Goal: Task Accomplishment & Management: Use online tool/utility

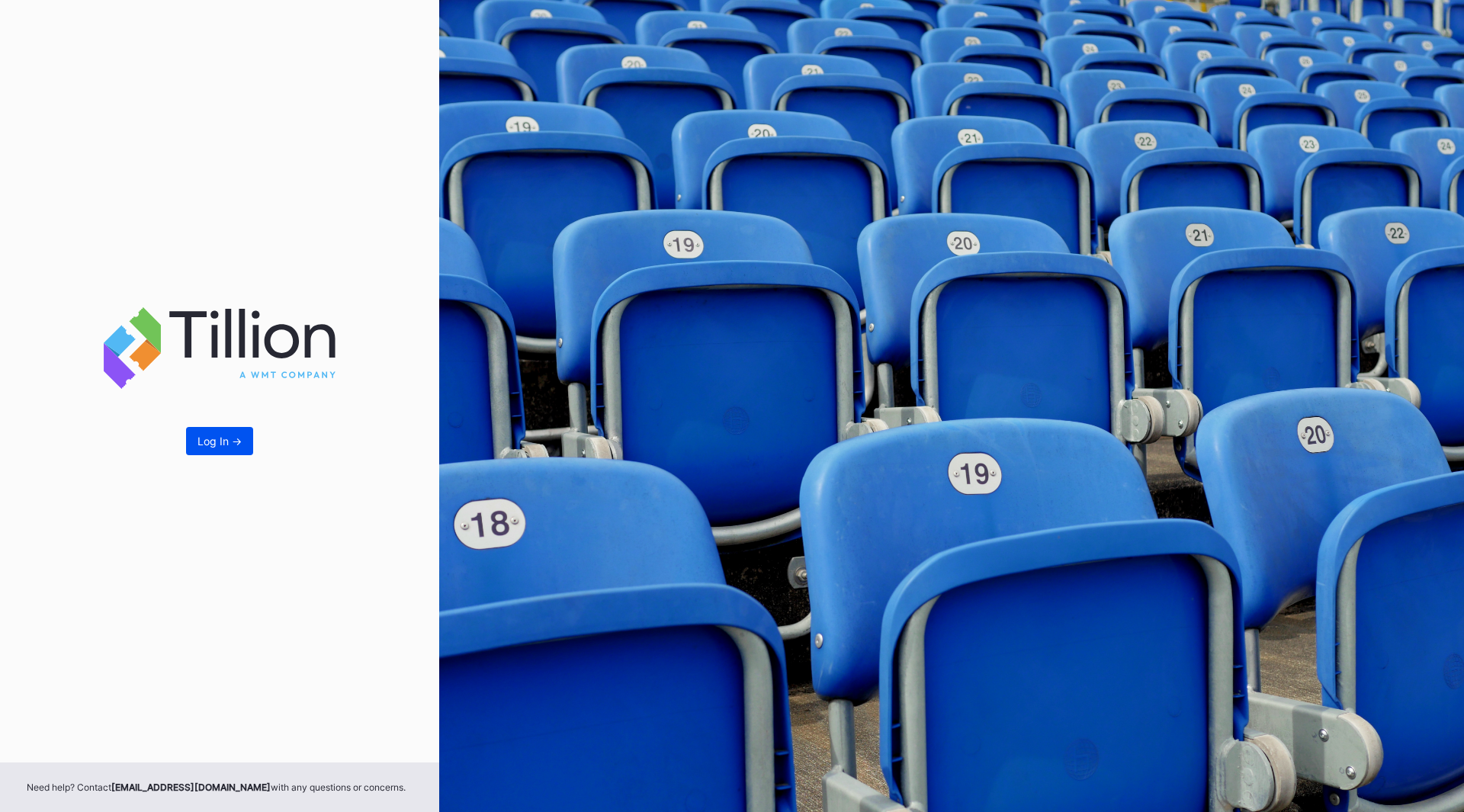
click at [230, 435] on div "Log In ->" at bounding box center [219, 440] width 44 height 13
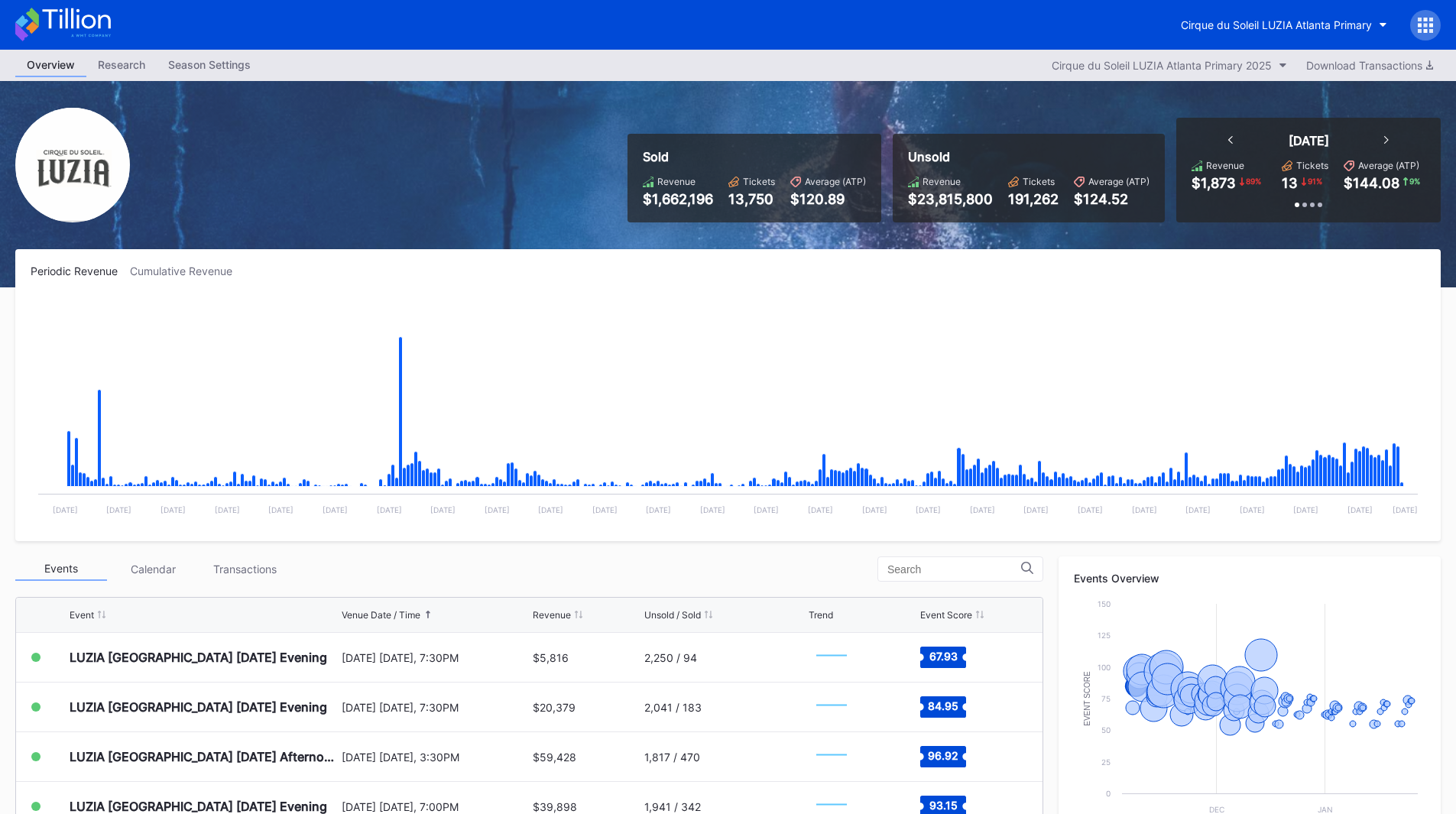
click at [1248, 40] on div "Cirque du Soleil LUZIA Atlanta Primary" at bounding box center [728, 24] width 1456 height 49
click at [1246, 33] on button "Cirque du Soleil LUZIA Atlanta Primary" at bounding box center [1284, 25] width 229 height 29
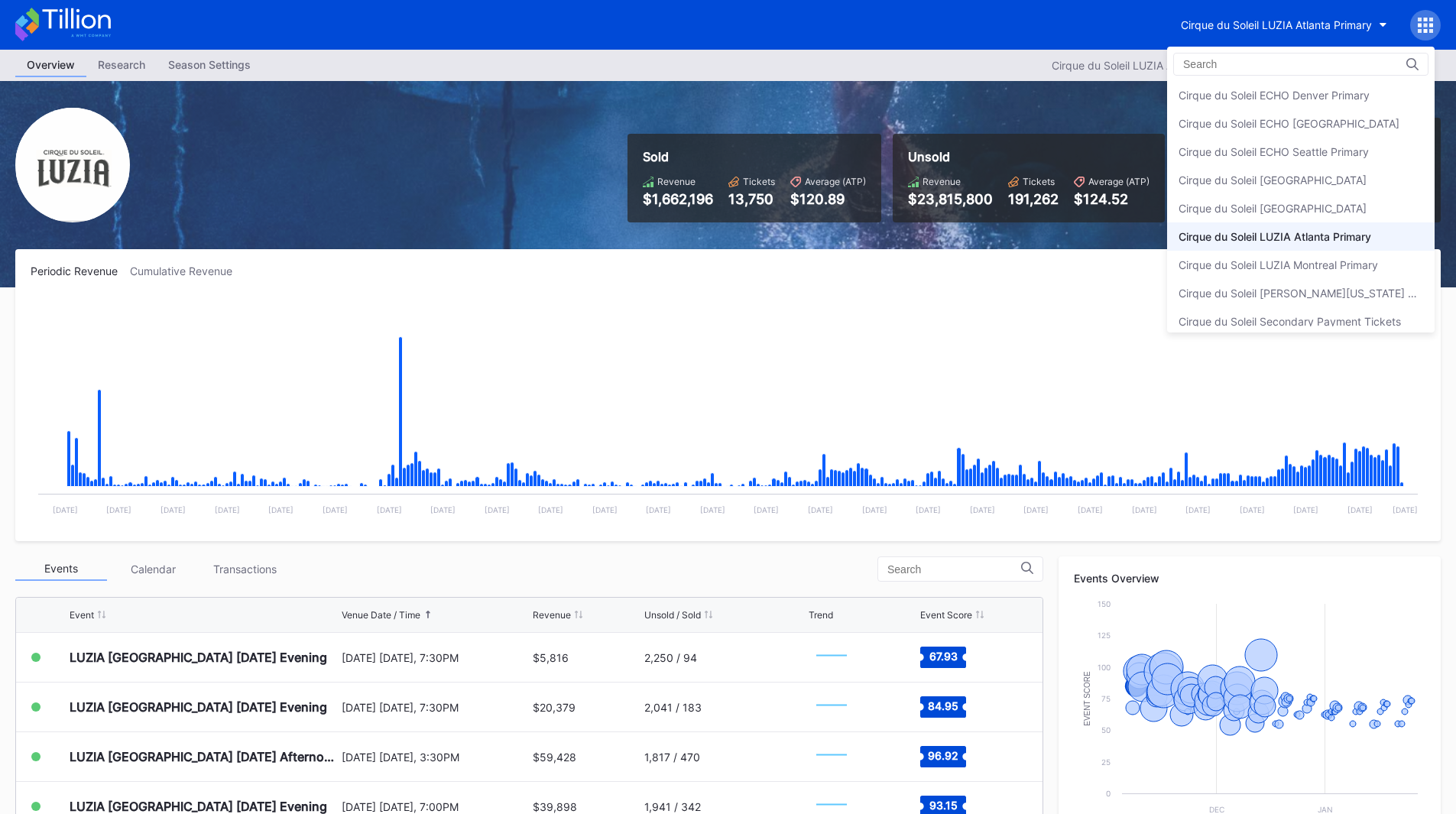
scroll to position [39, 0]
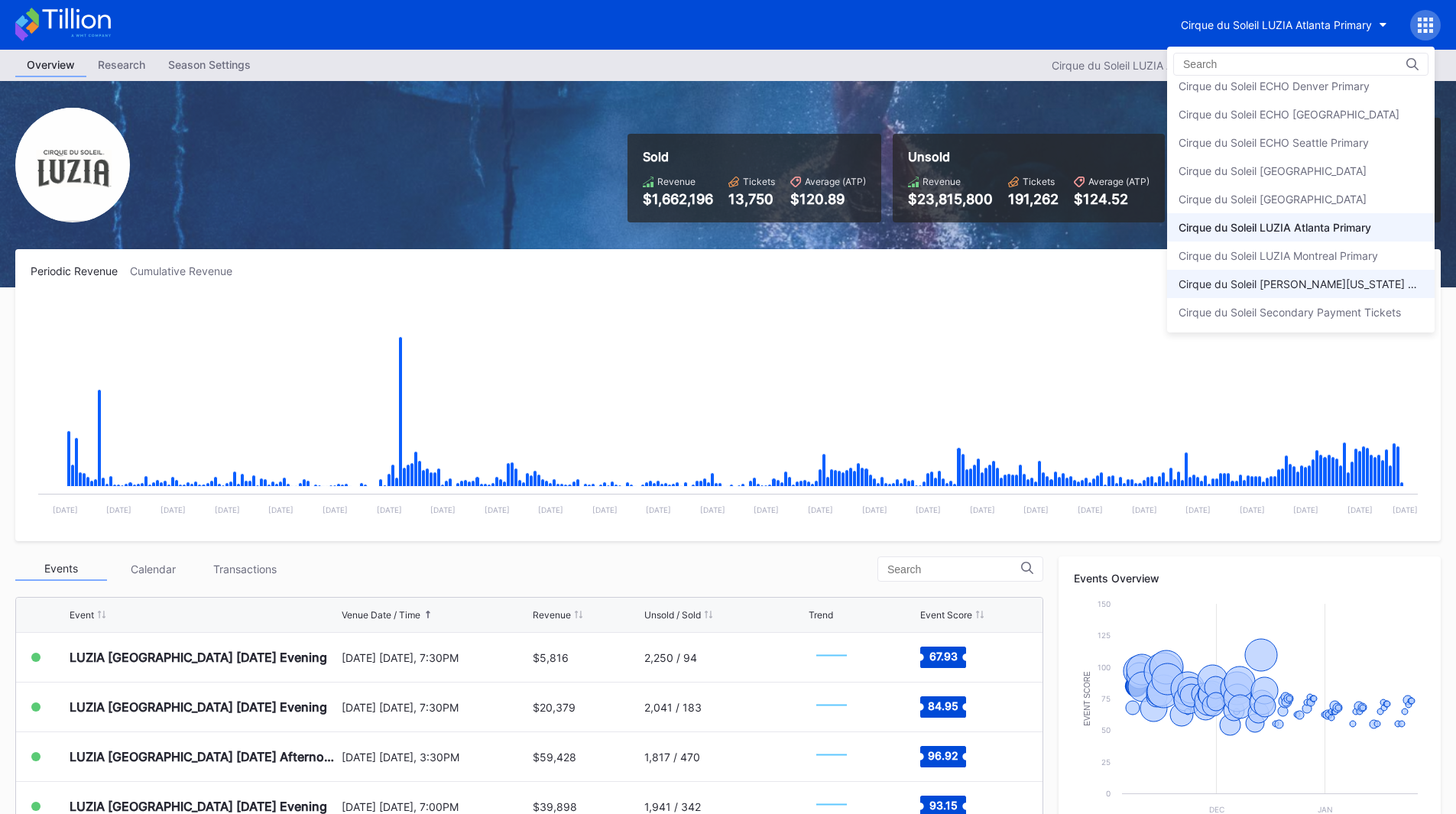
click at [1336, 278] on div "Cirque du Soleil [PERSON_NAME][US_STATE] Primary" at bounding box center [1301, 284] width 245 height 13
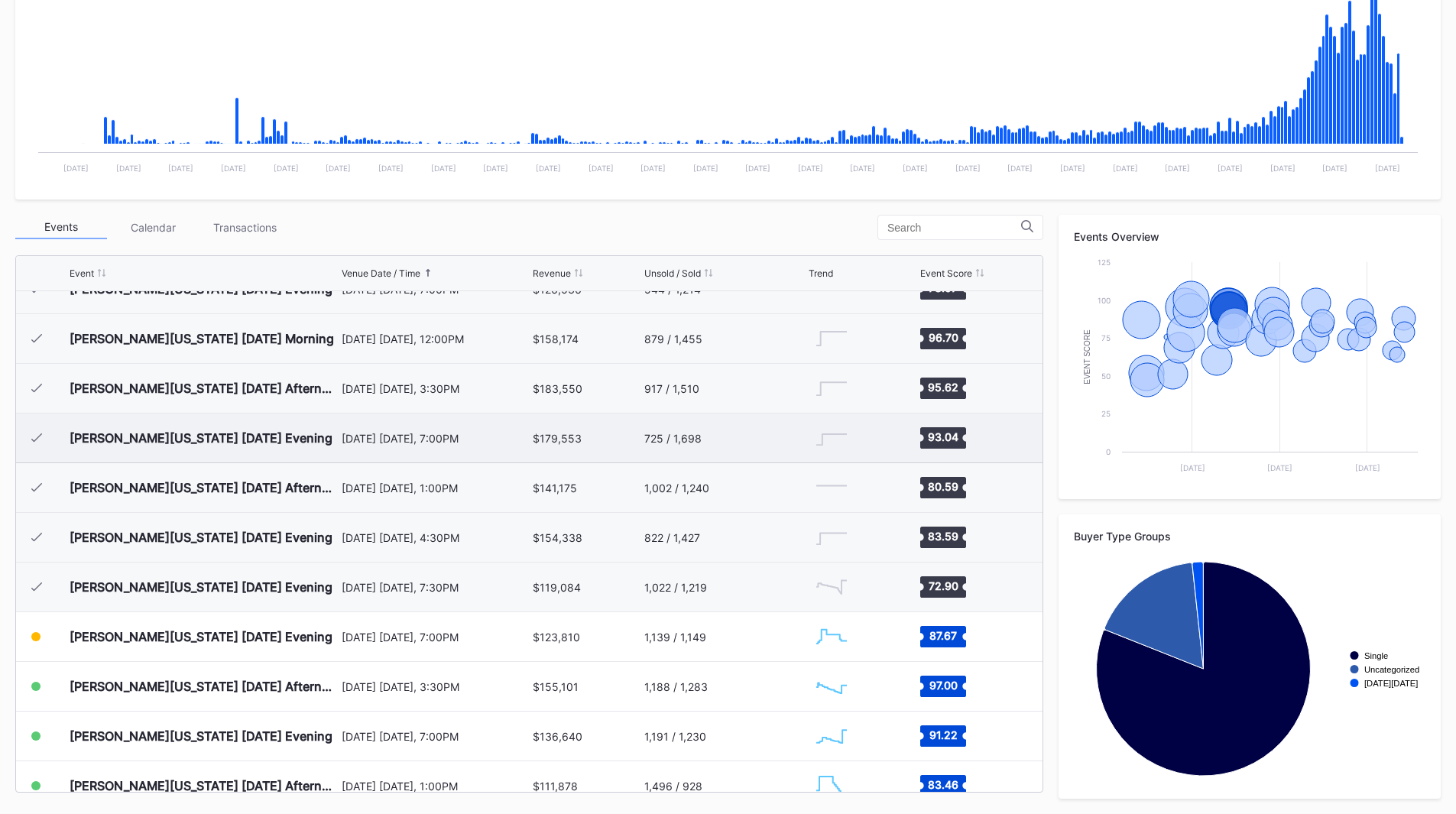
scroll to position [726, 0]
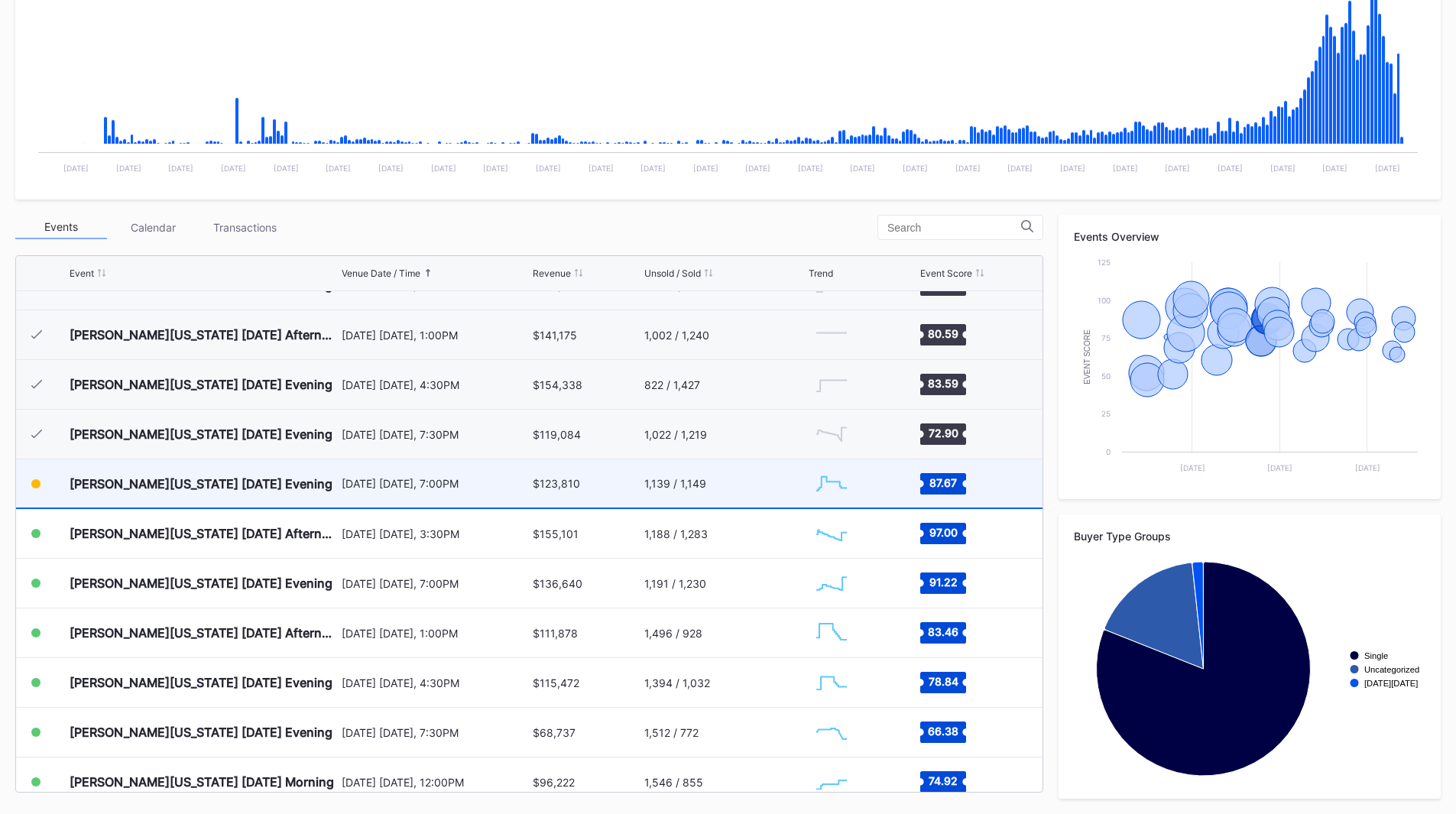
click at [404, 477] on div "[DATE] [DATE], 7:00PM" at bounding box center [435, 483] width 188 height 13
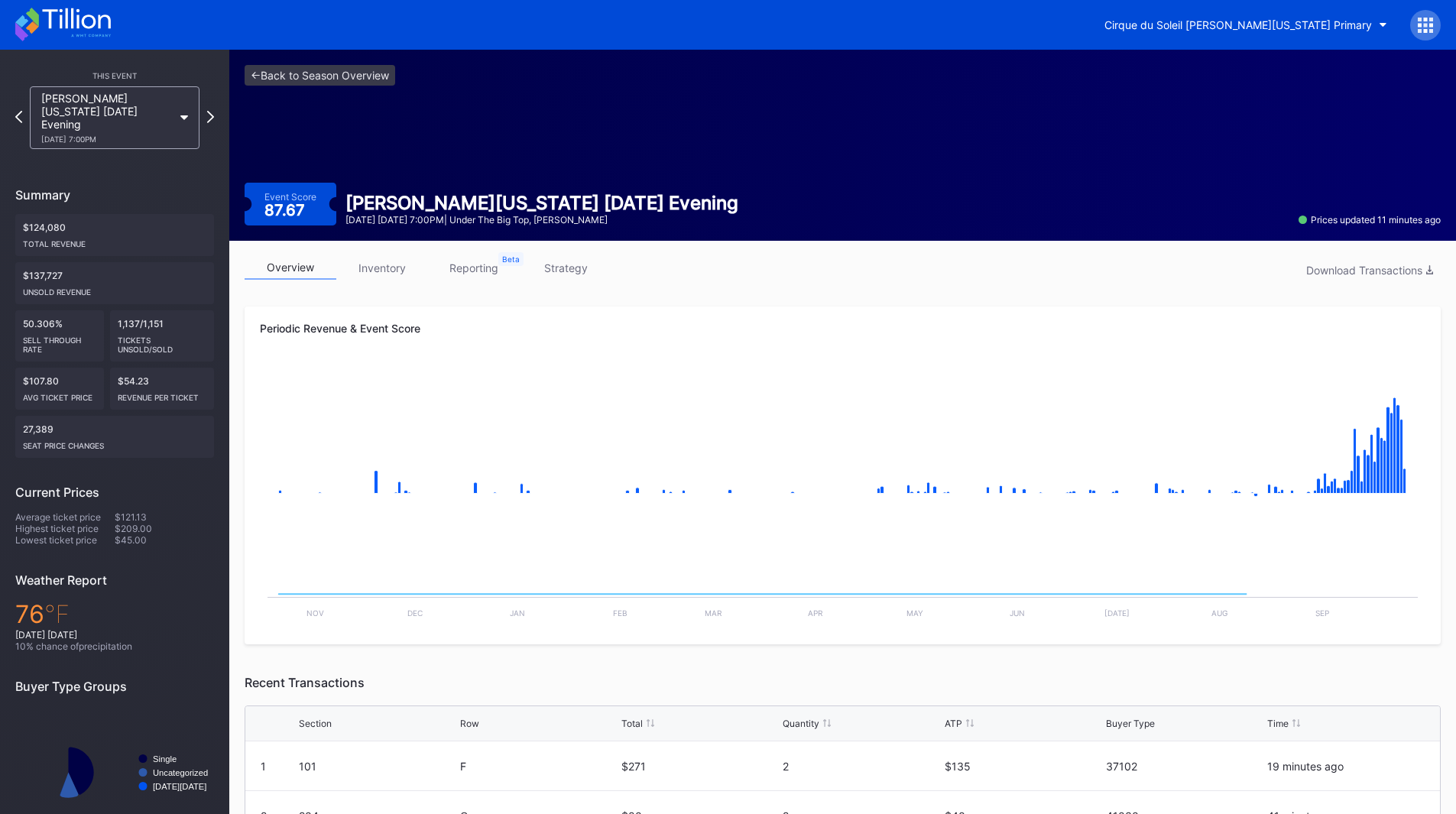
click at [466, 265] on link "reporting" at bounding box center [474, 268] width 91 height 23
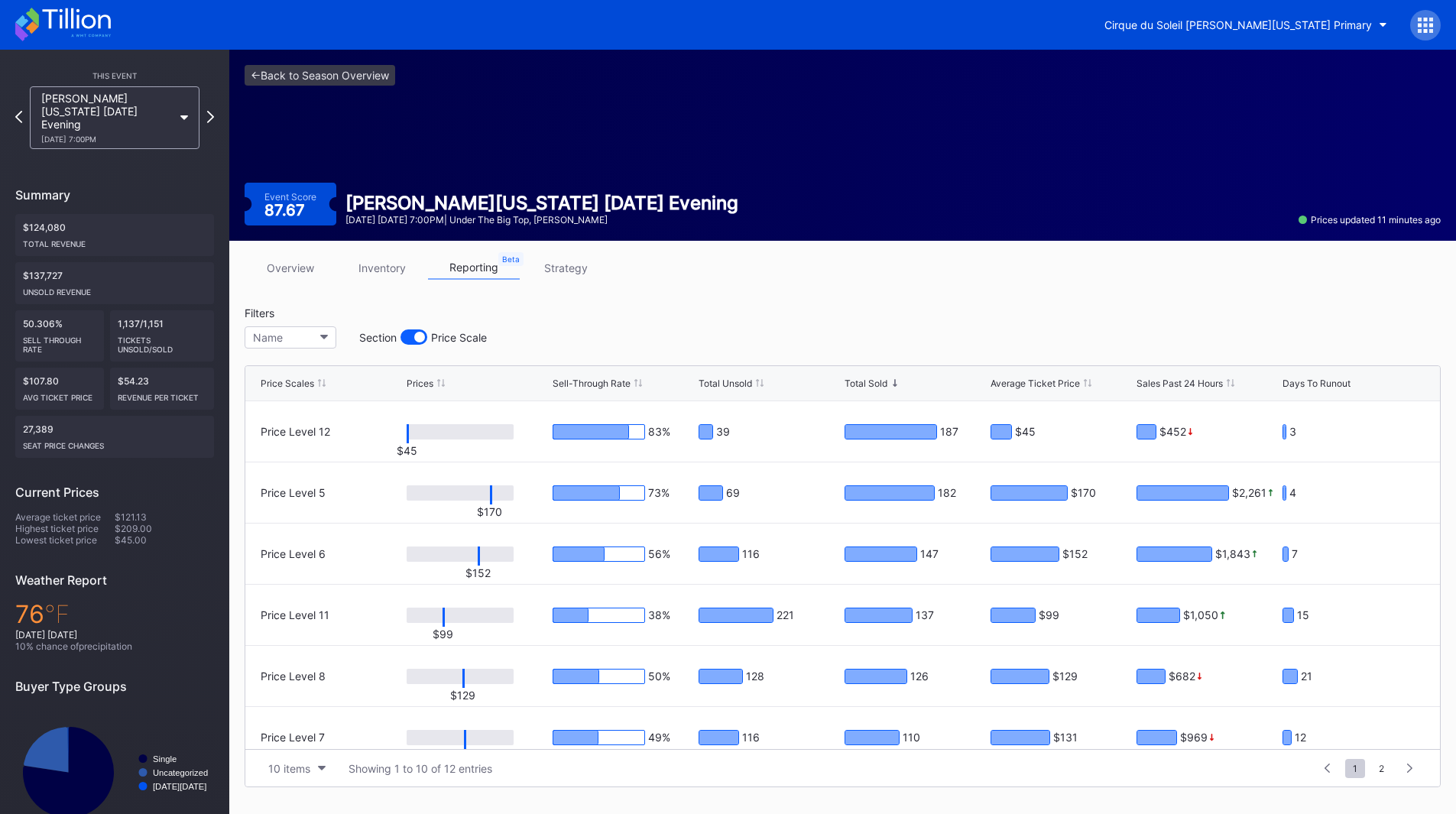
click at [399, 271] on link "inventory" at bounding box center [382, 268] width 91 height 23
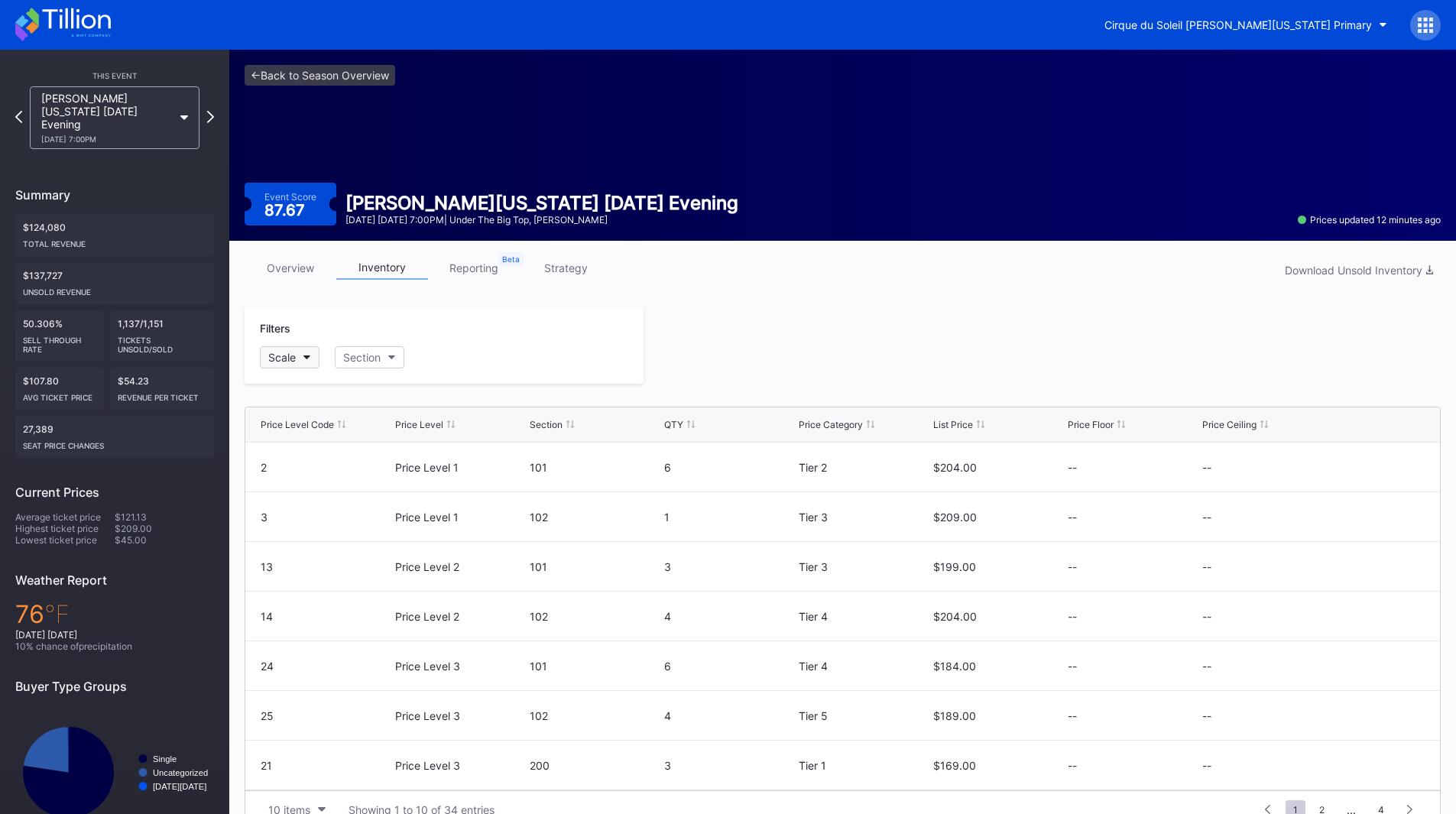
click at [295, 356] on div "Scale" at bounding box center [281, 357] width 28 height 13
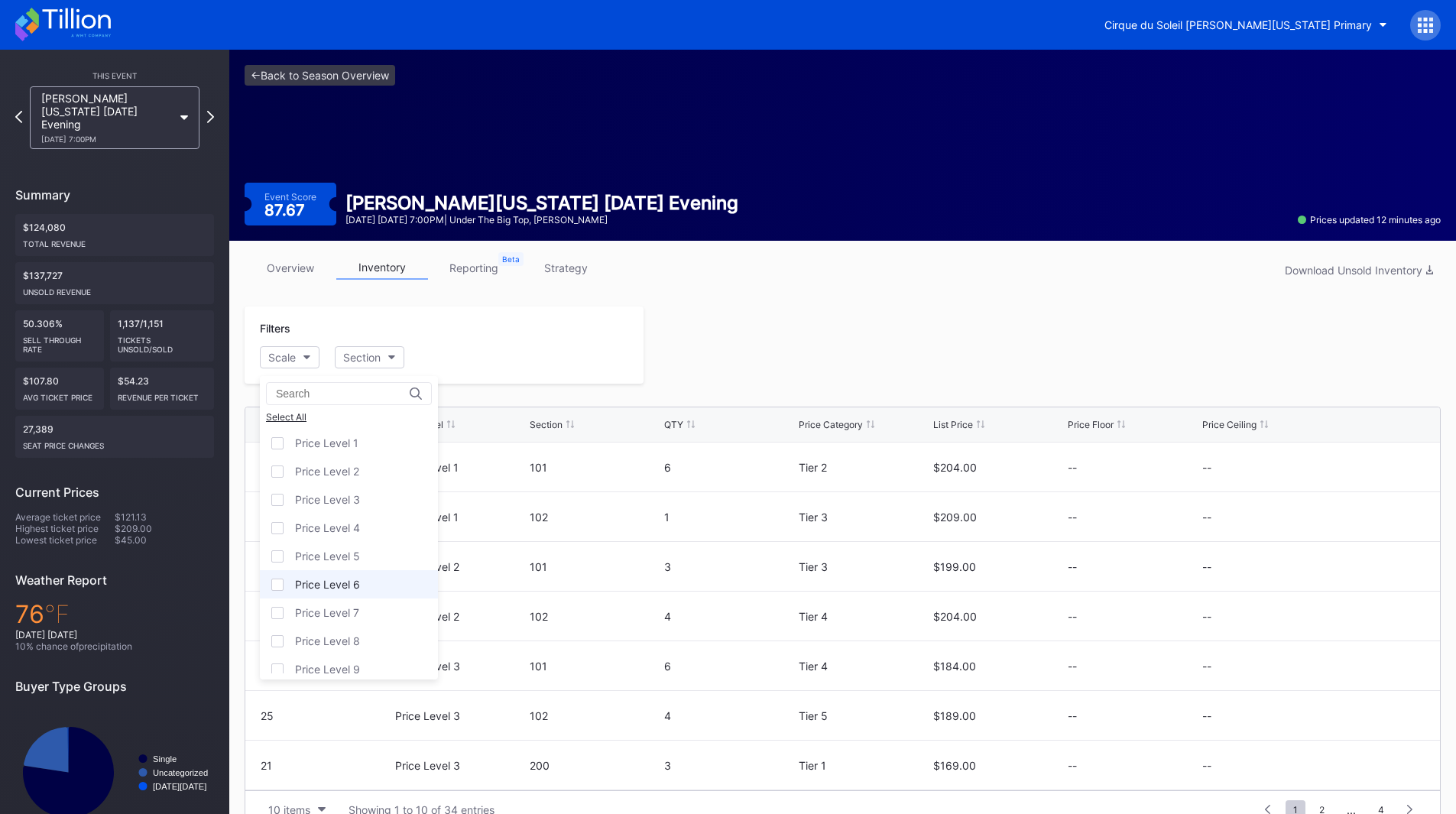
scroll to position [95, 0]
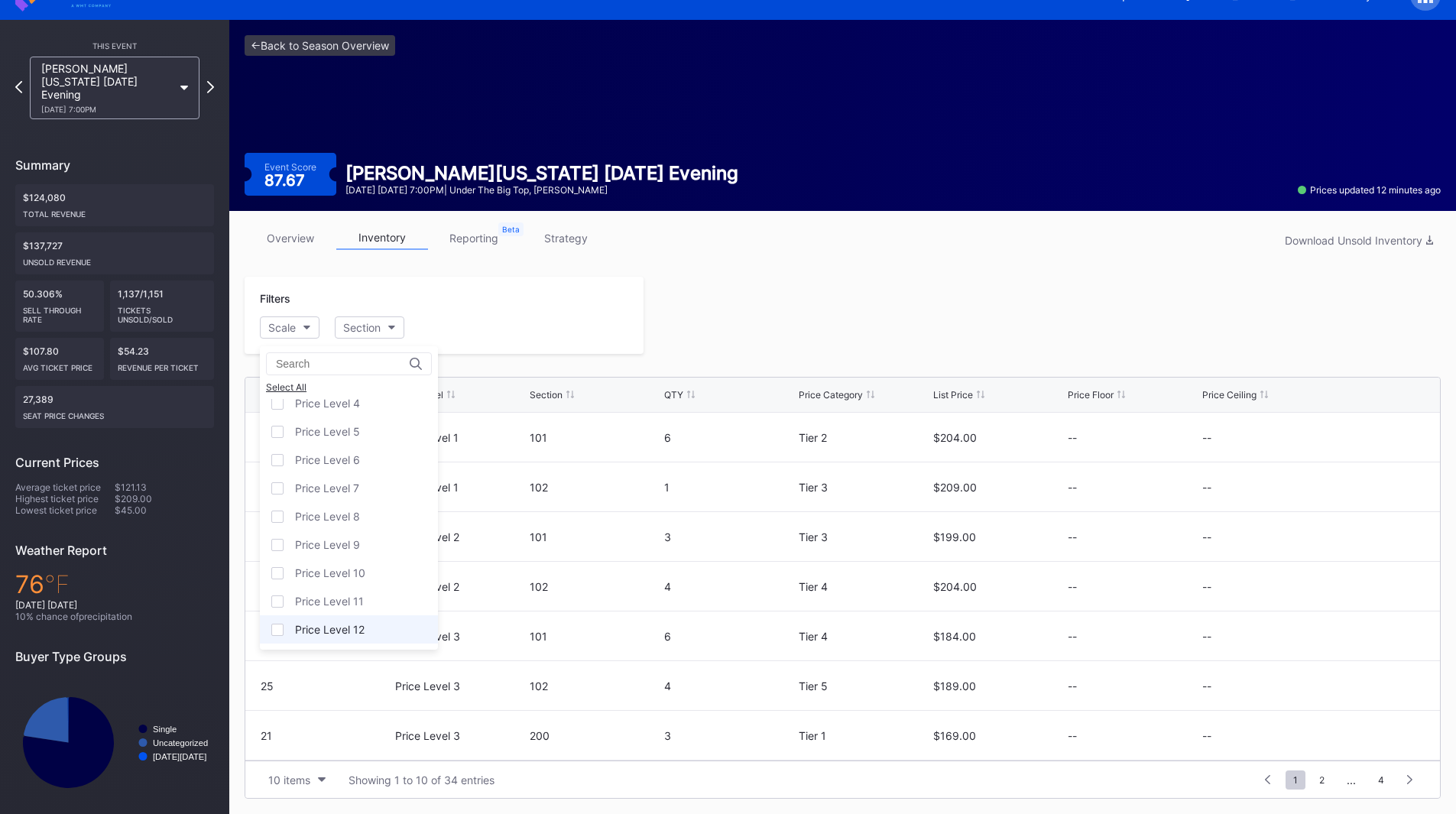
click at [334, 635] on div "Price Level 12" at bounding box center [330, 629] width 70 height 13
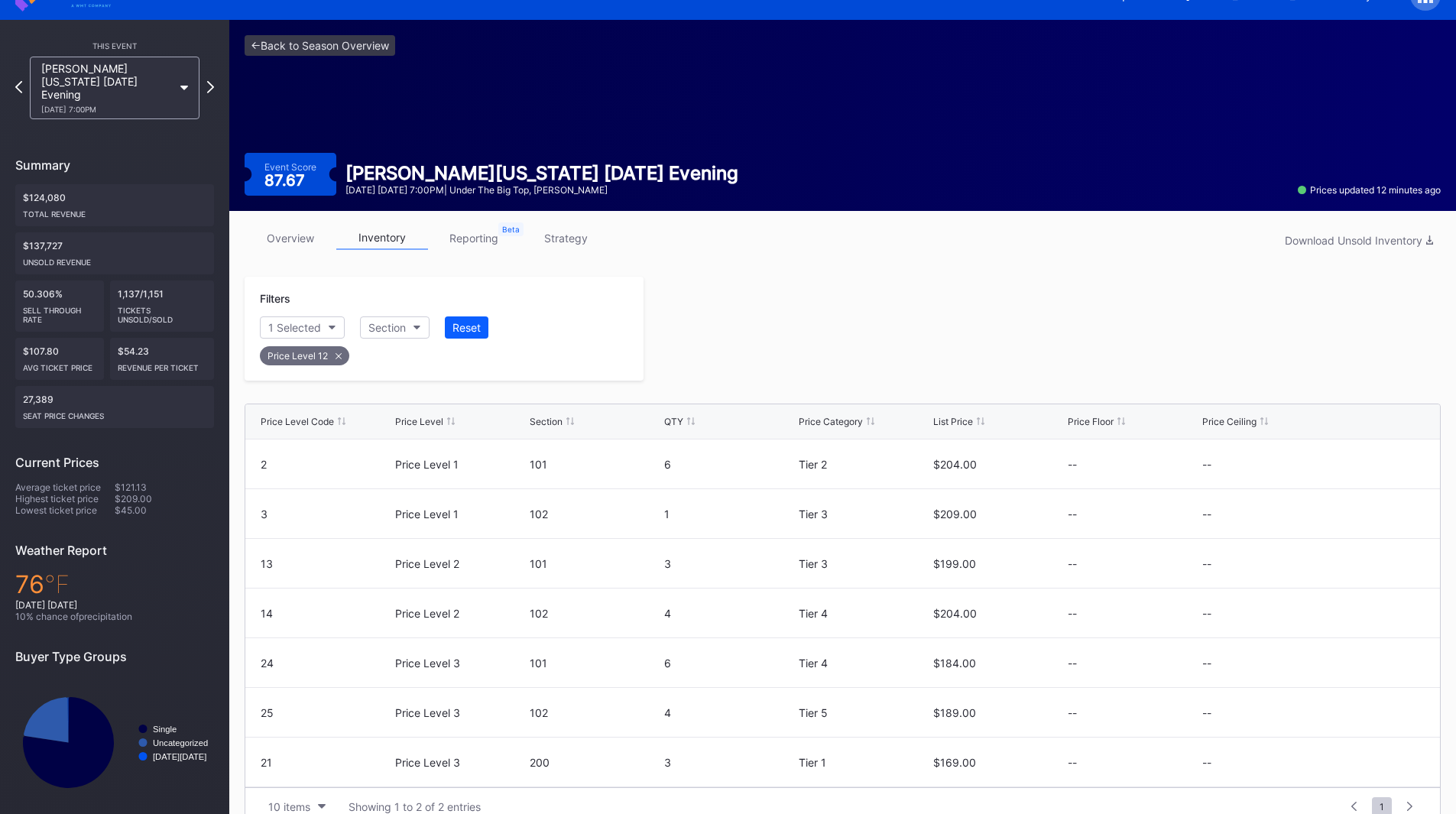
scroll to position [28, 0]
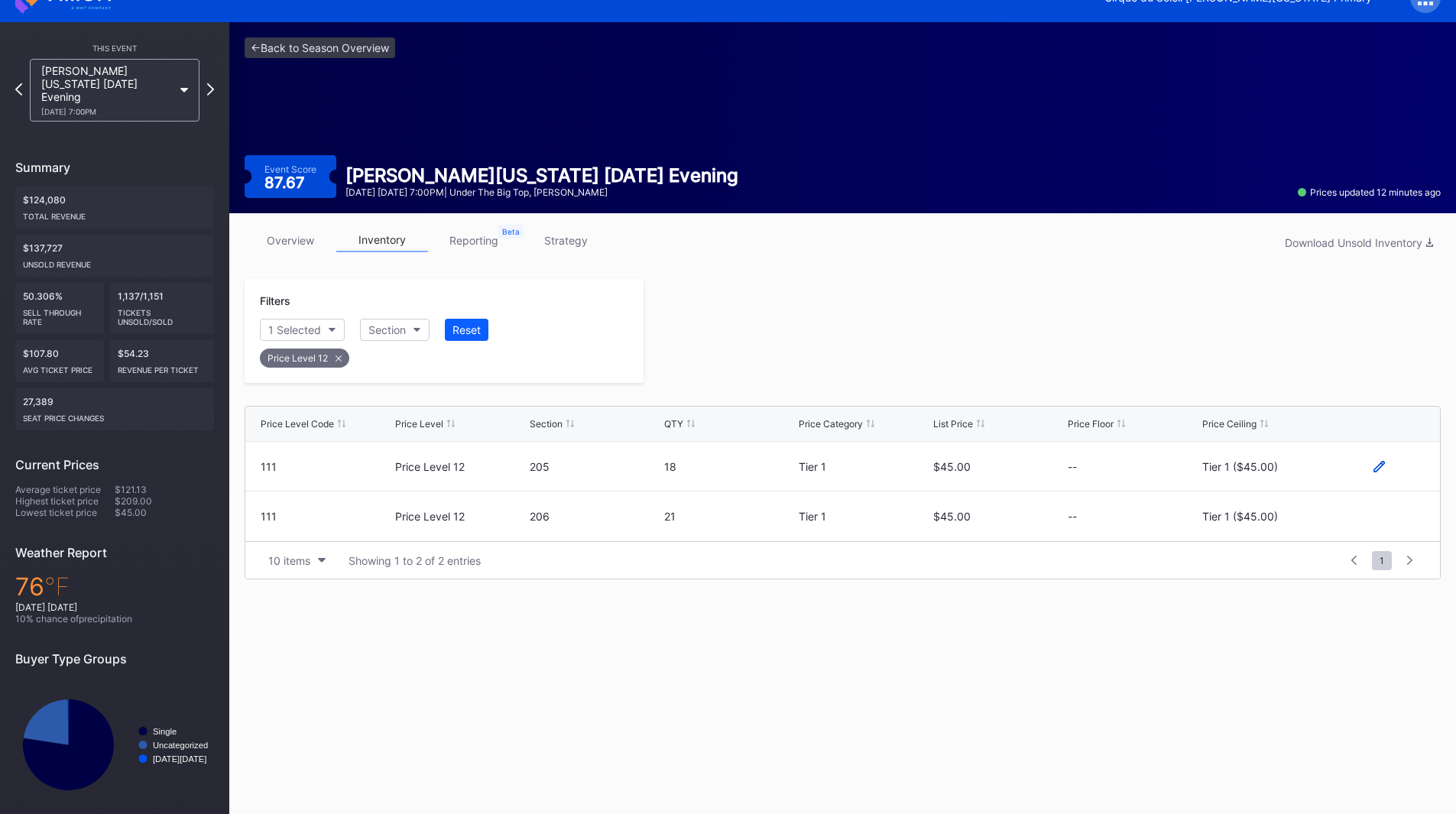
click at [1374, 464] on icon at bounding box center [1379, 467] width 12 height 12
click at [1297, 471] on button "Tier 1 ($45.00)" at bounding box center [1268, 471] width 131 height 30
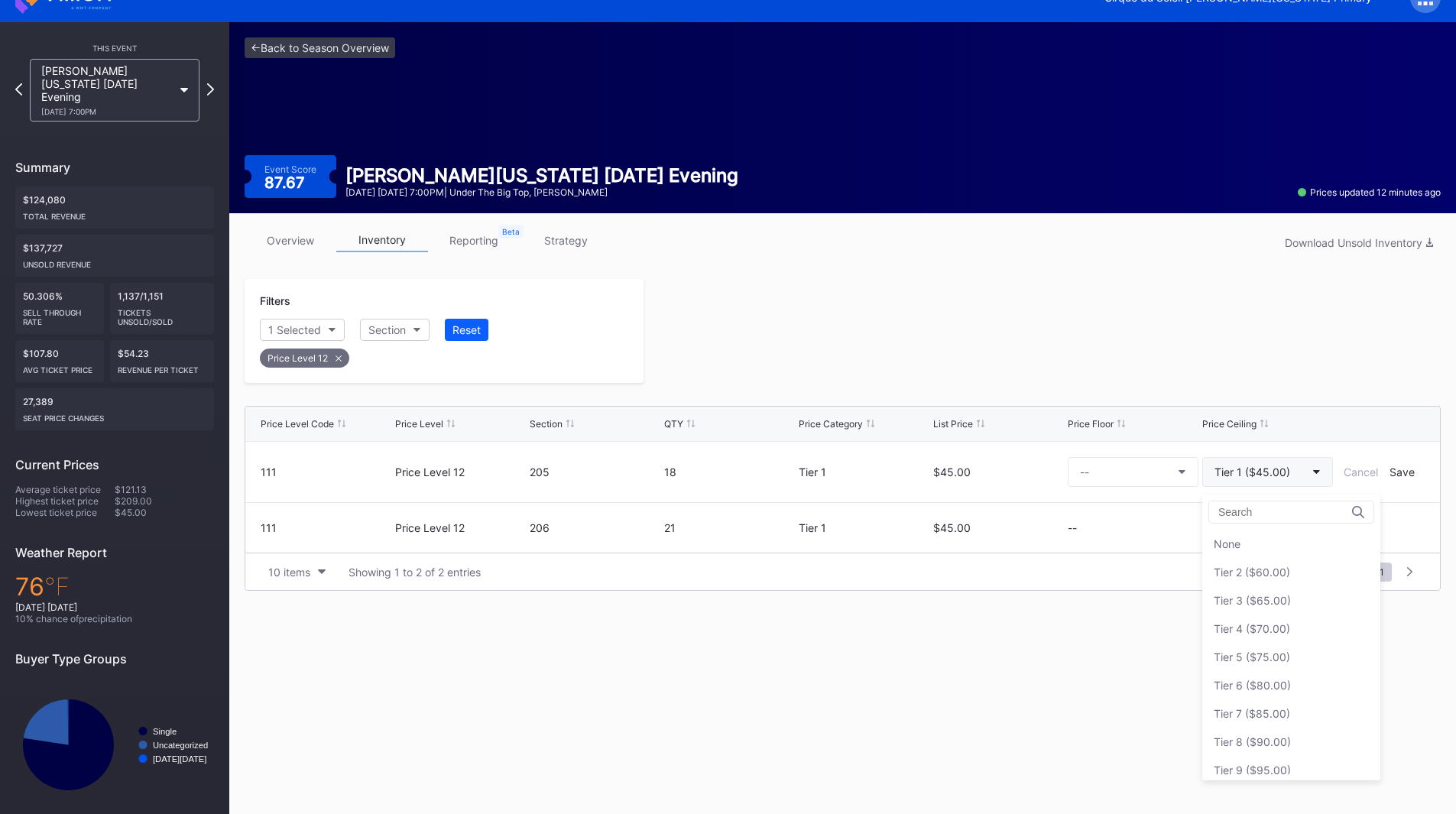
scroll to position [66, 0]
click at [1287, 480] on button "Tier 1 ($45.00)" at bounding box center [1268, 471] width 131 height 30
click at [1253, 551] on div "None" at bounding box center [1291, 544] width 178 height 29
click at [1409, 475] on div "Save" at bounding box center [1402, 472] width 25 height 13
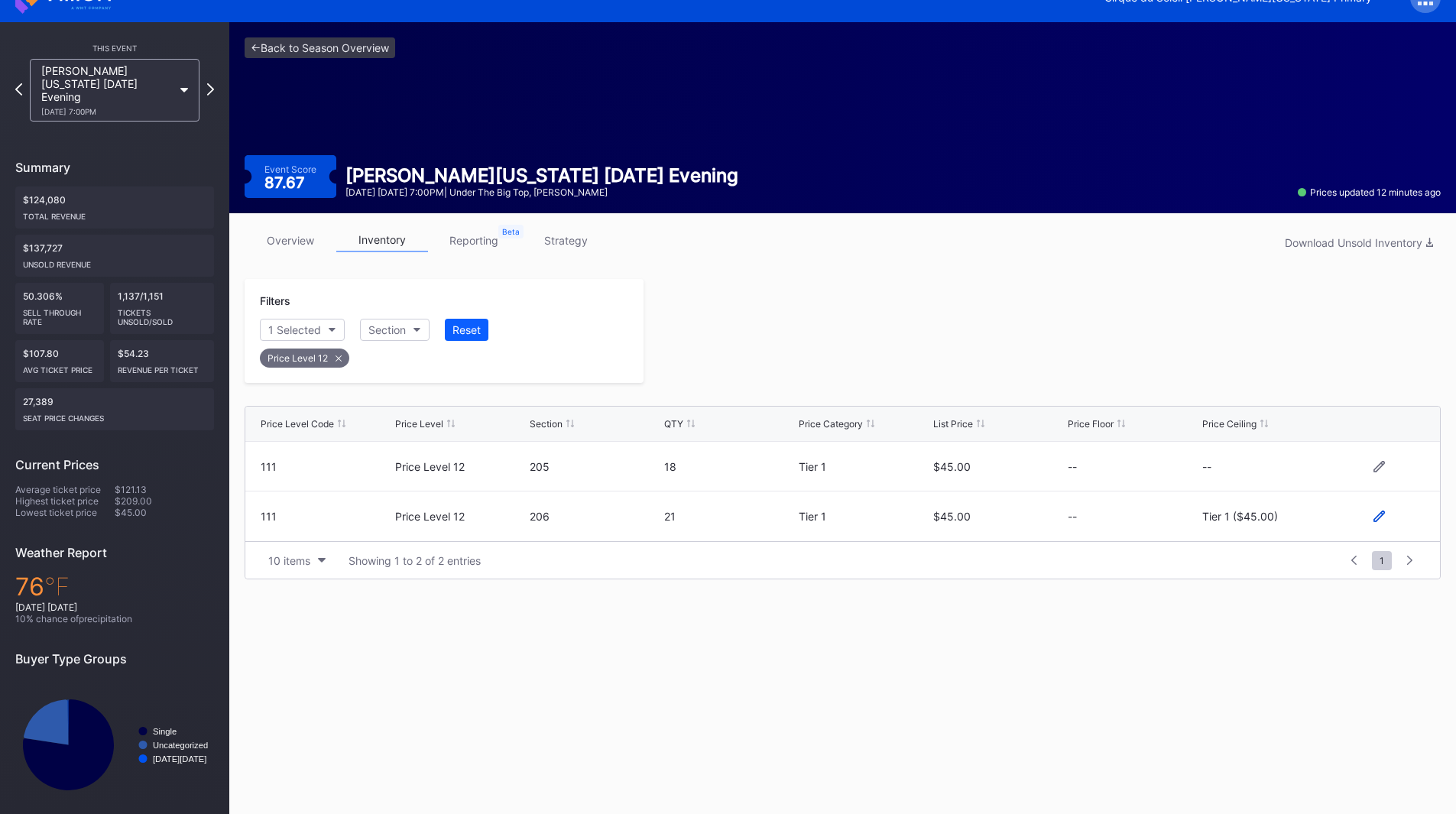
click at [1378, 518] on icon at bounding box center [1379, 516] width 12 height 12
click at [1237, 527] on div "Tier 1 ($45.00)" at bounding box center [1253, 522] width 75 height 13
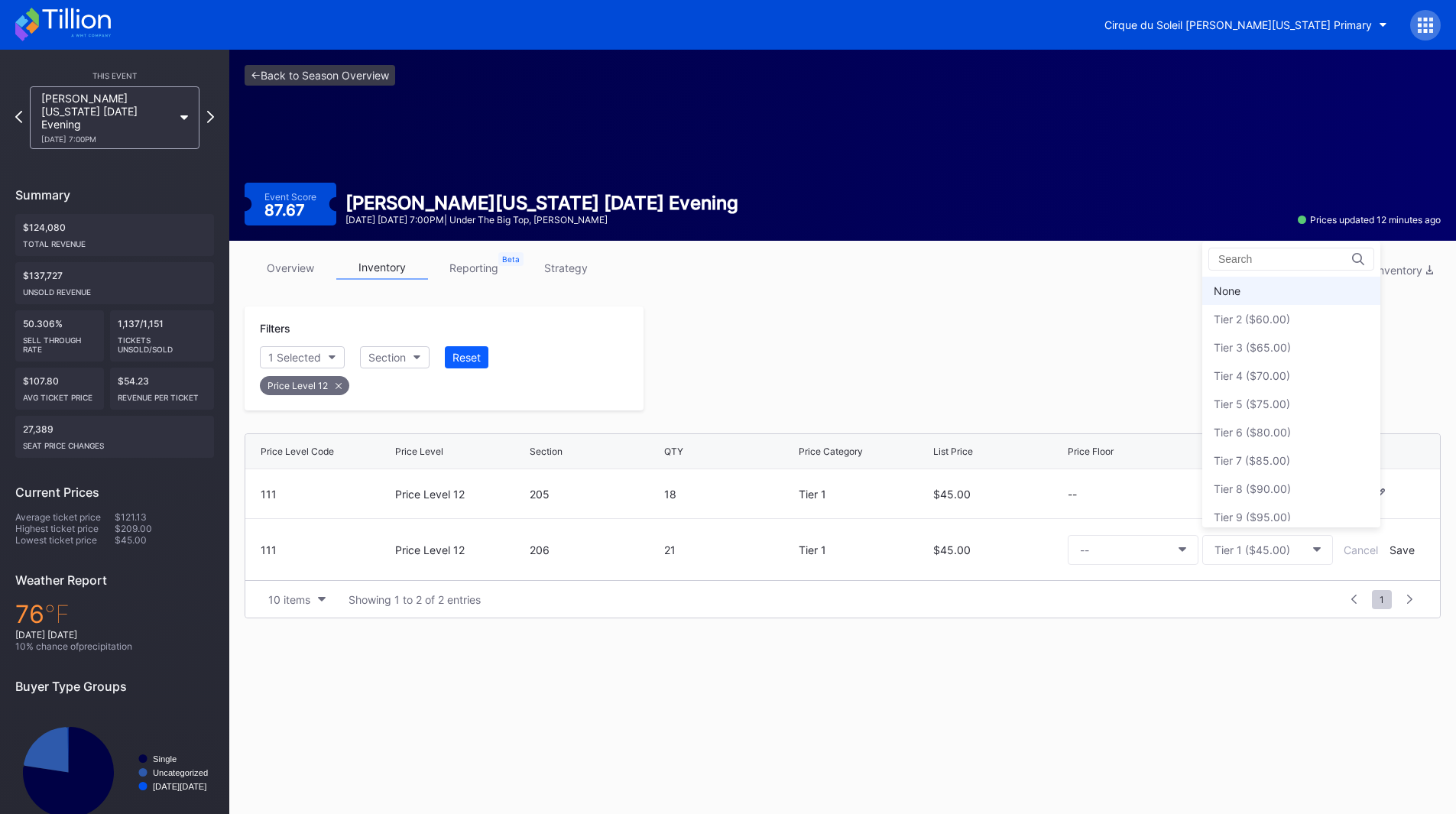
click at [1254, 295] on div "None" at bounding box center [1291, 291] width 178 height 29
click at [1399, 551] on div "Save" at bounding box center [1402, 550] width 25 height 13
click at [1382, 500] on div at bounding box center [1379, 493] width 12 height 12
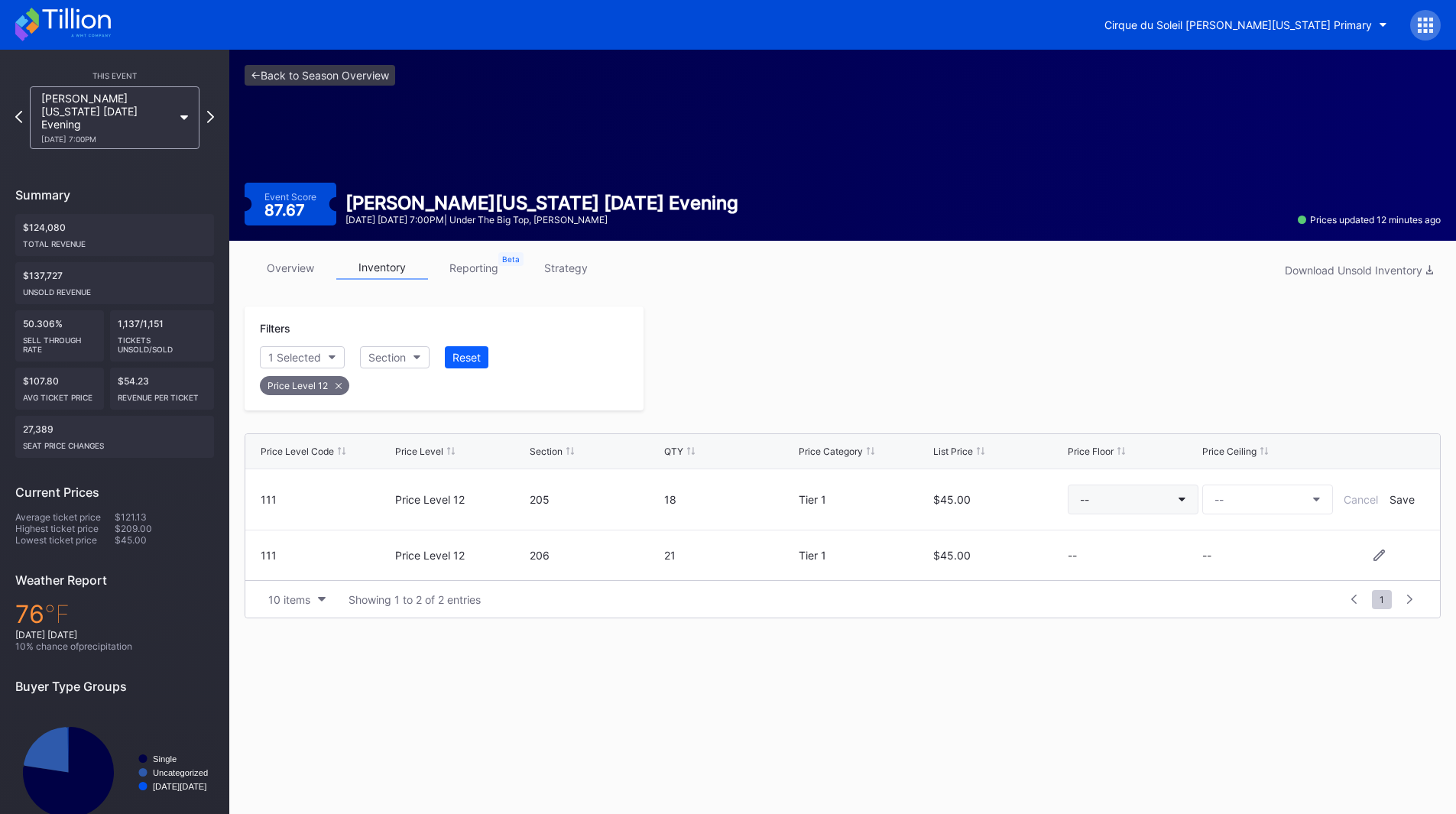
click at [1107, 509] on button "--" at bounding box center [1133, 499] width 131 height 30
click at [1163, 567] on div "Tier 3 ($65.00)" at bounding box center [1157, 561] width 178 height 29
click at [1157, 505] on button "Tier 3 ($65.00)" at bounding box center [1133, 499] width 131 height 30
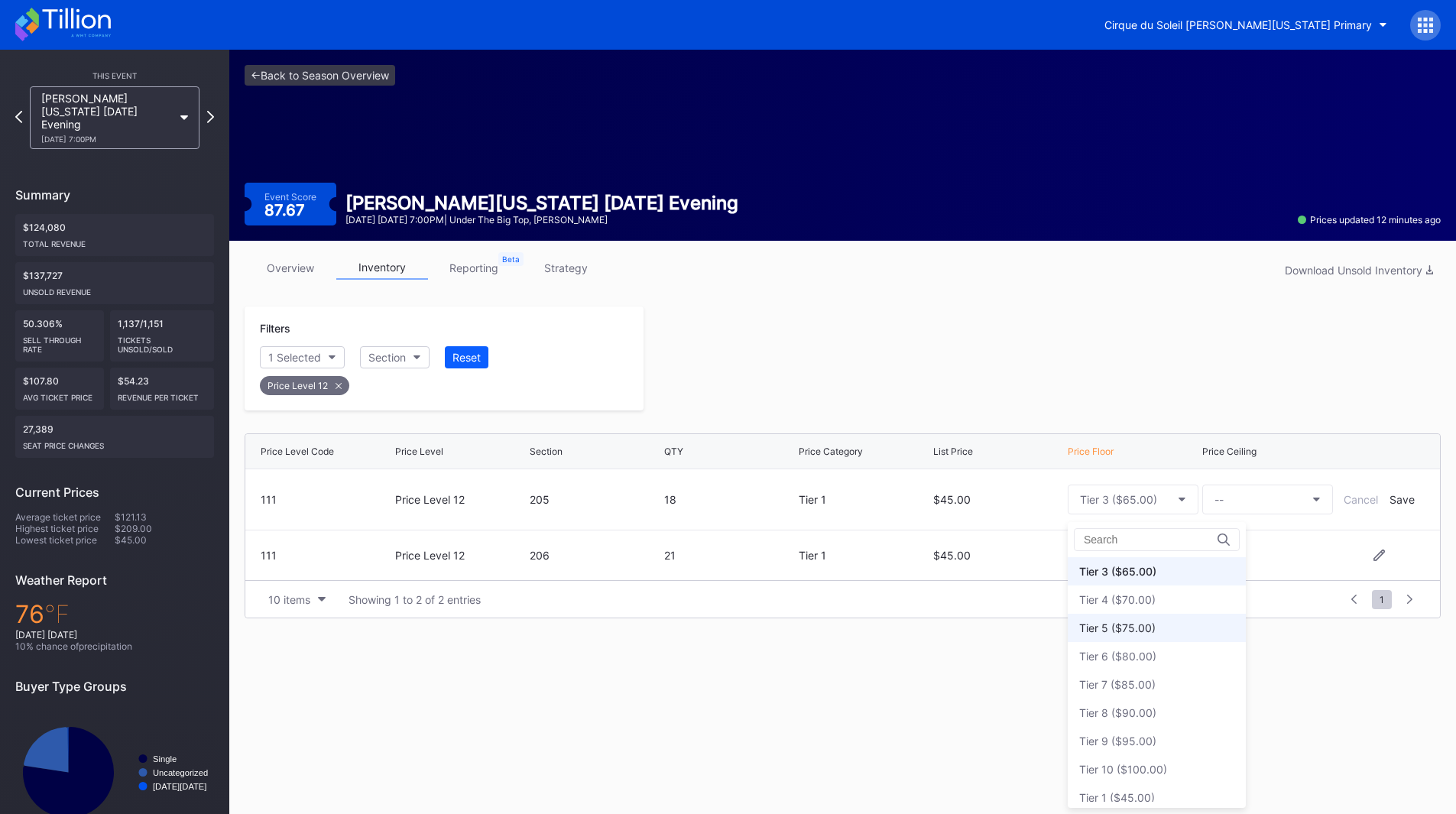
click at [1176, 636] on div "Tier 5 ($75.00)" at bounding box center [1157, 628] width 178 height 29
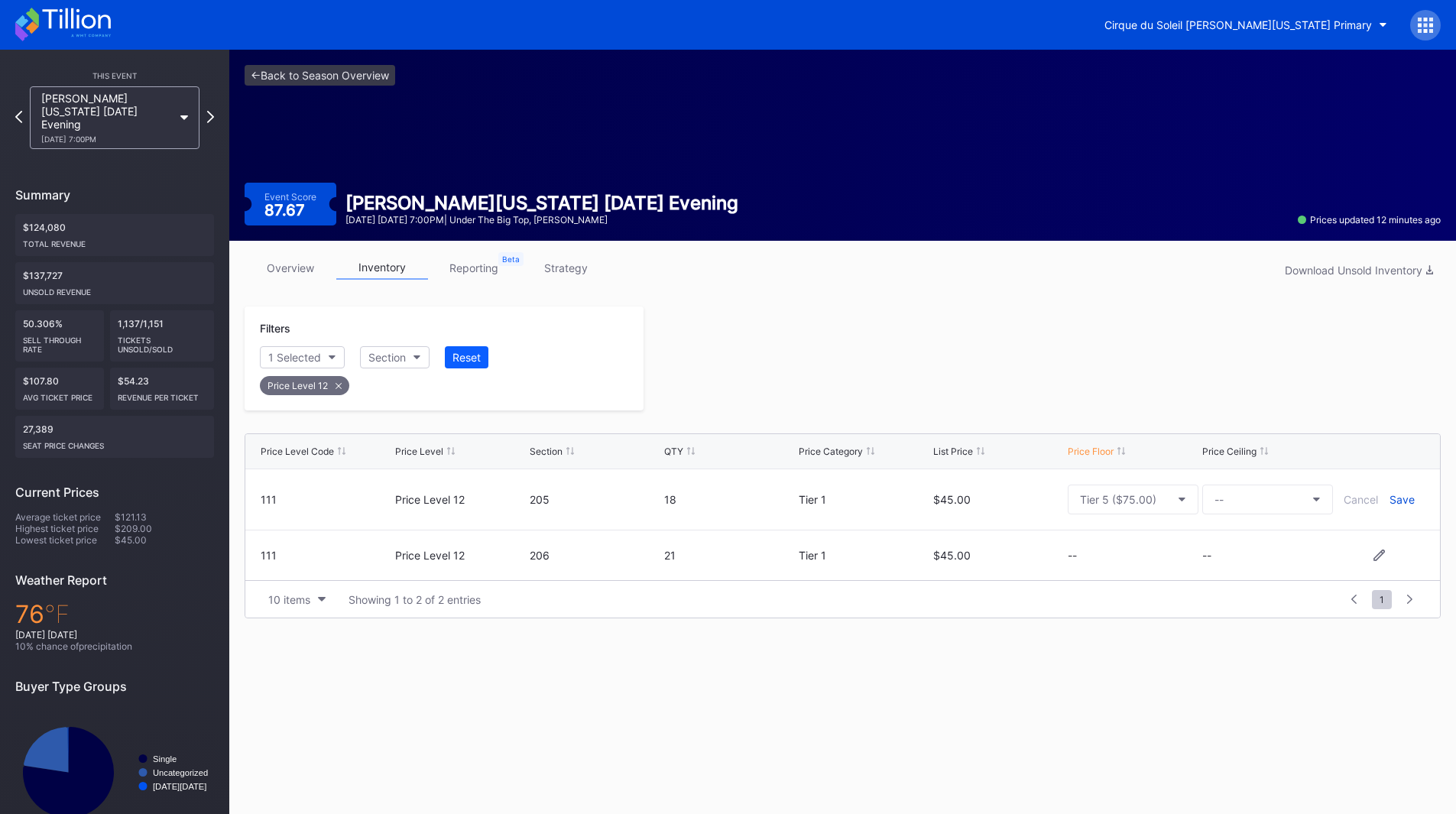
click at [1404, 501] on div "Save" at bounding box center [1402, 499] width 25 height 13
click at [1381, 543] on icon at bounding box center [1379, 544] width 12 height 12
click at [1133, 544] on button "--" at bounding box center [1133, 549] width 131 height 30
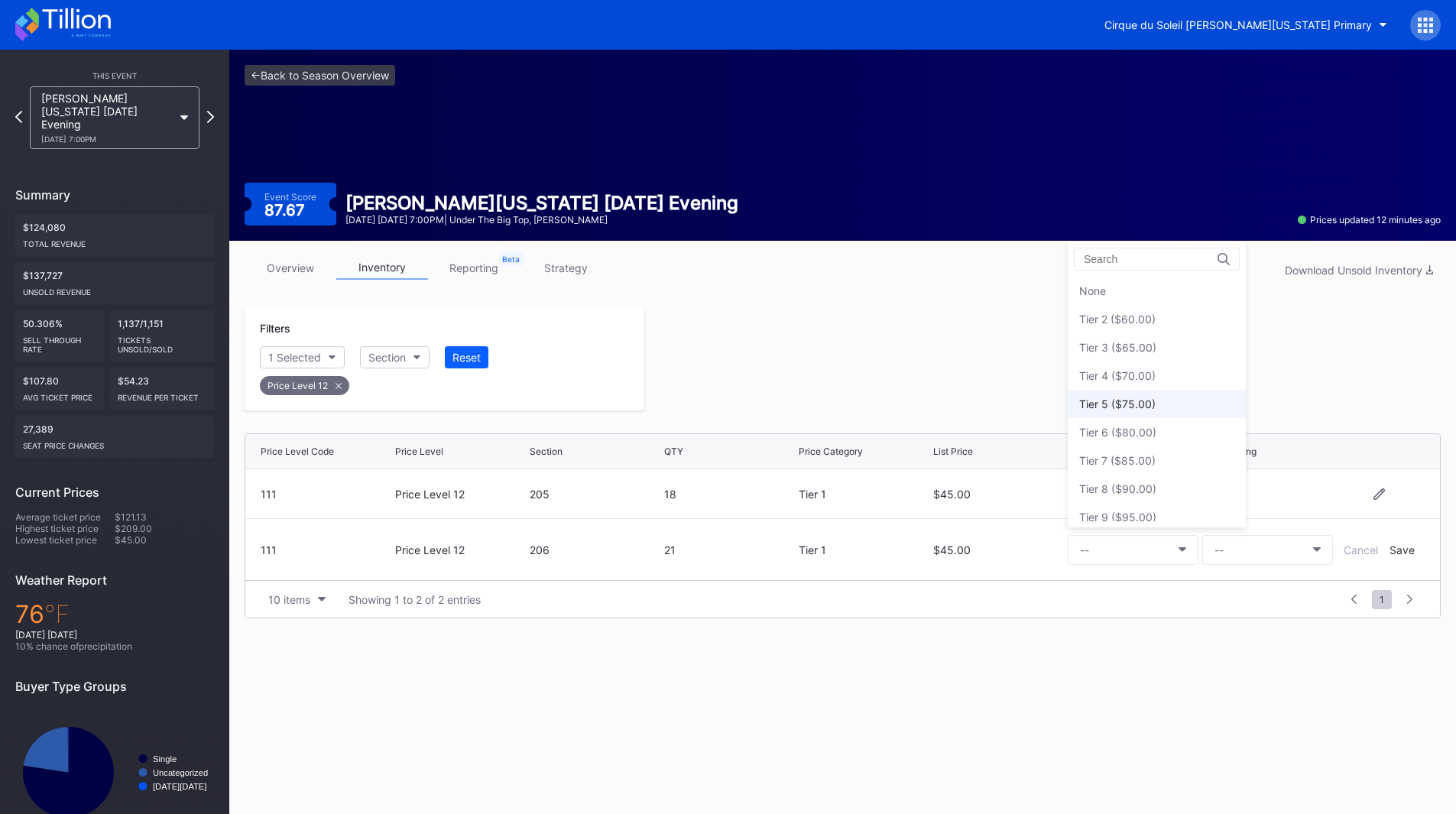
click at [1139, 404] on div "Tier 5 ($75.00)" at bounding box center [1117, 404] width 76 height 13
click at [1393, 547] on div "Save" at bounding box center [1402, 550] width 25 height 13
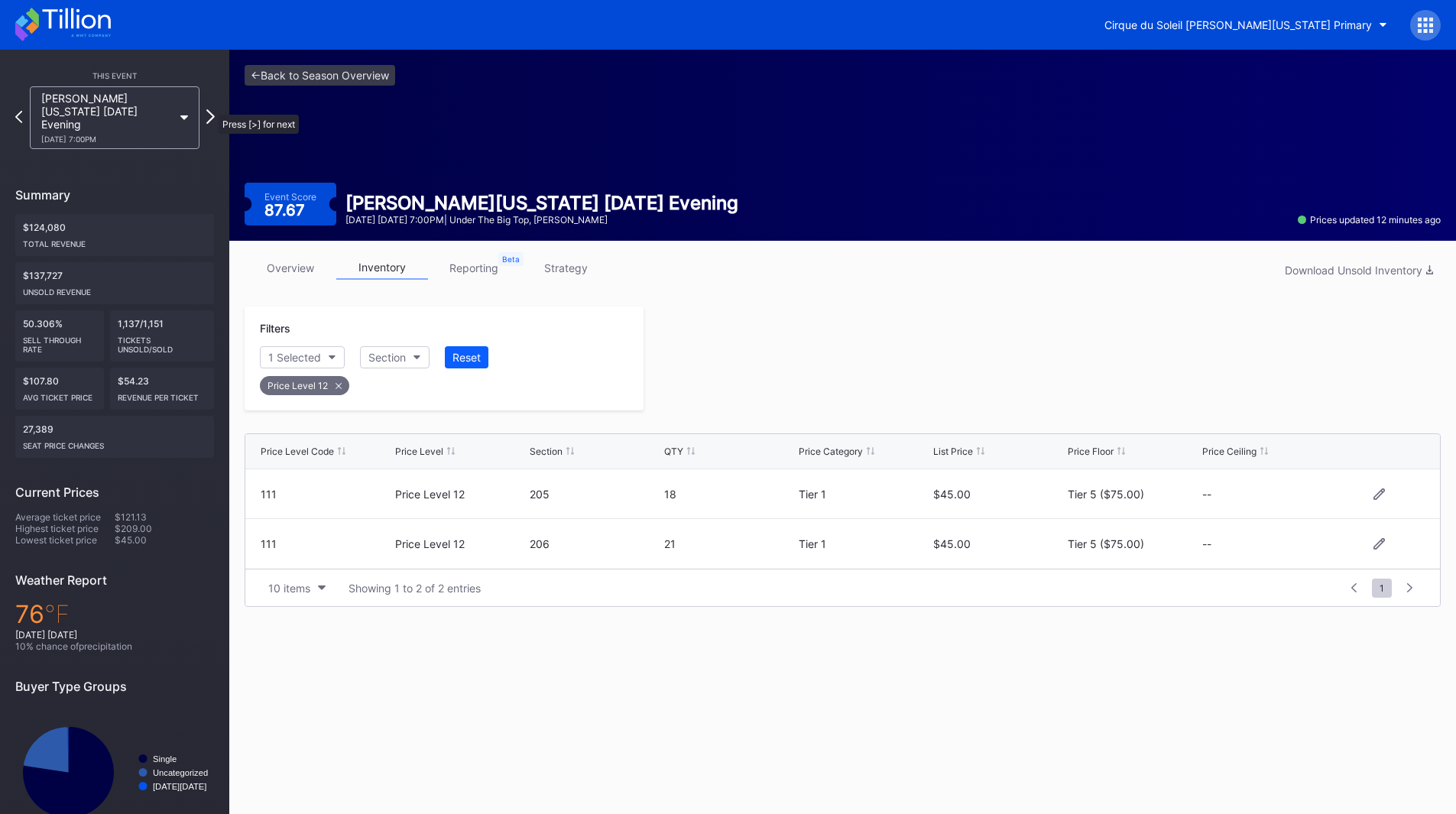
click at [211, 109] on icon at bounding box center [210, 116] width 8 height 14
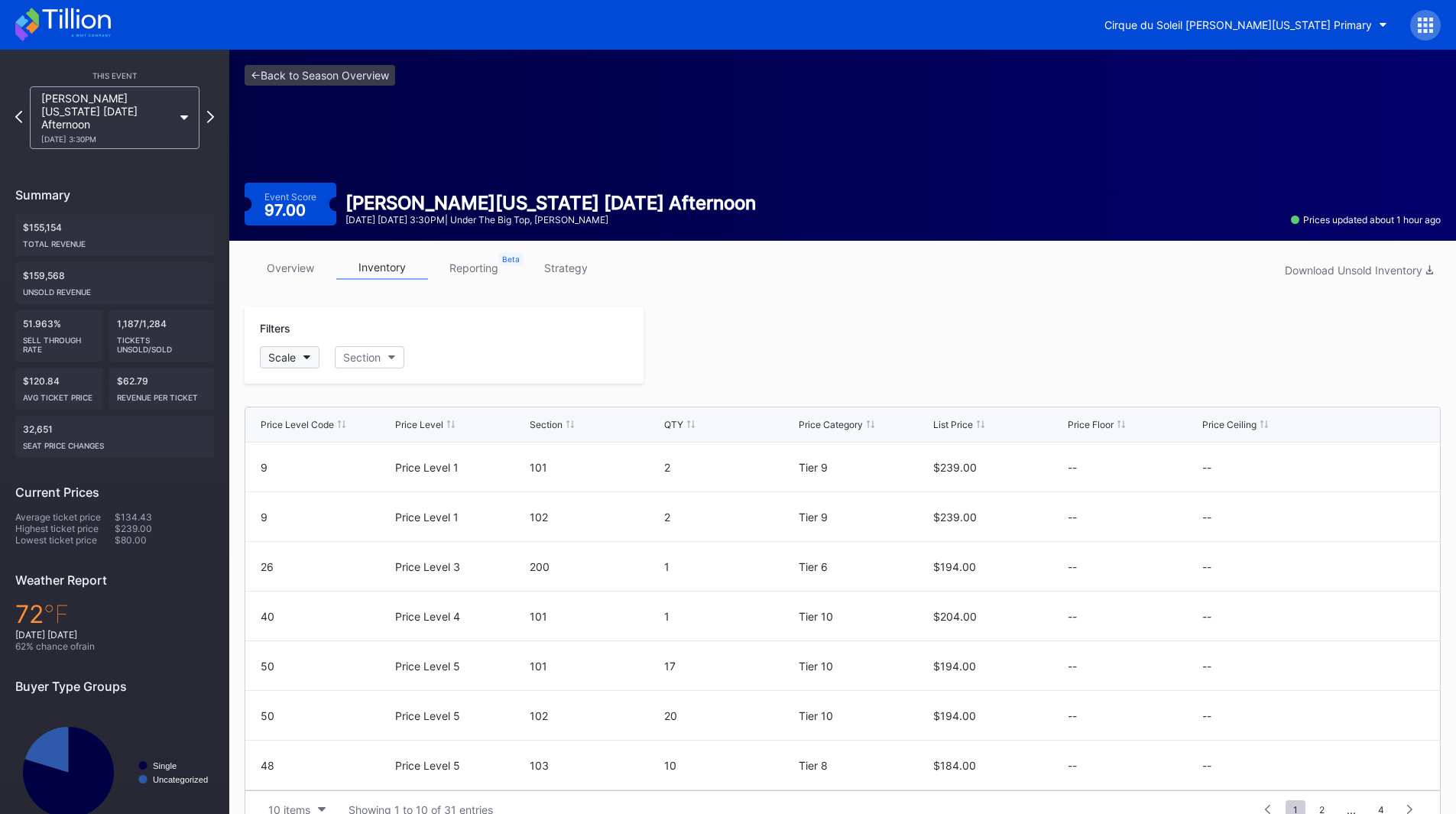
click at [285, 364] on button "Scale" at bounding box center [289, 357] width 60 height 22
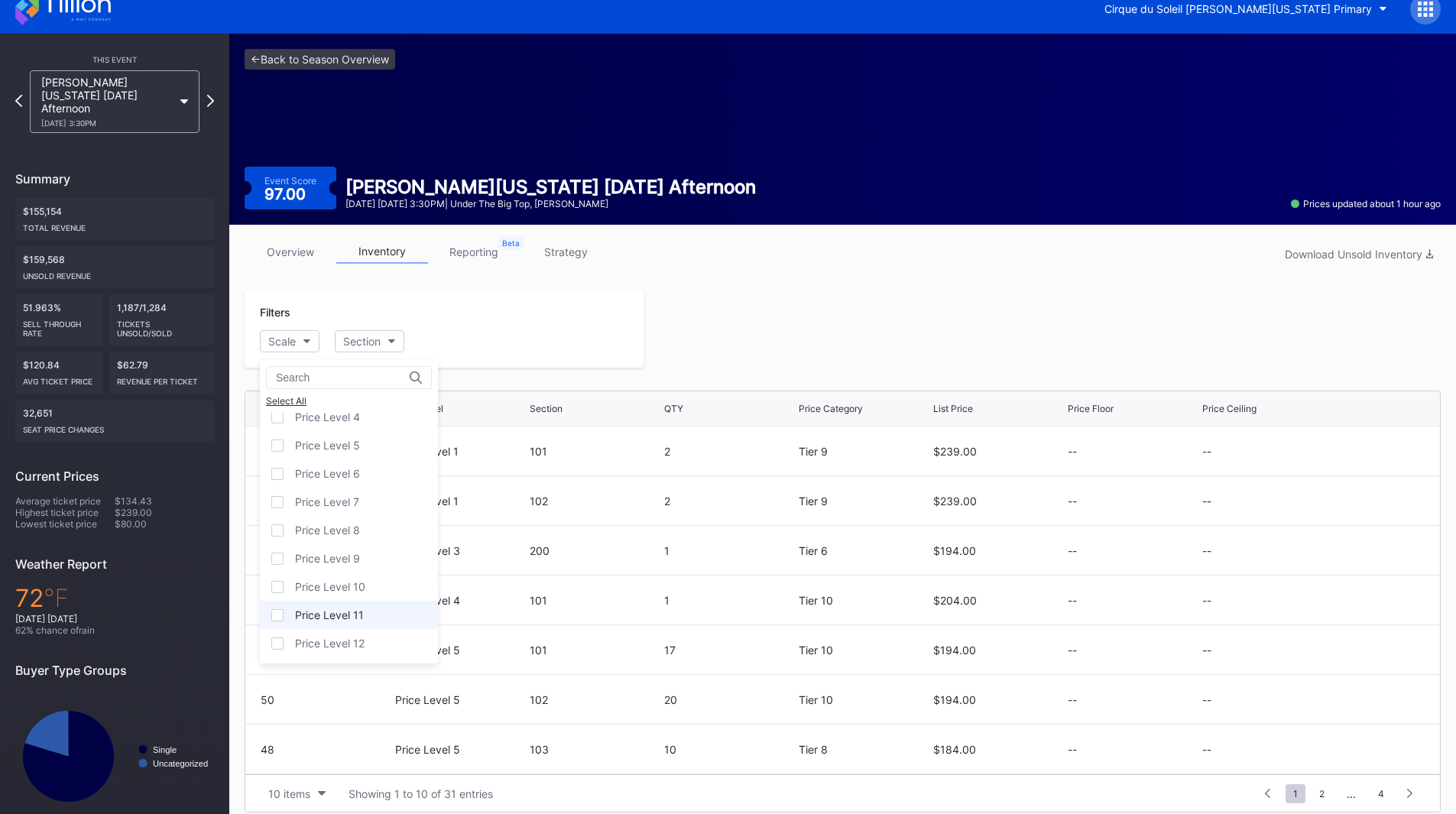
scroll to position [30, 0]
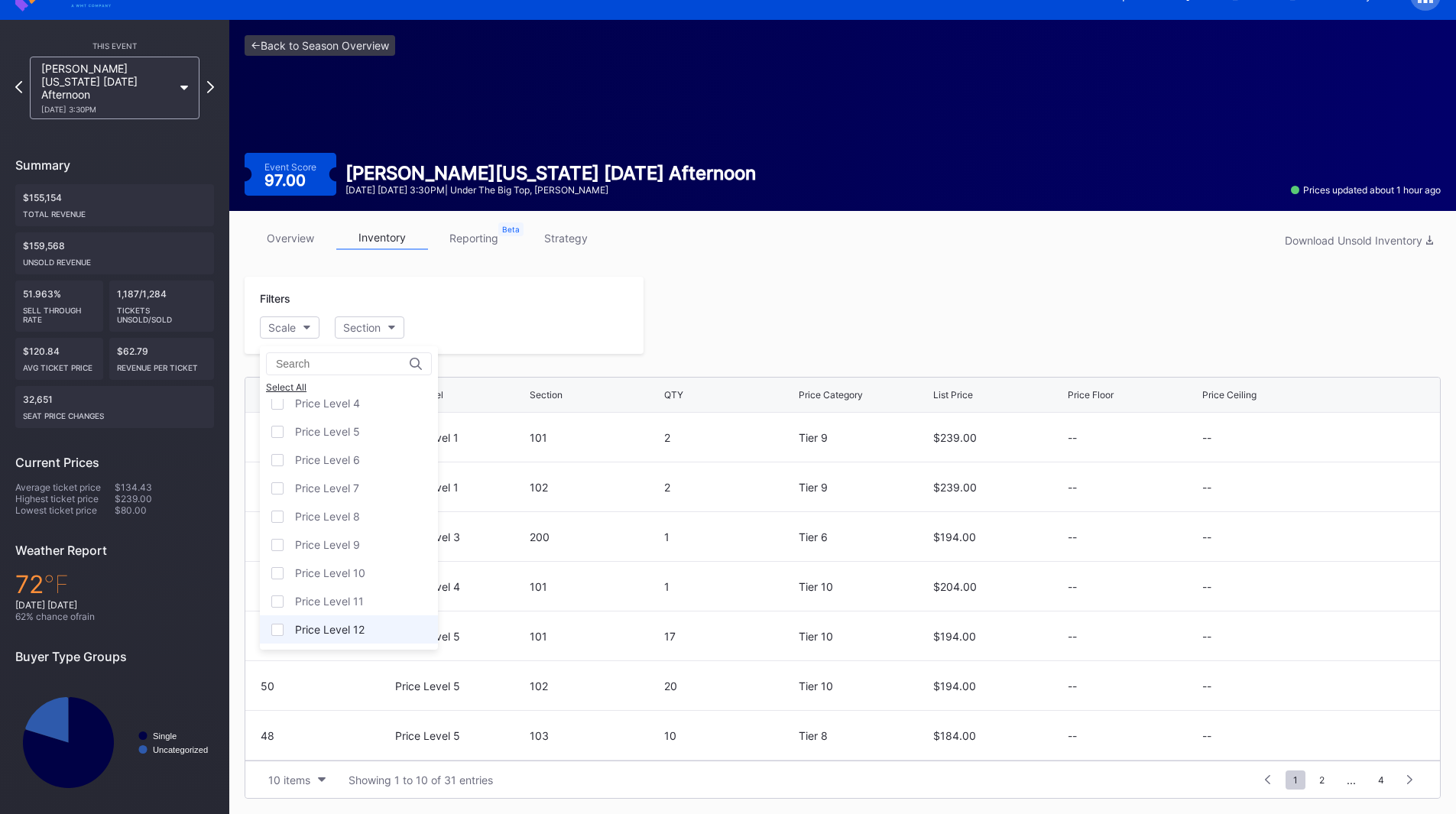
click at [348, 621] on div "Price Level 12" at bounding box center [349, 630] width 178 height 29
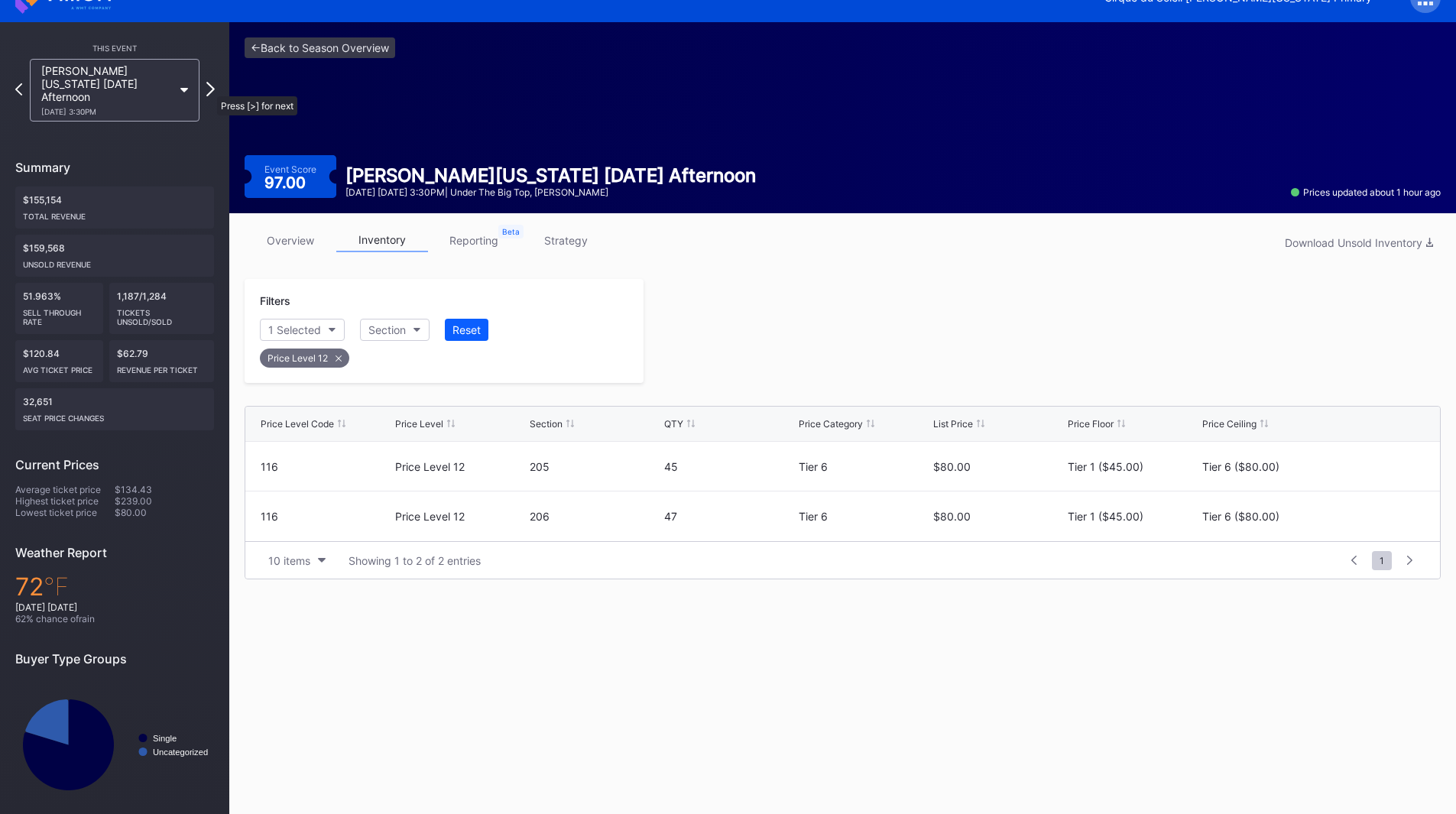
click at [210, 88] on icon at bounding box center [210, 89] width 8 height 14
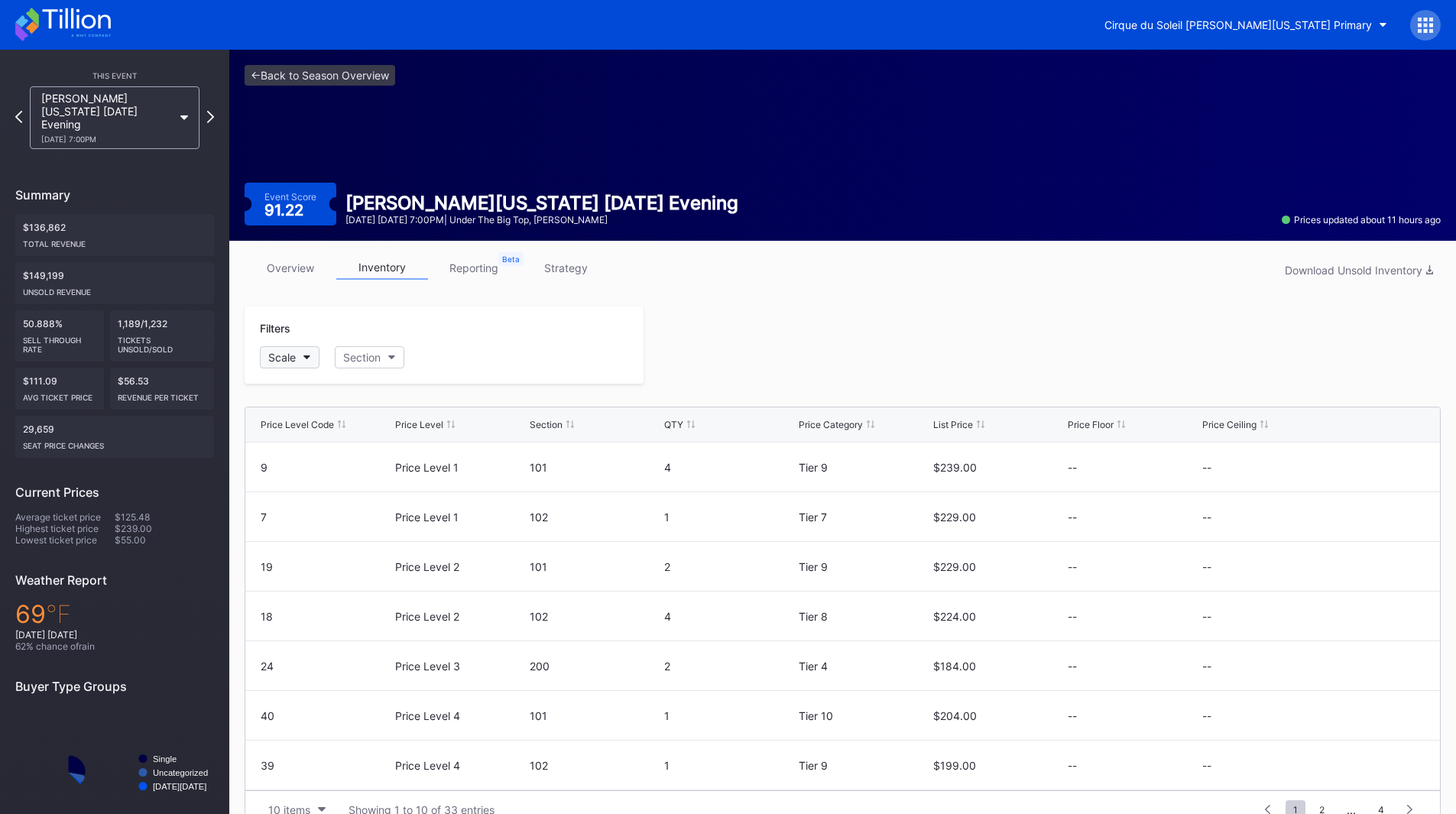
click at [297, 363] on button "Scale" at bounding box center [289, 357] width 60 height 22
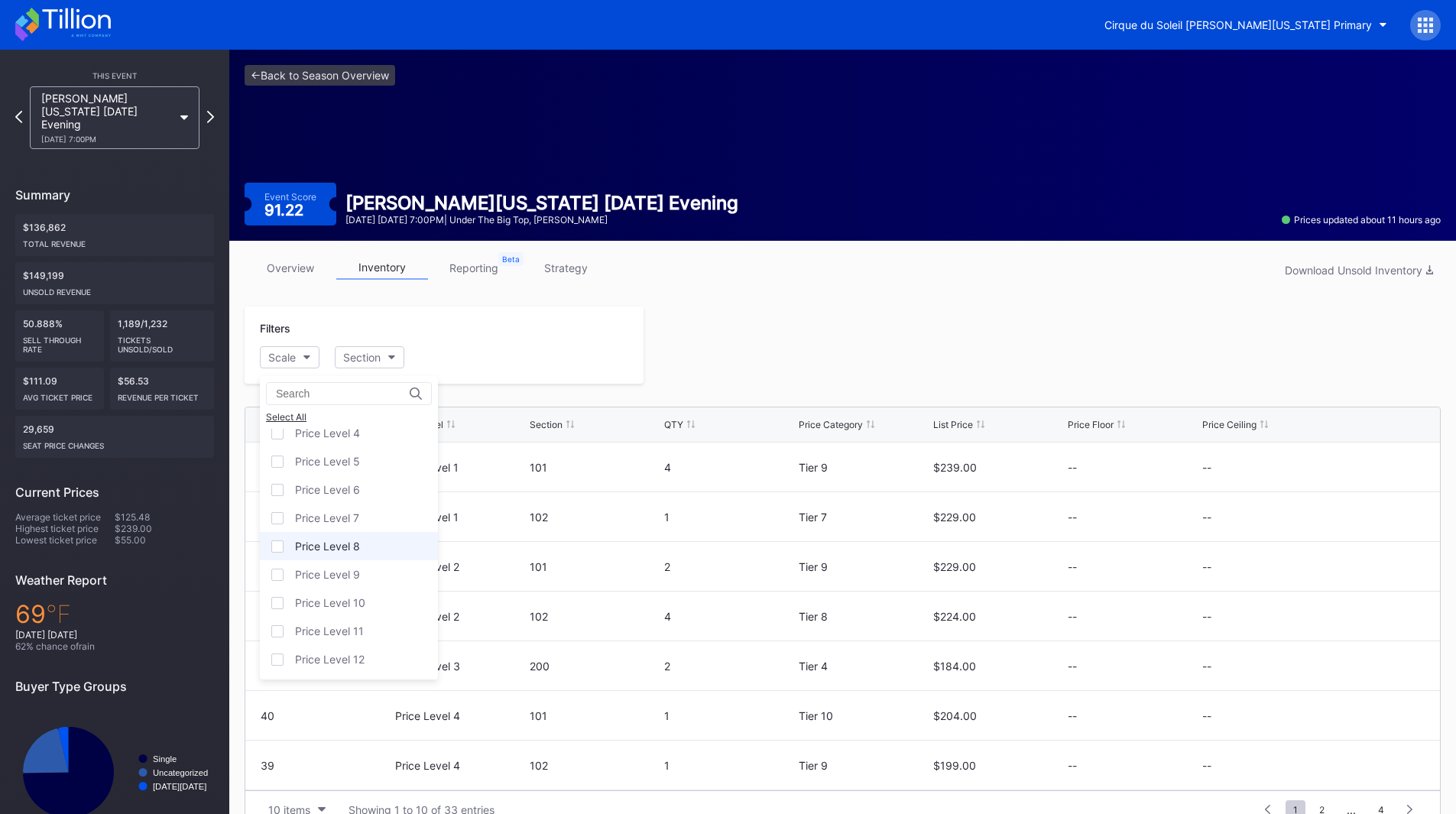
scroll to position [30, 0]
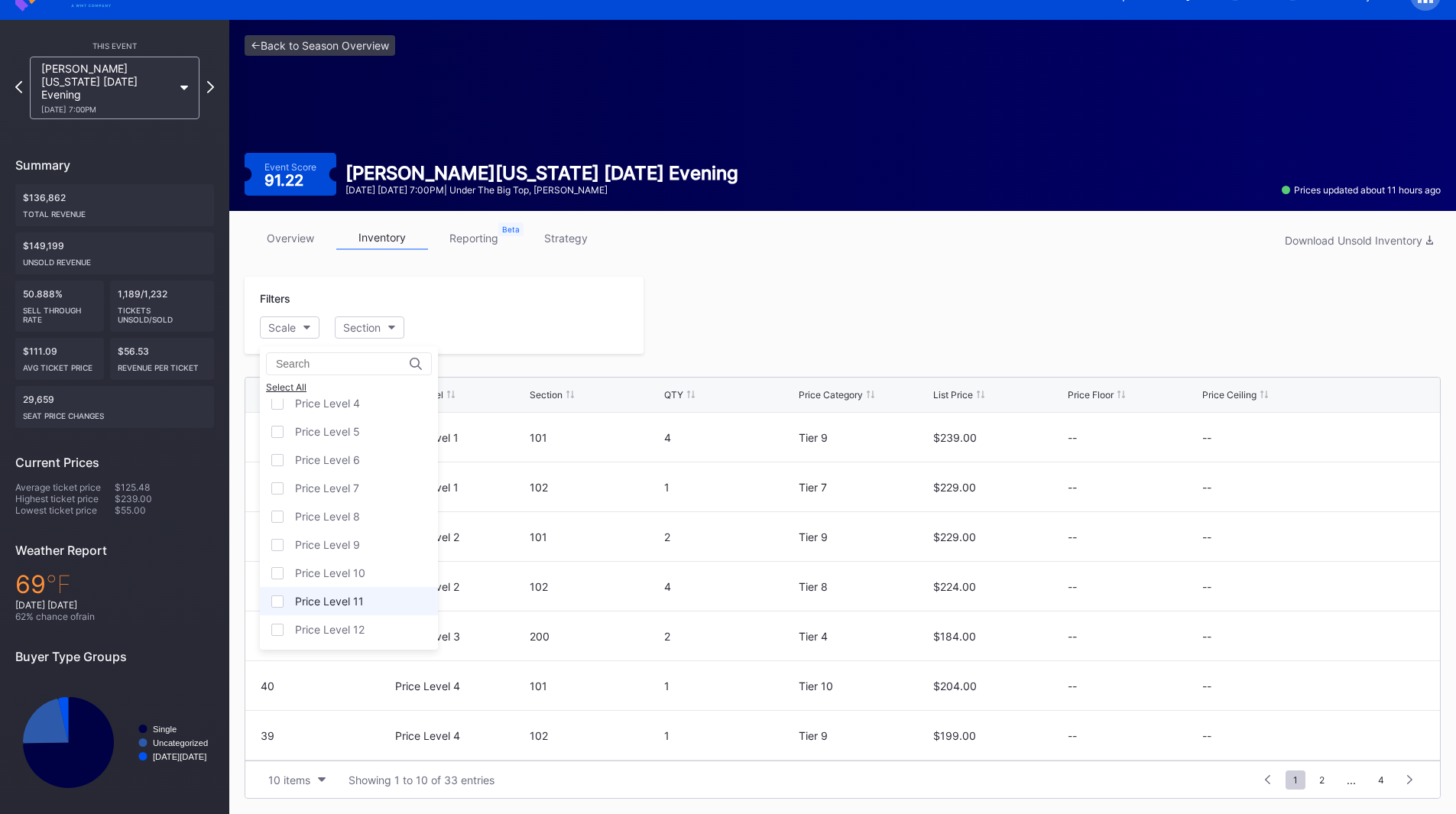
drag, startPoint x: 343, startPoint y: 624, endPoint x: 366, endPoint y: 591, distance: 40.2
click at [343, 625] on div "Price Level 12" at bounding box center [330, 629] width 70 height 13
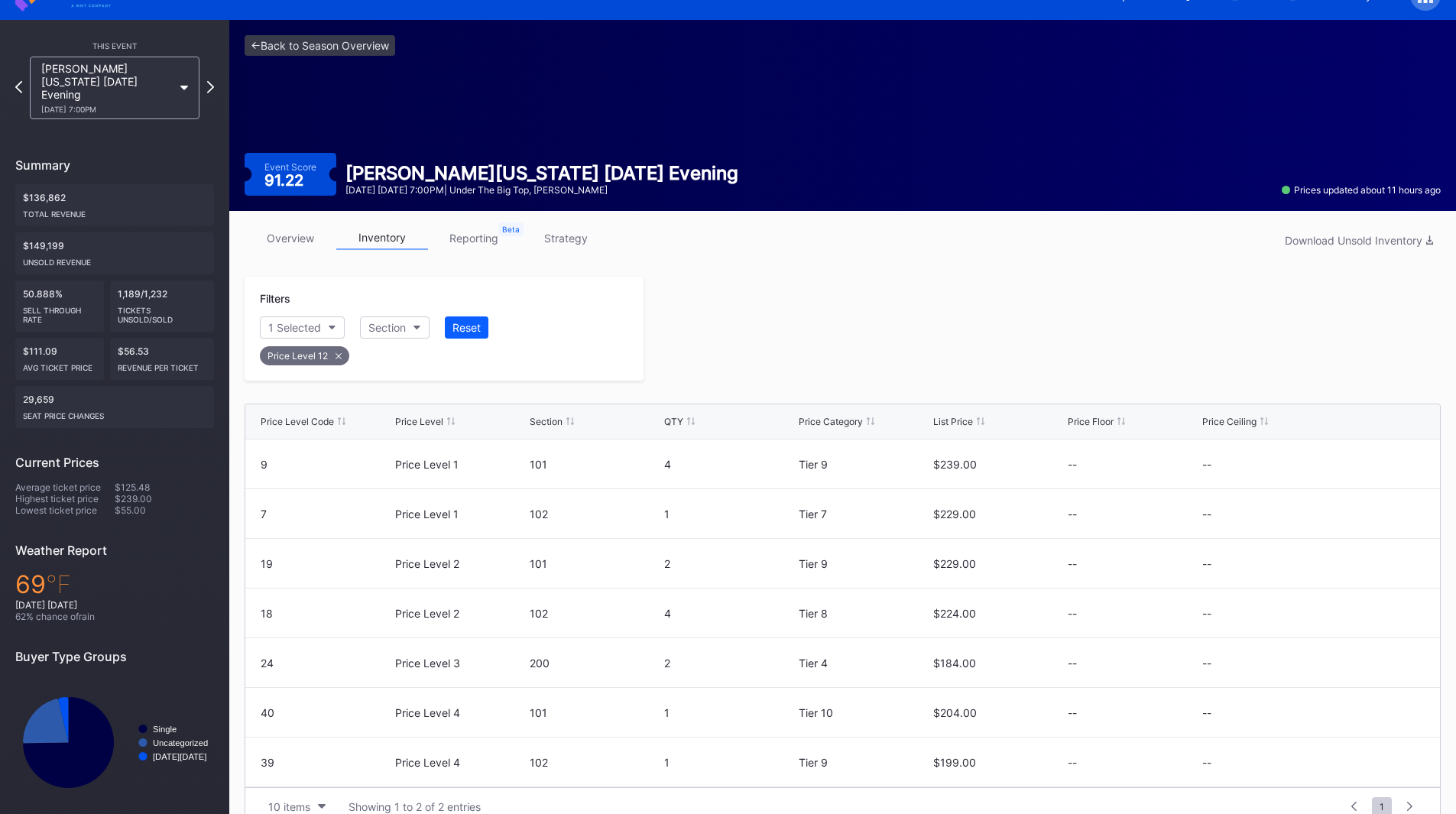
scroll to position [28, 0]
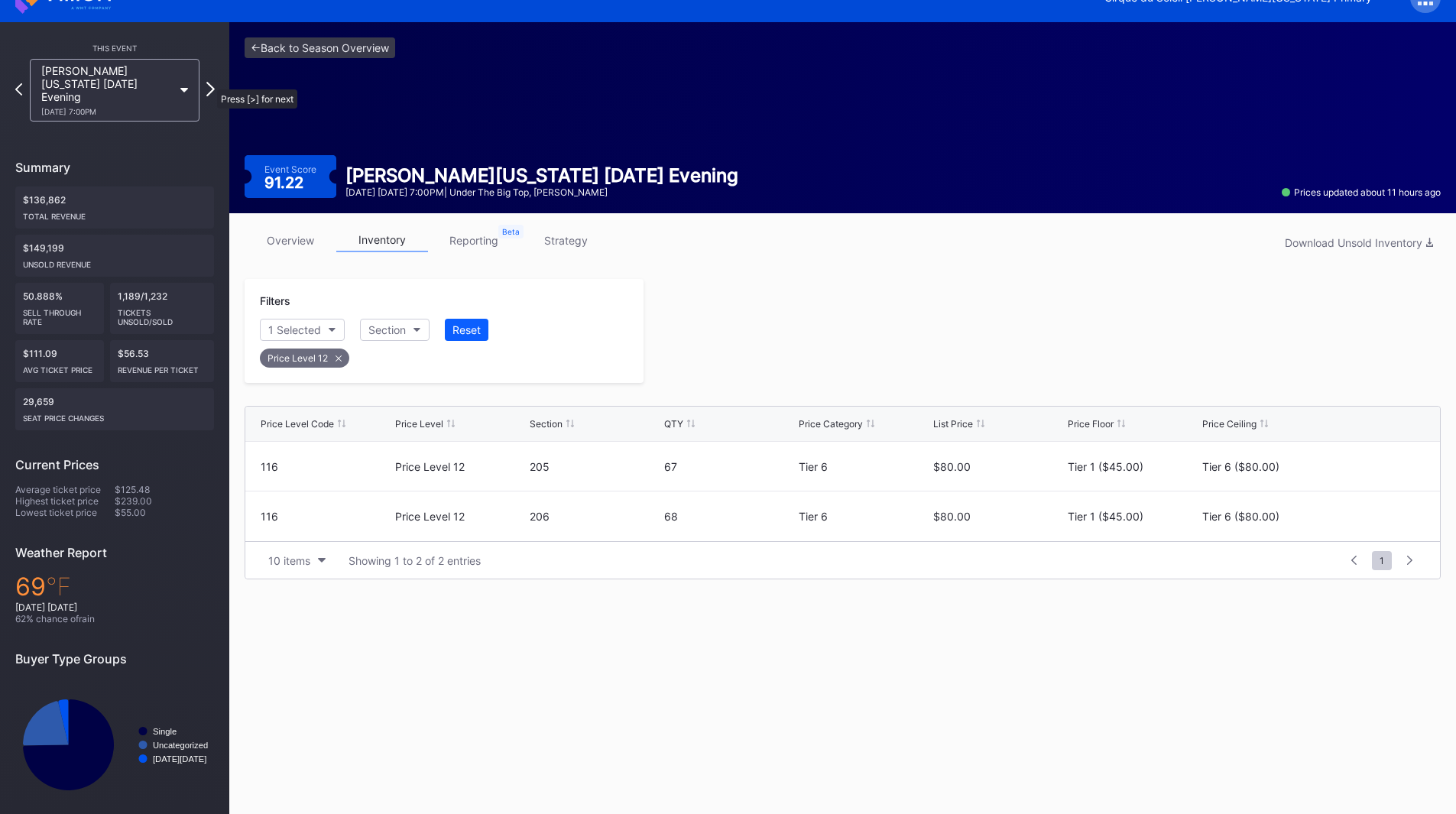
click at [212, 81] on icon at bounding box center [210, 89] width 8 height 14
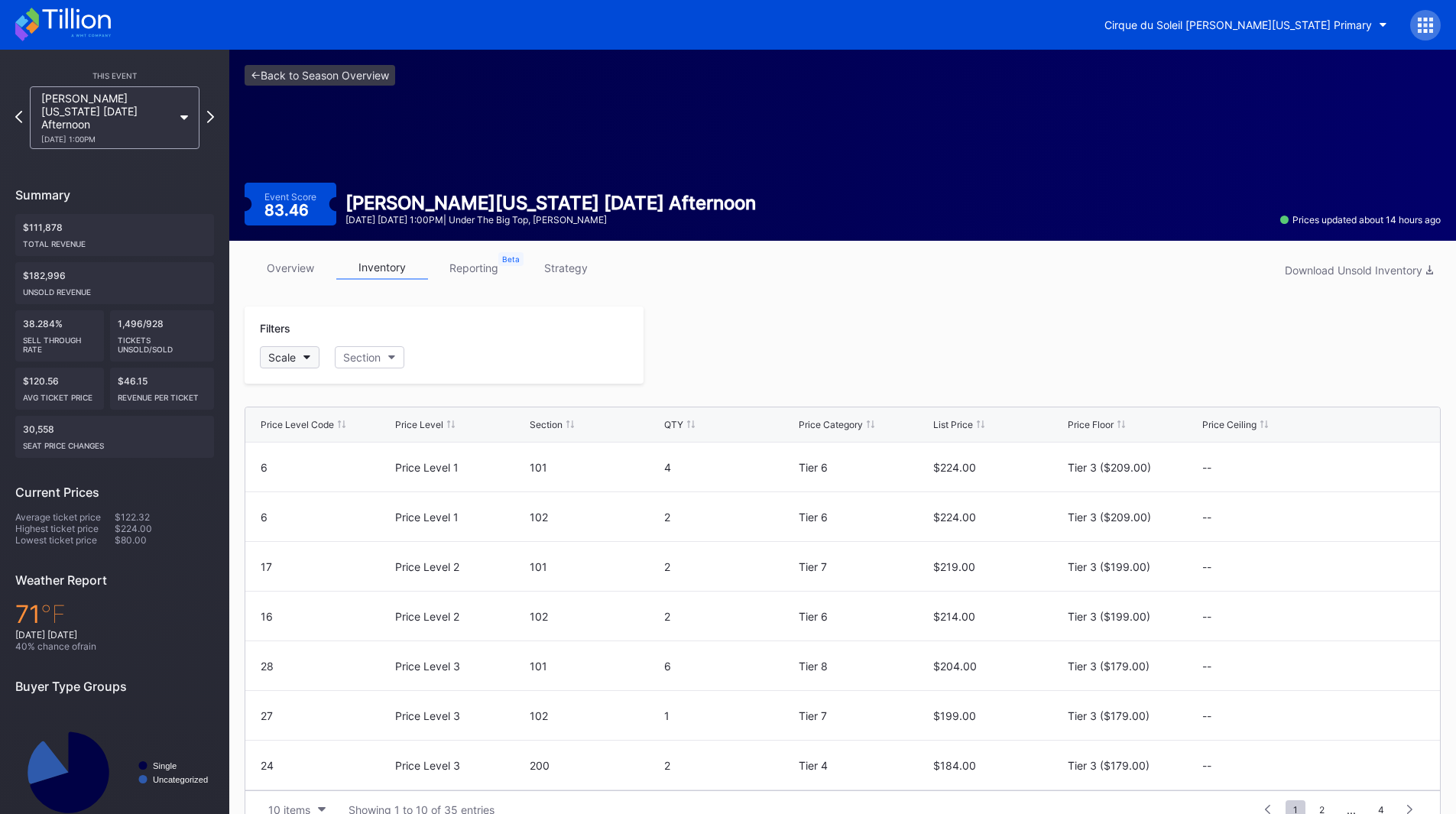
click at [305, 353] on button "Scale" at bounding box center [289, 357] width 60 height 22
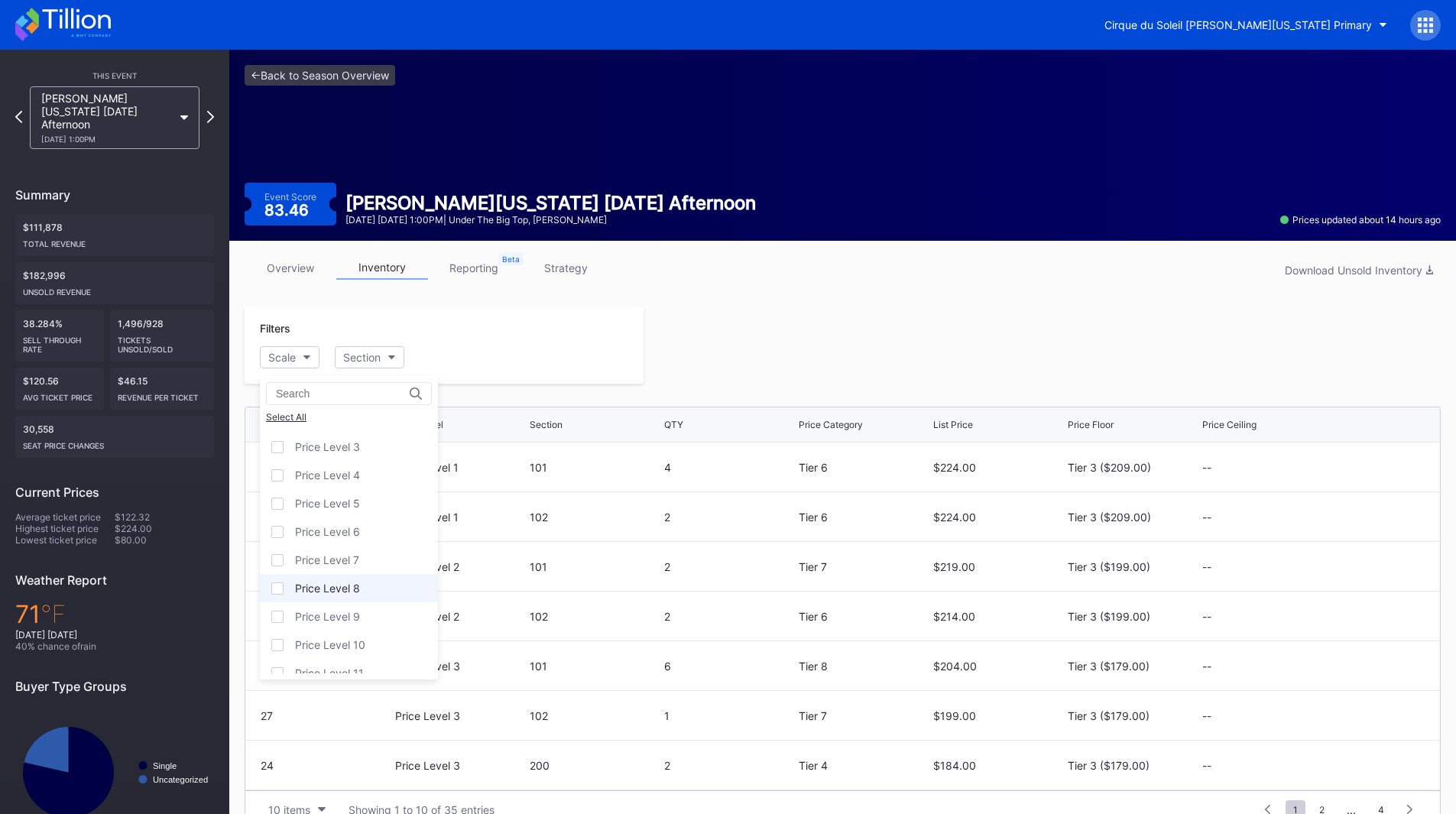
scroll to position [95, 0]
drag, startPoint x: 335, startPoint y: 652, endPoint x: 418, endPoint y: 557, distance: 126.2
click at [335, 653] on div "Price Level 12" at bounding box center [349, 659] width 178 height 29
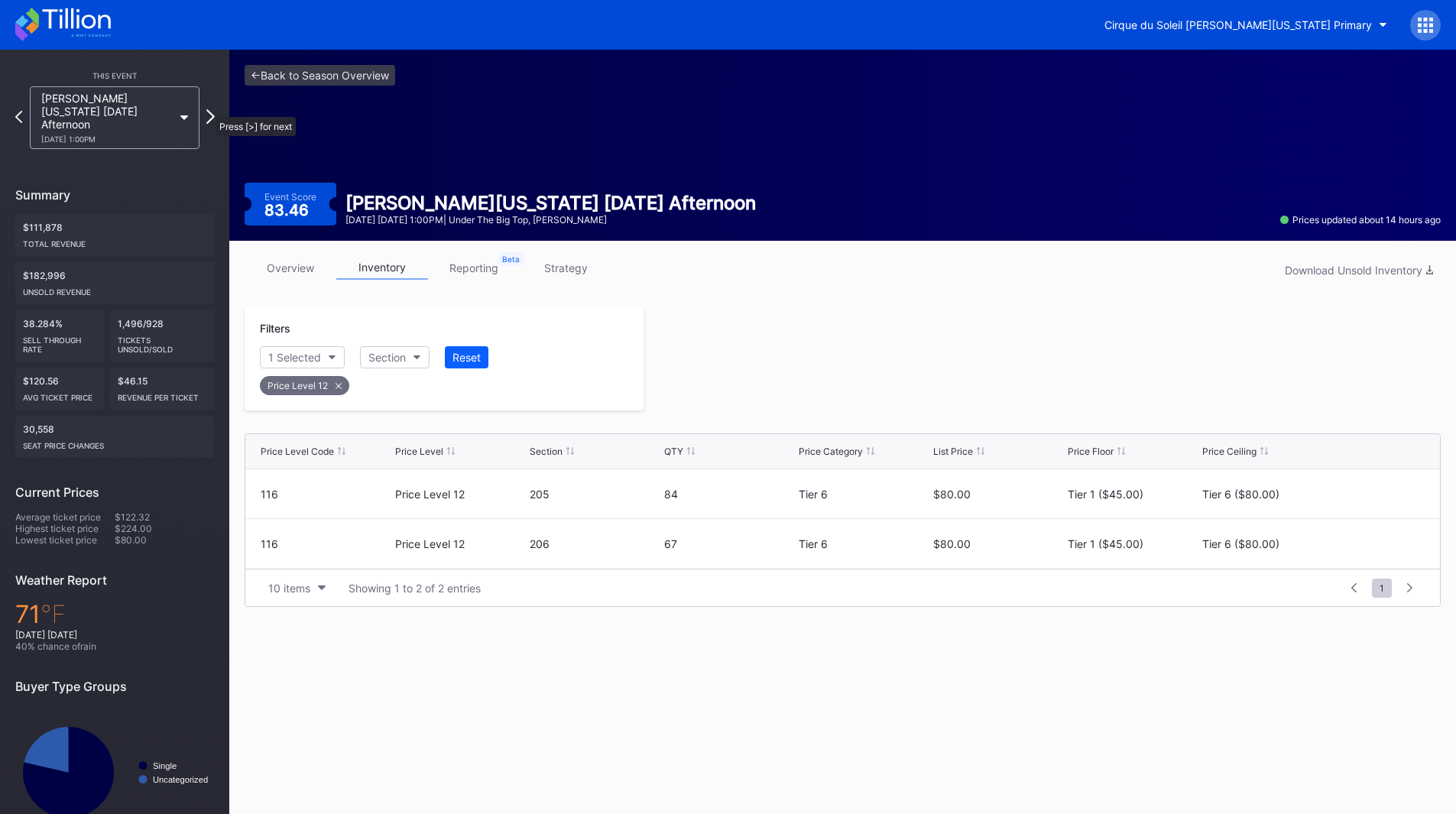
click at [208, 109] on icon at bounding box center [210, 116] width 8 height 14
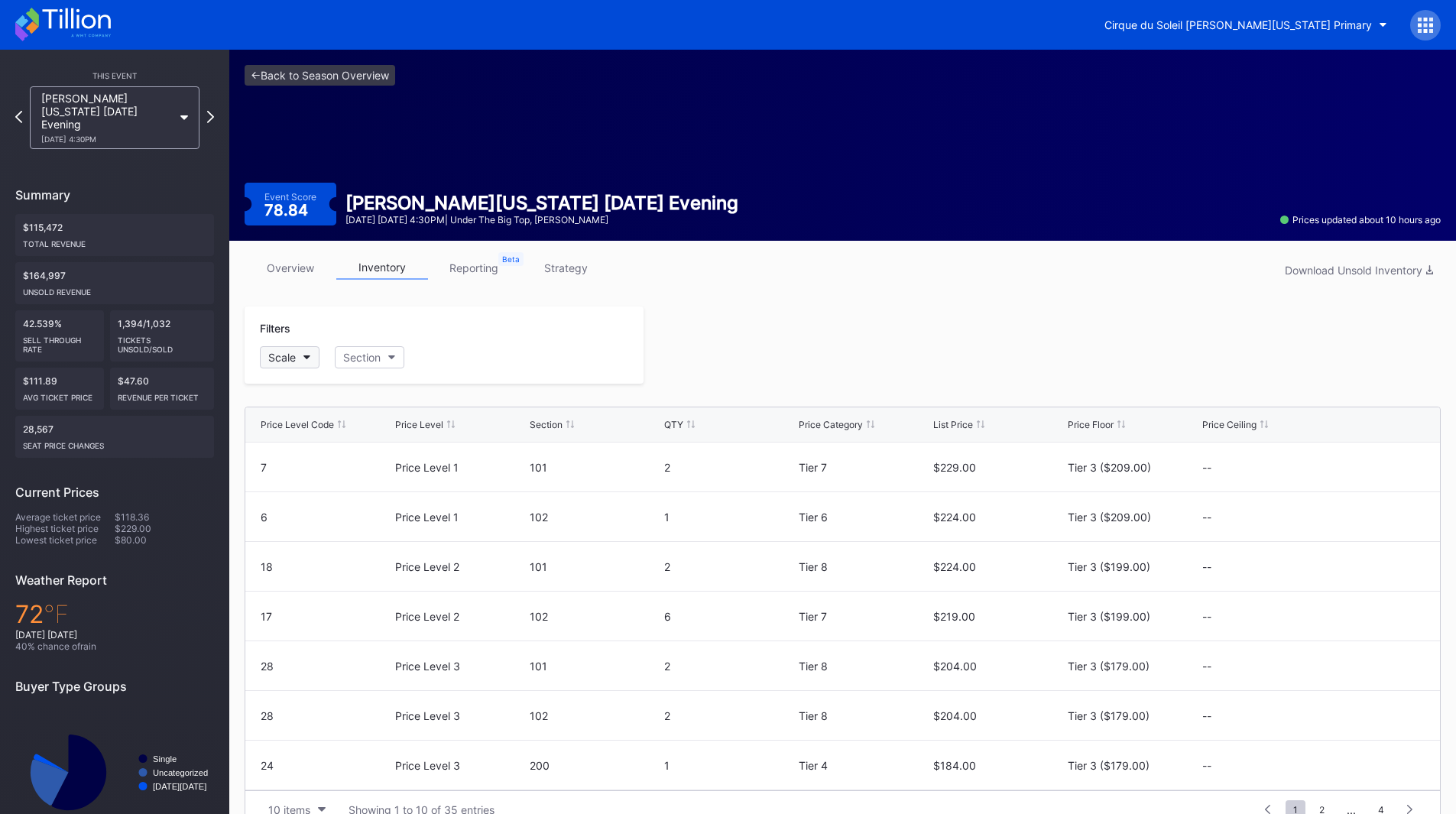
click at [310, 363] on button "Scale" at bounding box center [289, 357] width 60 height 22
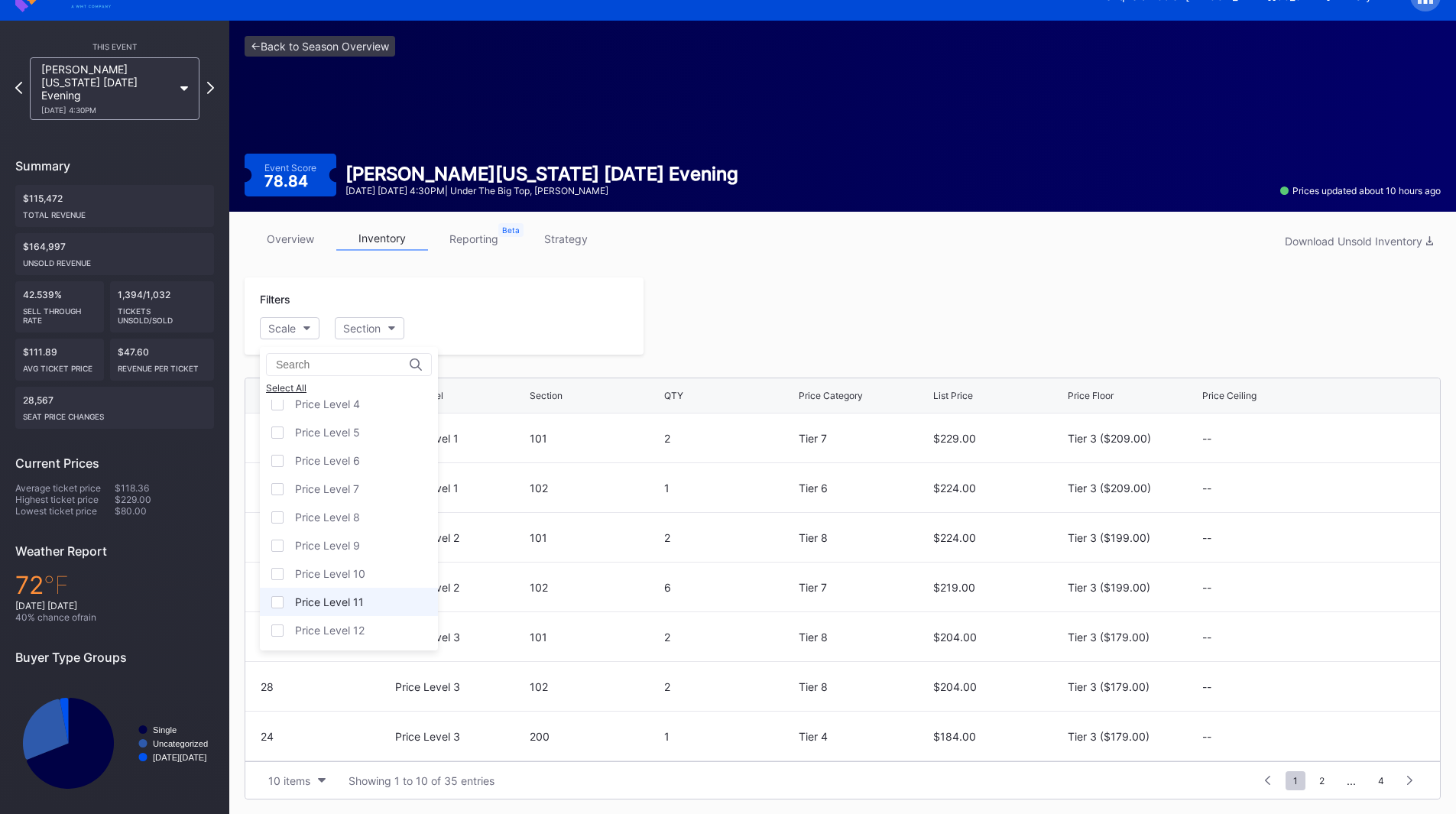
scroll to position [30, 0]
click at [336, 629] on div "Price Level 12" at bounding box center [330, 629] width 70 height 13
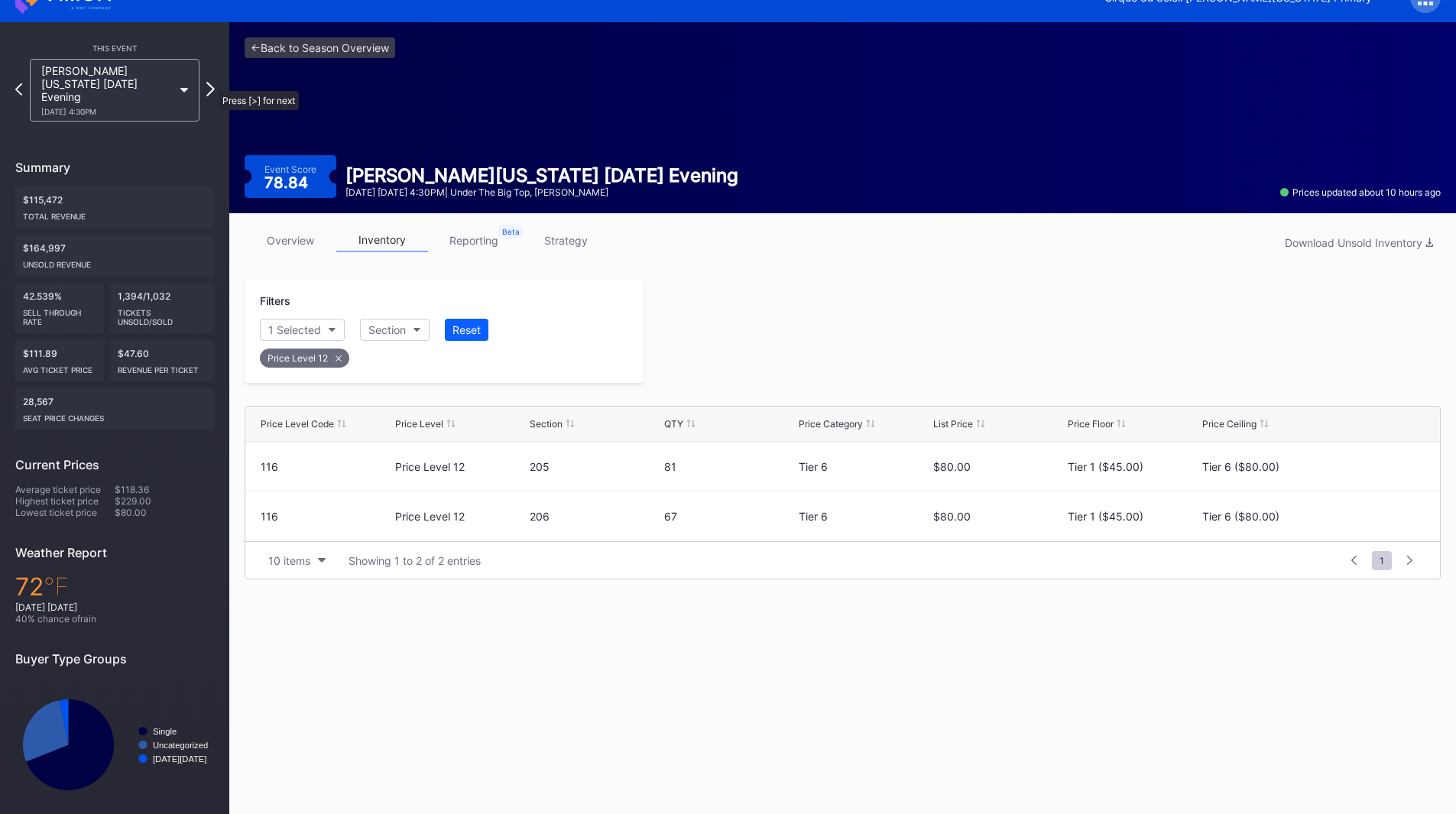
click at [210, 83] on icon at bounding box center [210, 89] width 8 height 14
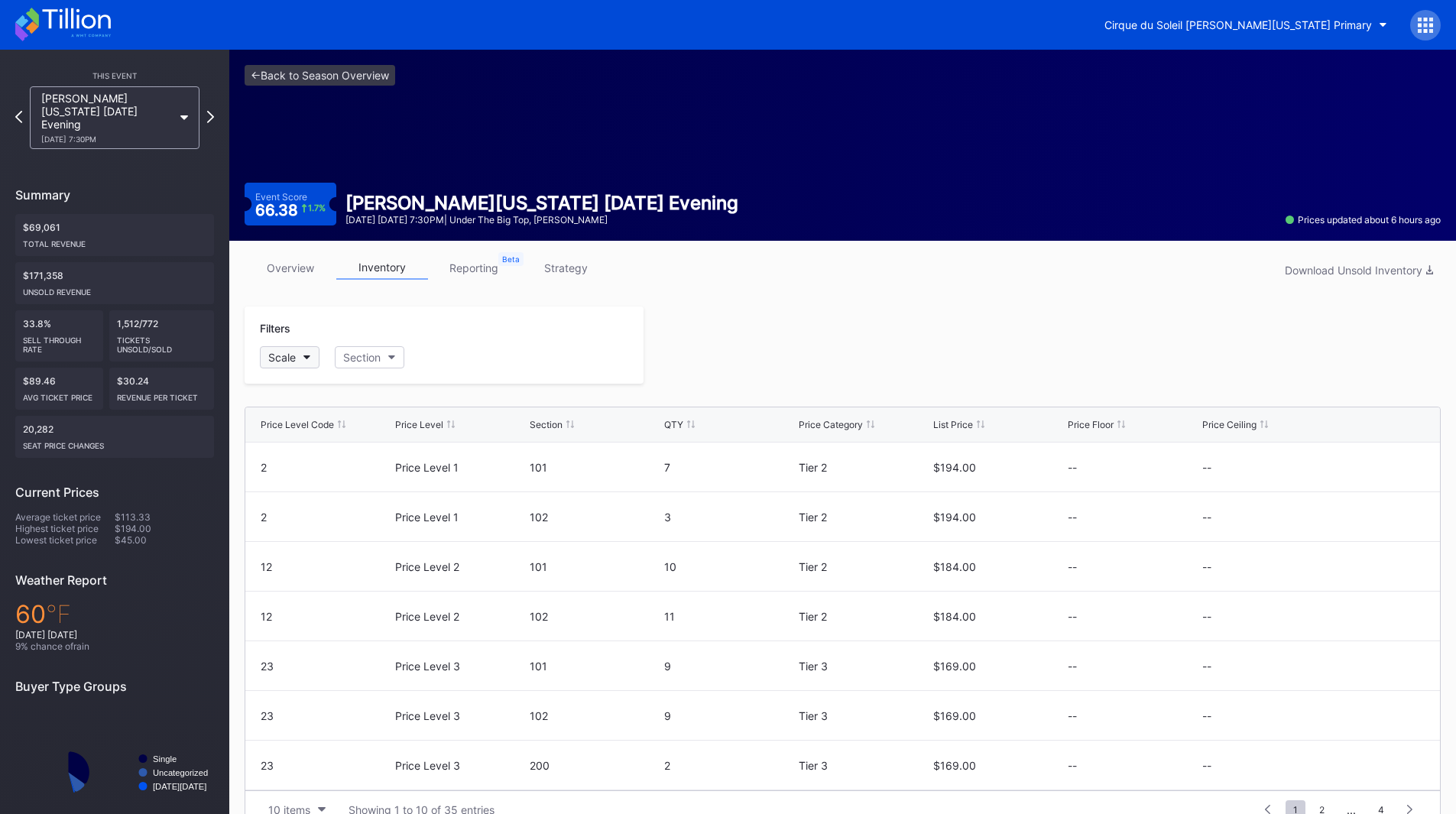
click at [297, 359] on button "Scale" at bounding box center [289, 357] width 60 height 22
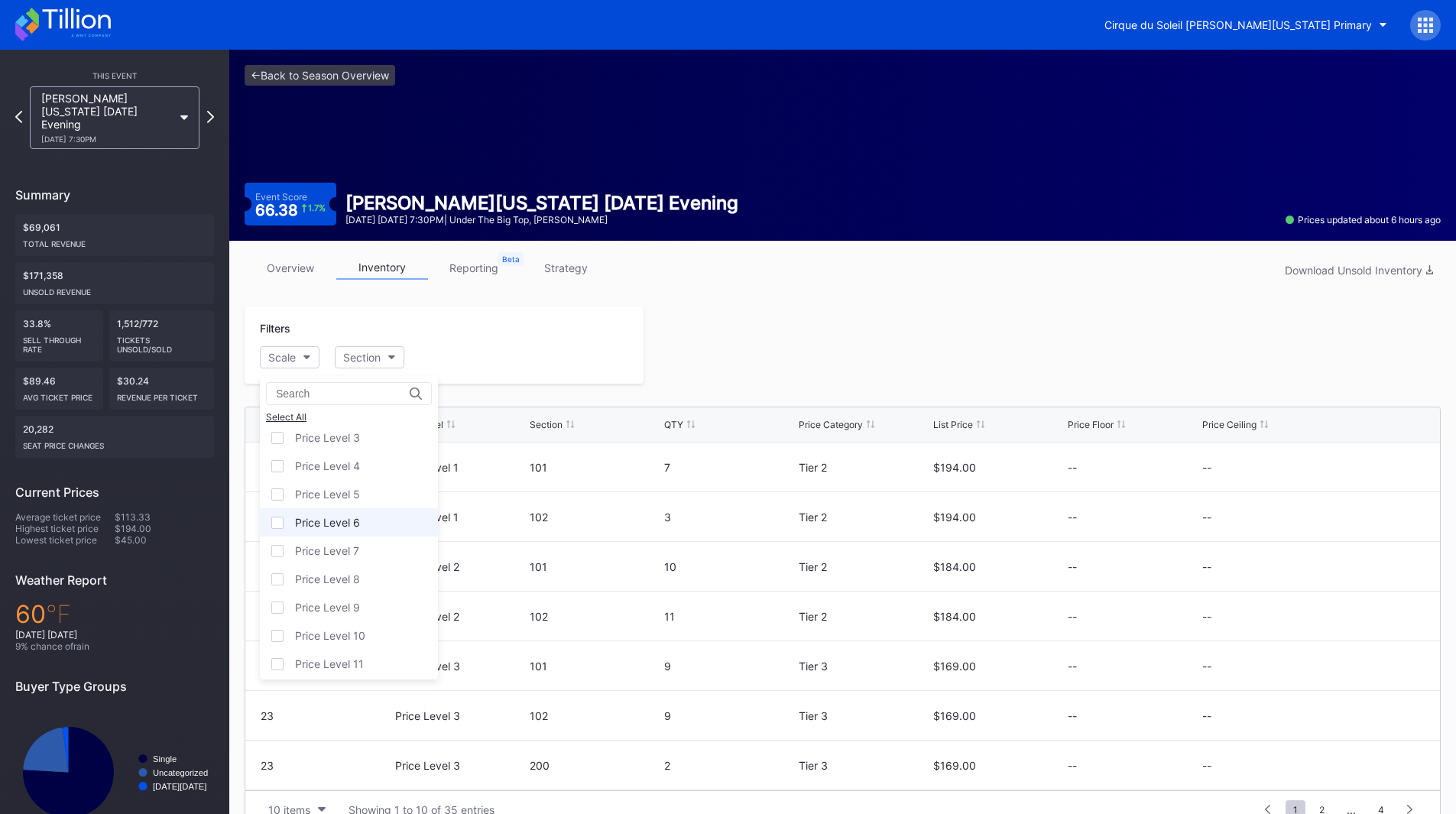
scroll to position [95, 0]
click at [321, 657] on div "Price Level 12" at bounding box center [330, 659] width 70 height 13
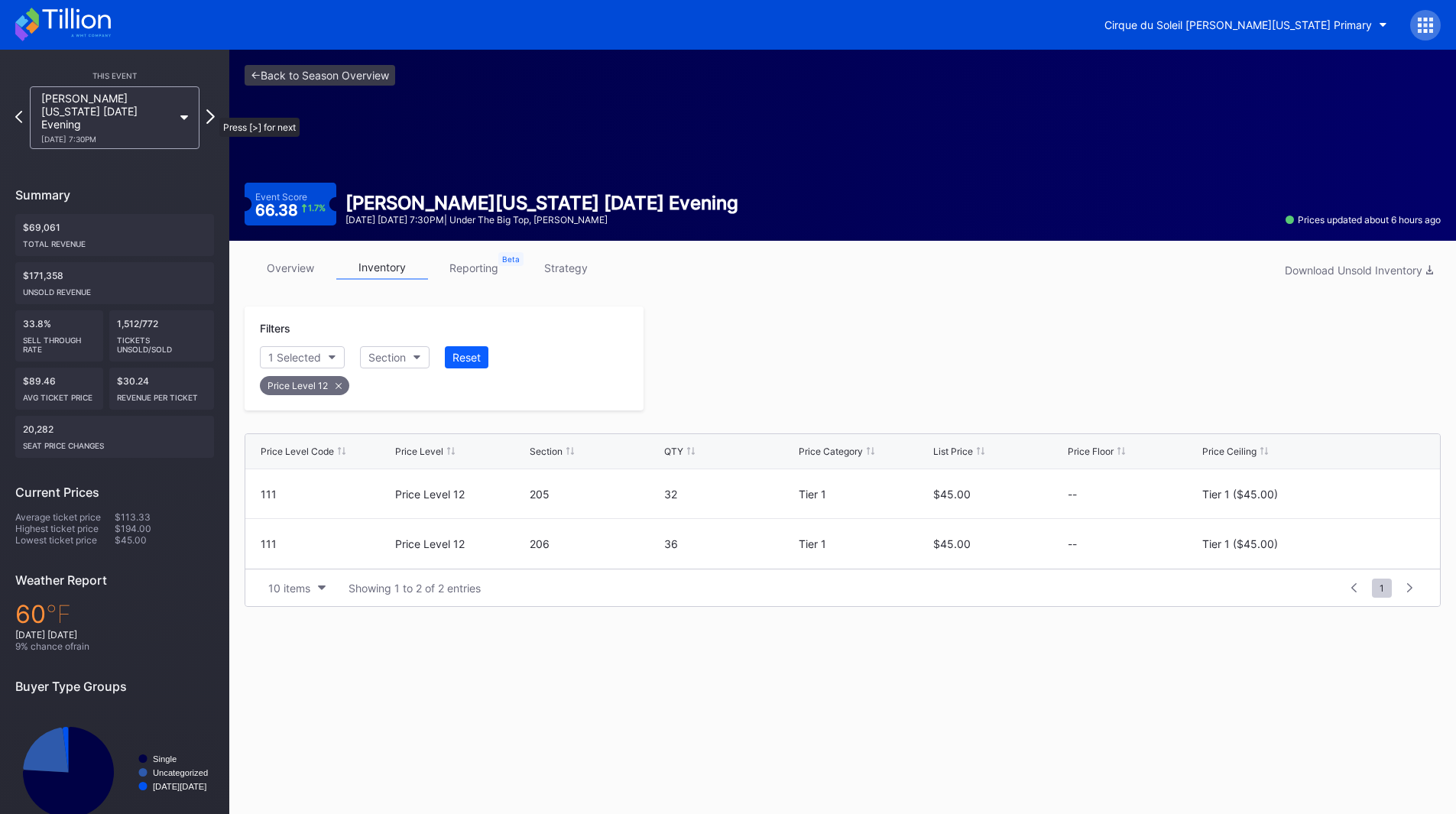
click at [211, 109] on icon at bounding box center [210, 116] width 8 height 14
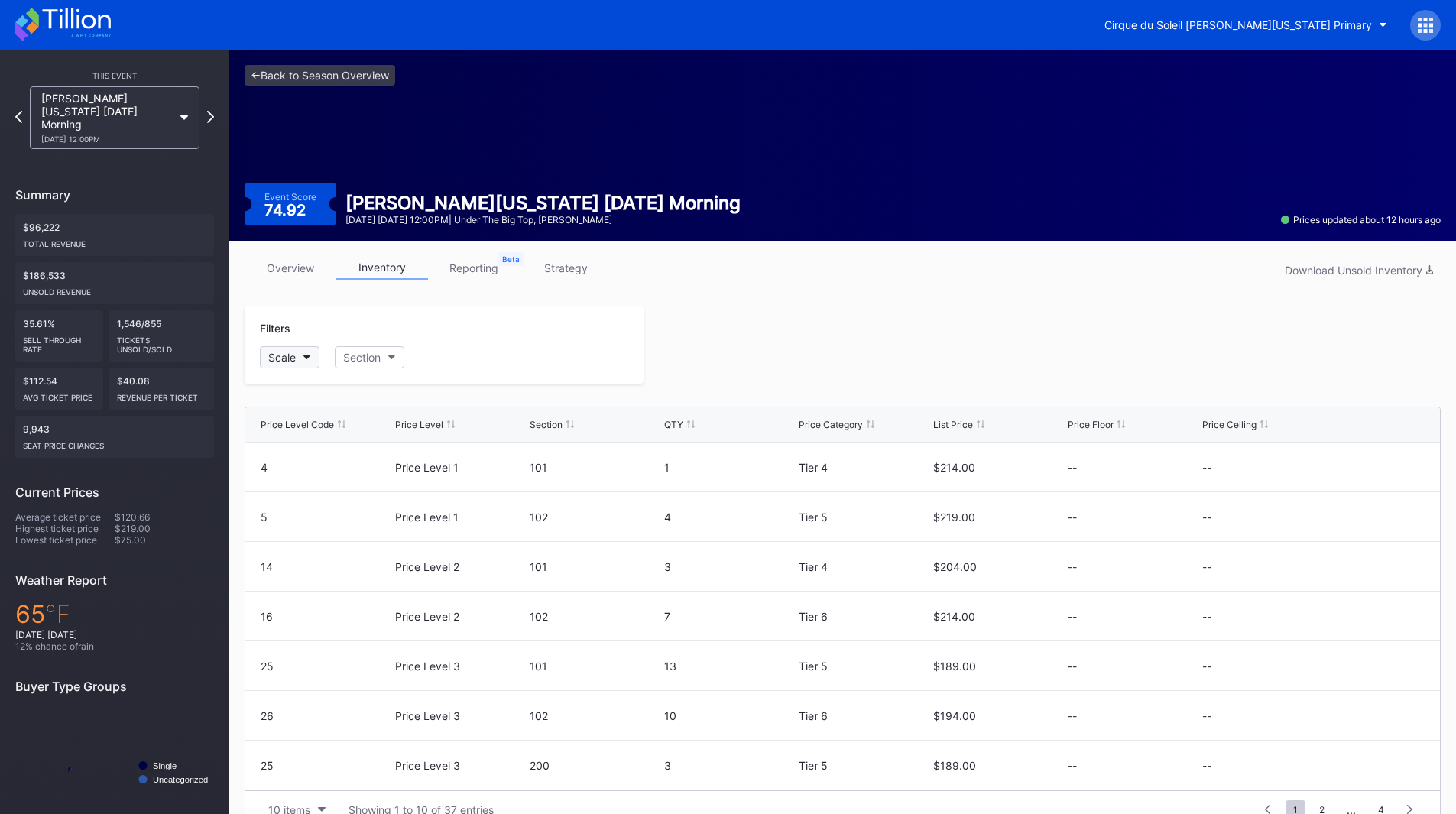
click at [304, 364] on button "Scale" at bounding box center [289, 357] width 60 height 22
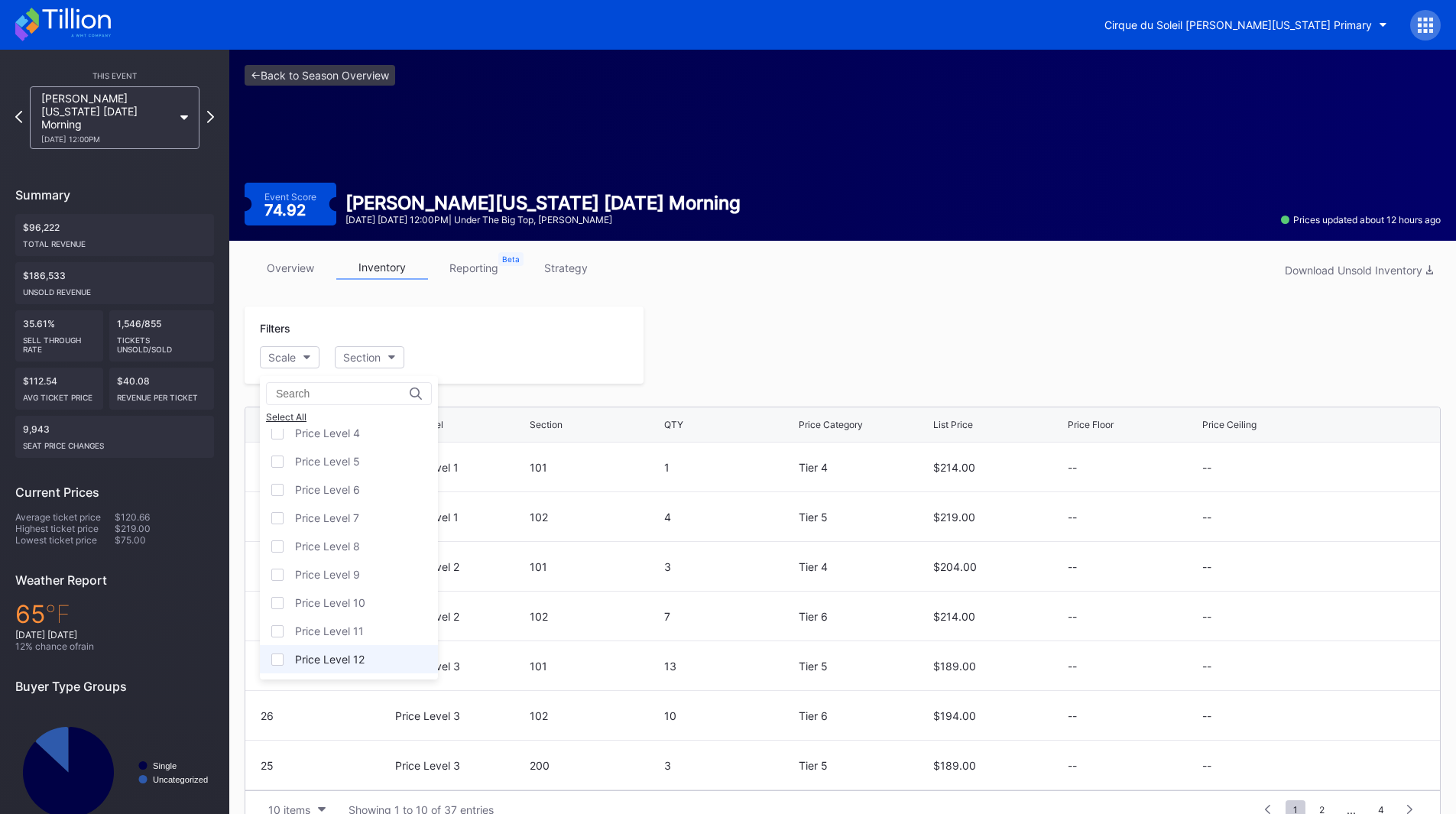
click at [324, 654] on div "Price Level 12" at bounding box center [330, 659] width 70 height 13
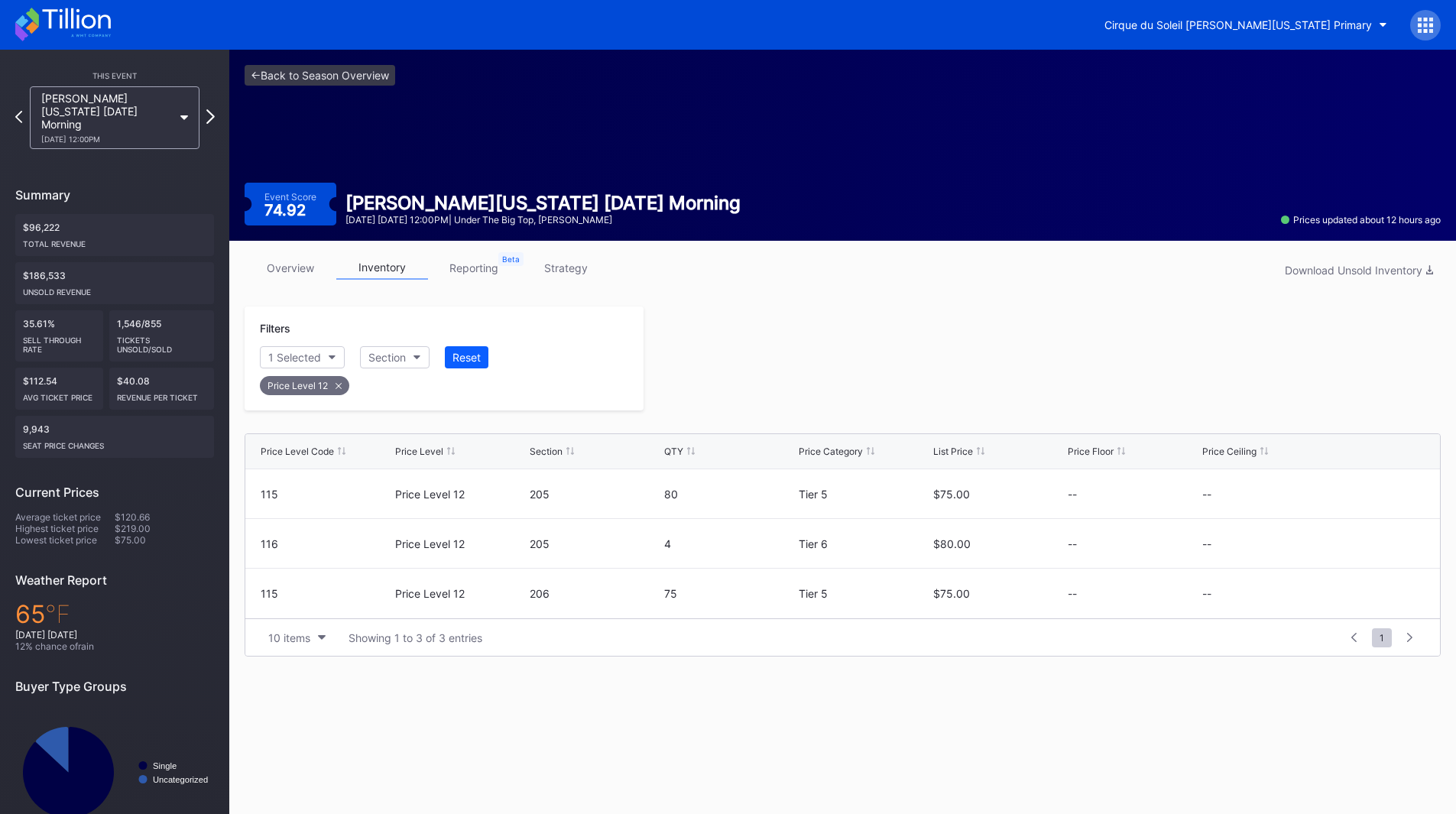
click at [213, 111] on icon at bounding box center [210, 116] width 8 height 14
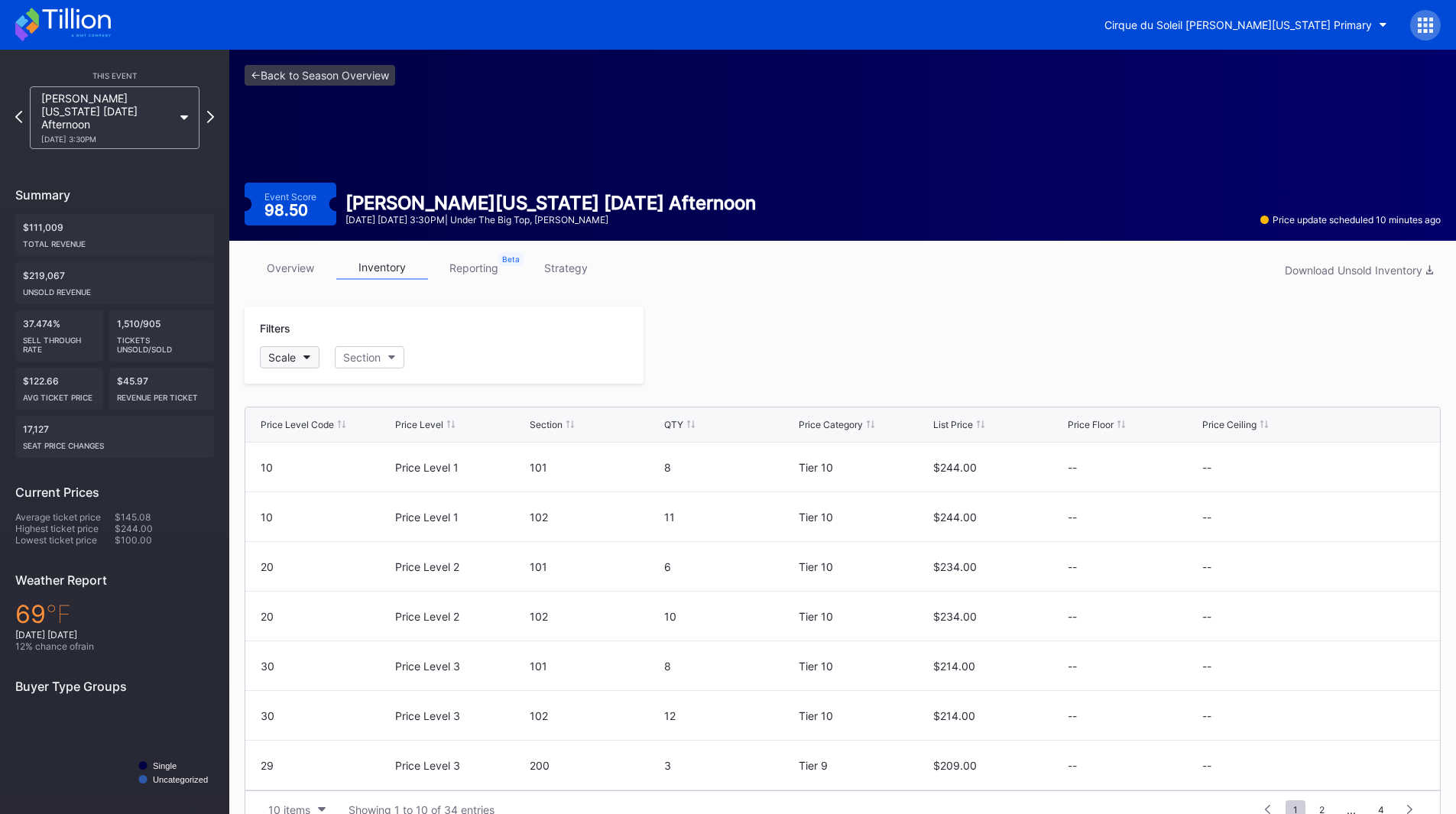
click at [287, 362] on div "Scale" at bounding box center [281, 357] width 28 height 13
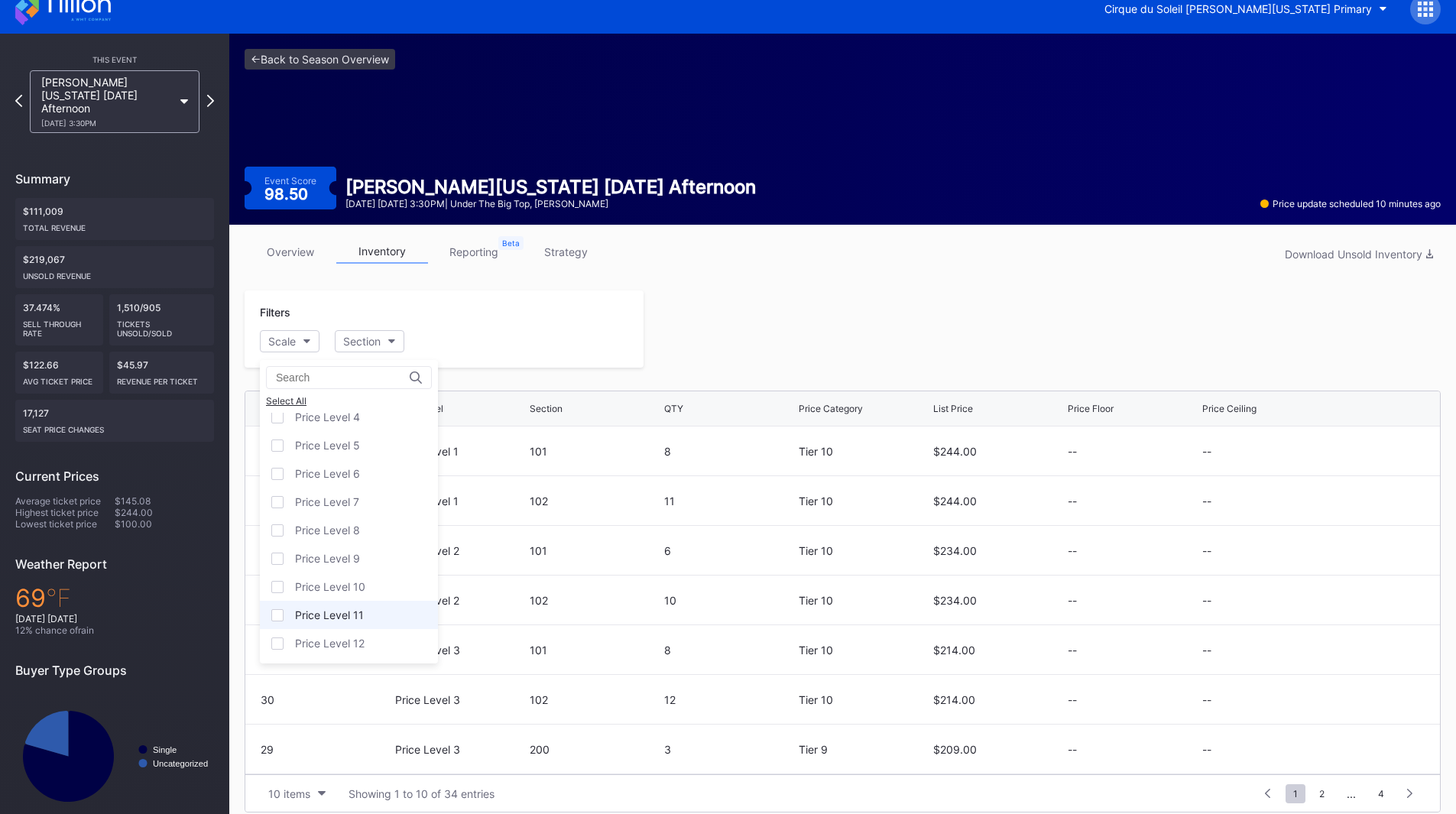
scroll to position [30, 0]
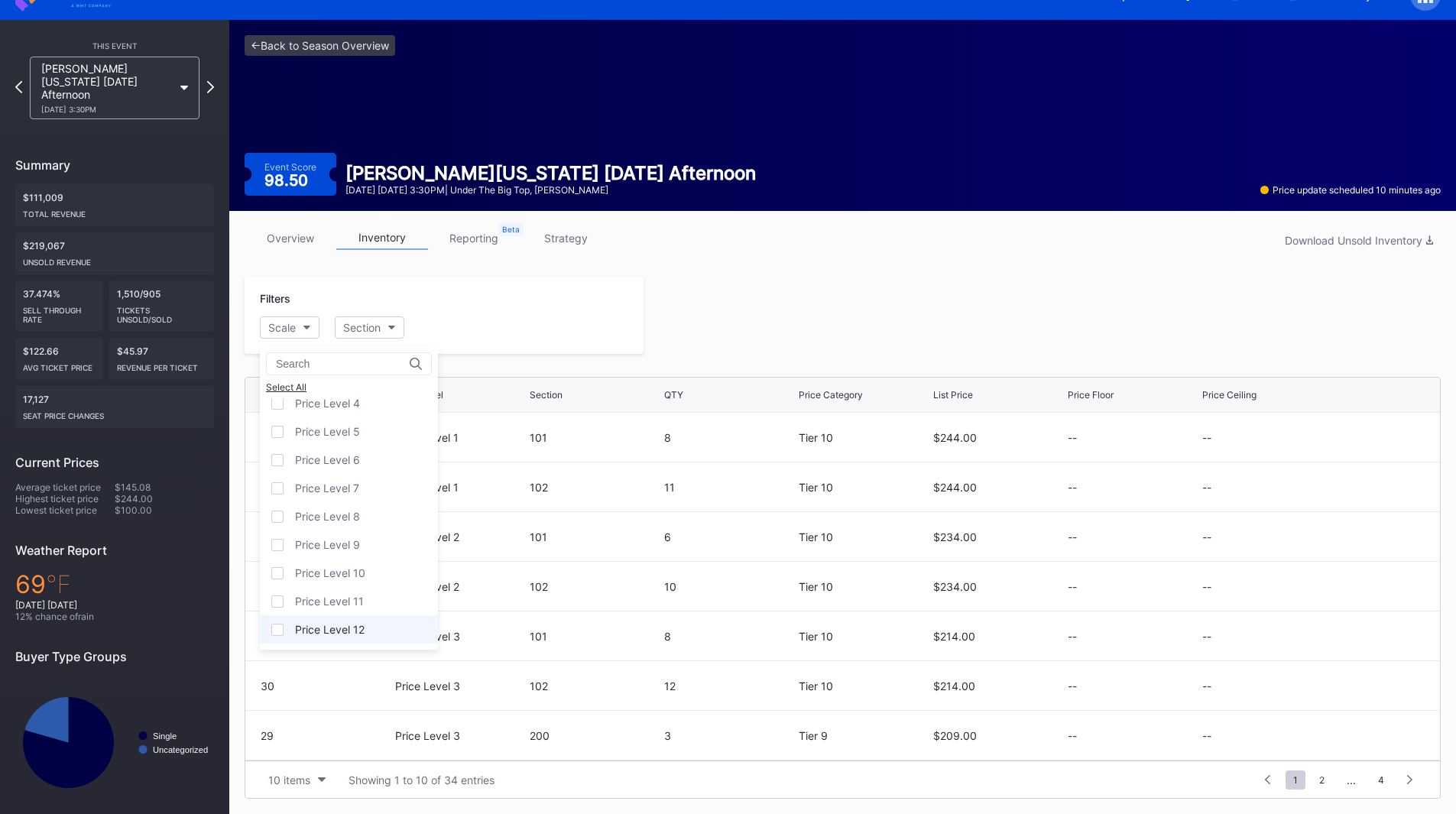
click at [357, 620] on div "Price Level 12" at bounding box center [349, 630] width 178 height 29
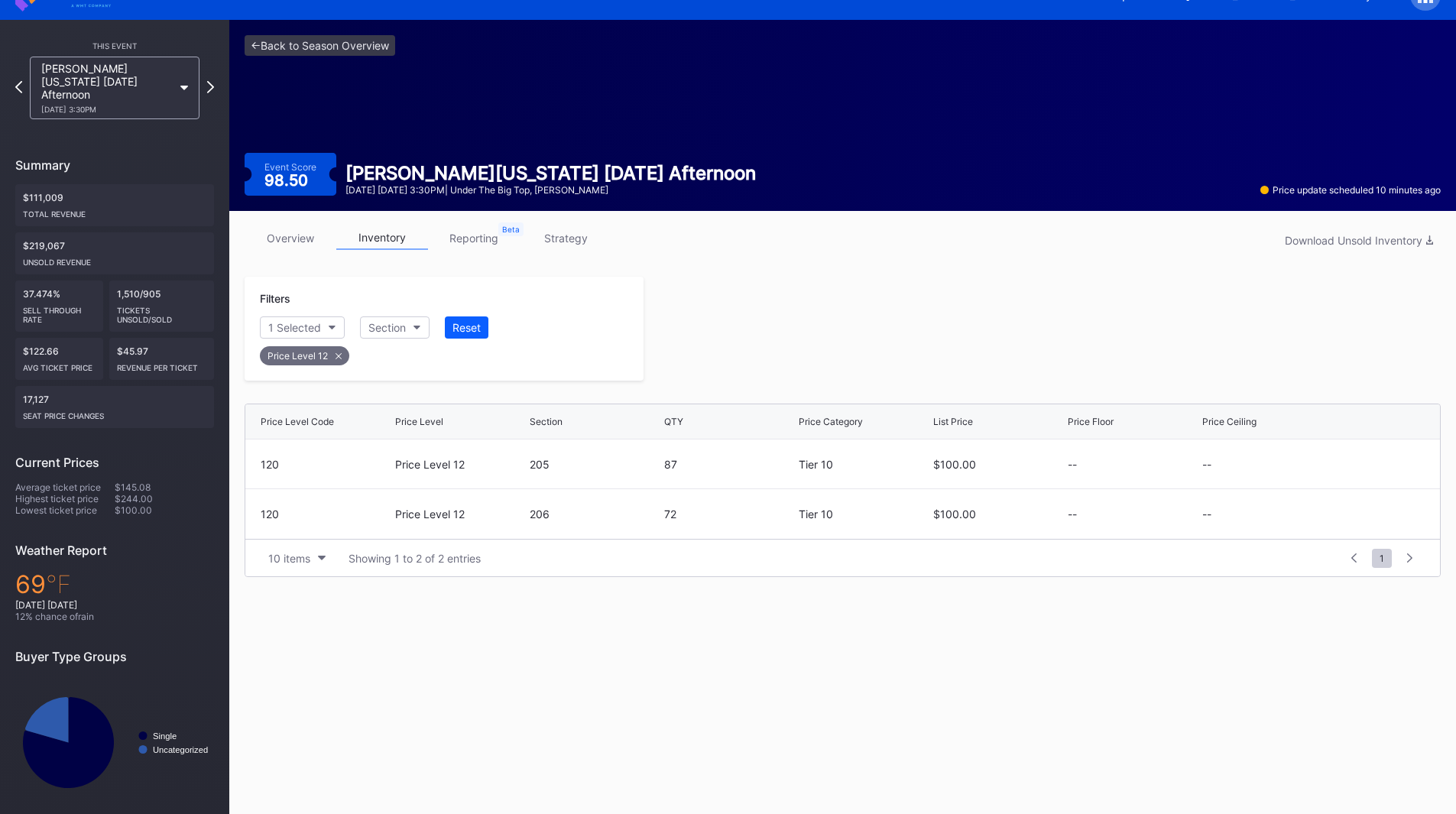
scroll to position [28, 0]
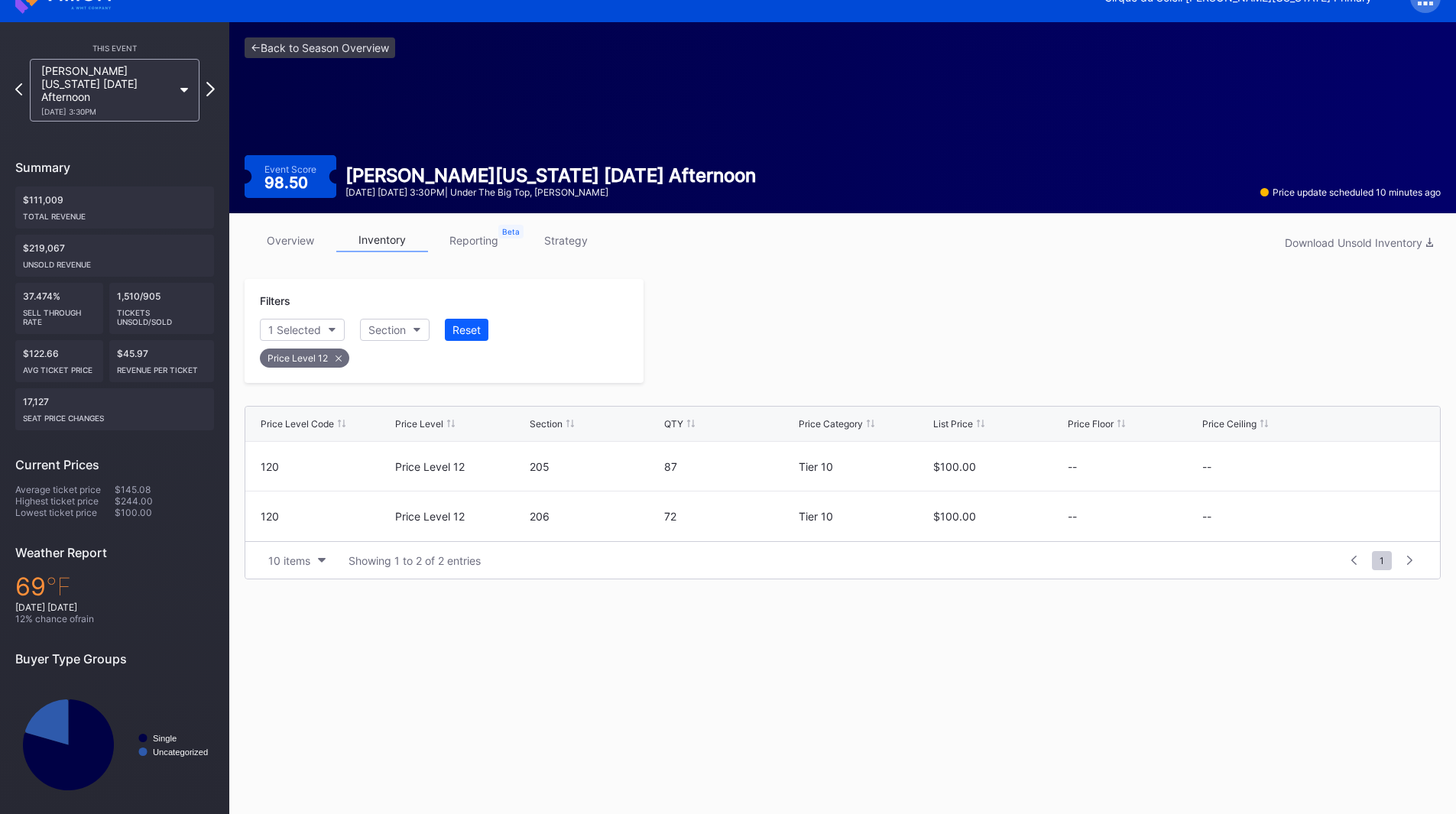
click at [206, 81] on icon at bounding box center [210, 89] width 8 height 14
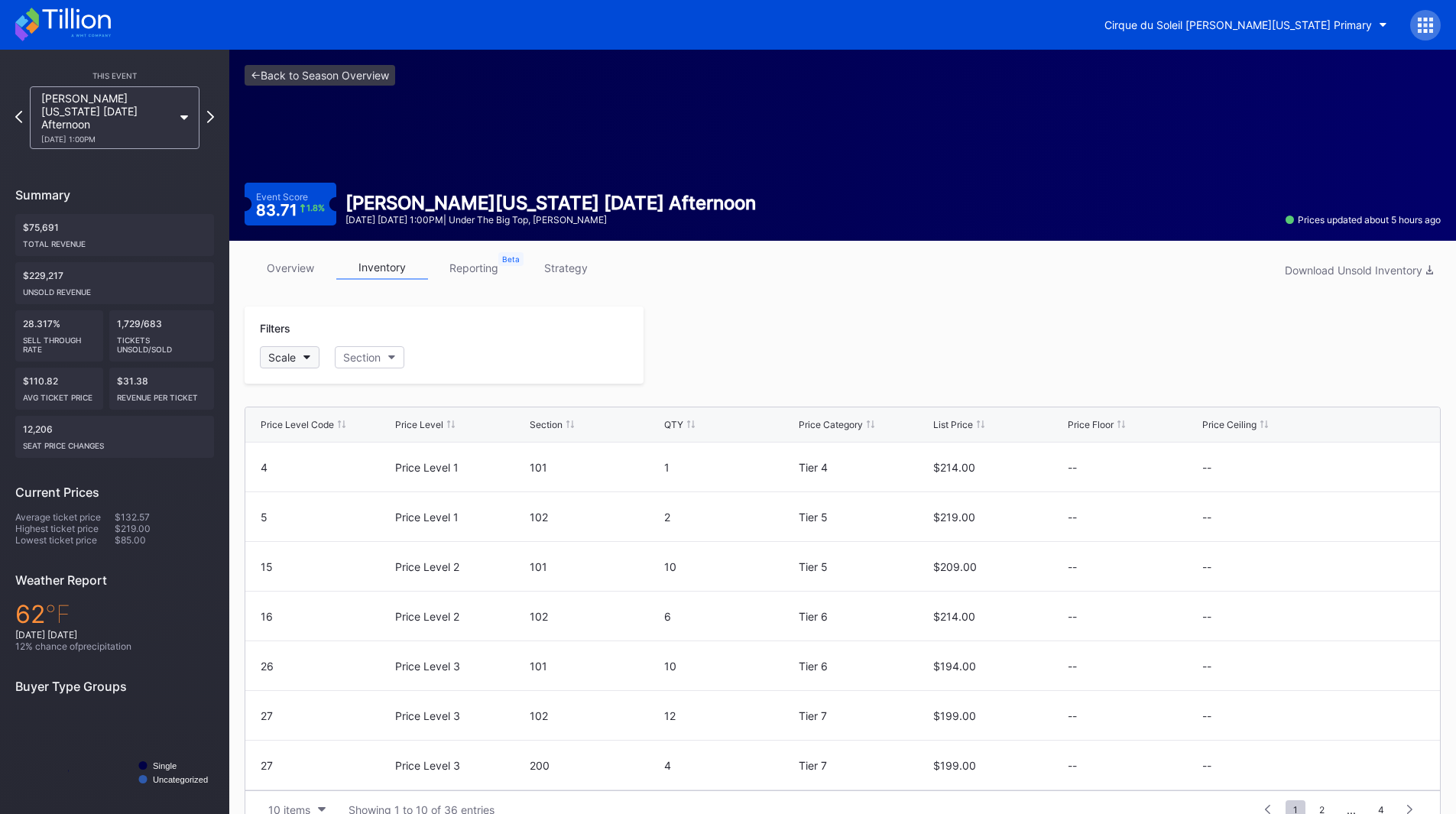
drag, startPoint x: 321, startPoint y: 357, endPoint x: 302, endPoint y: 356, distance: 19.0
click at [314, 357] on div "Scale Section" at bounding box center [444, 357] width 368 height 22
click at [299, 356] on button "Scale" at bounding box center [289, 357] width 60 height 22
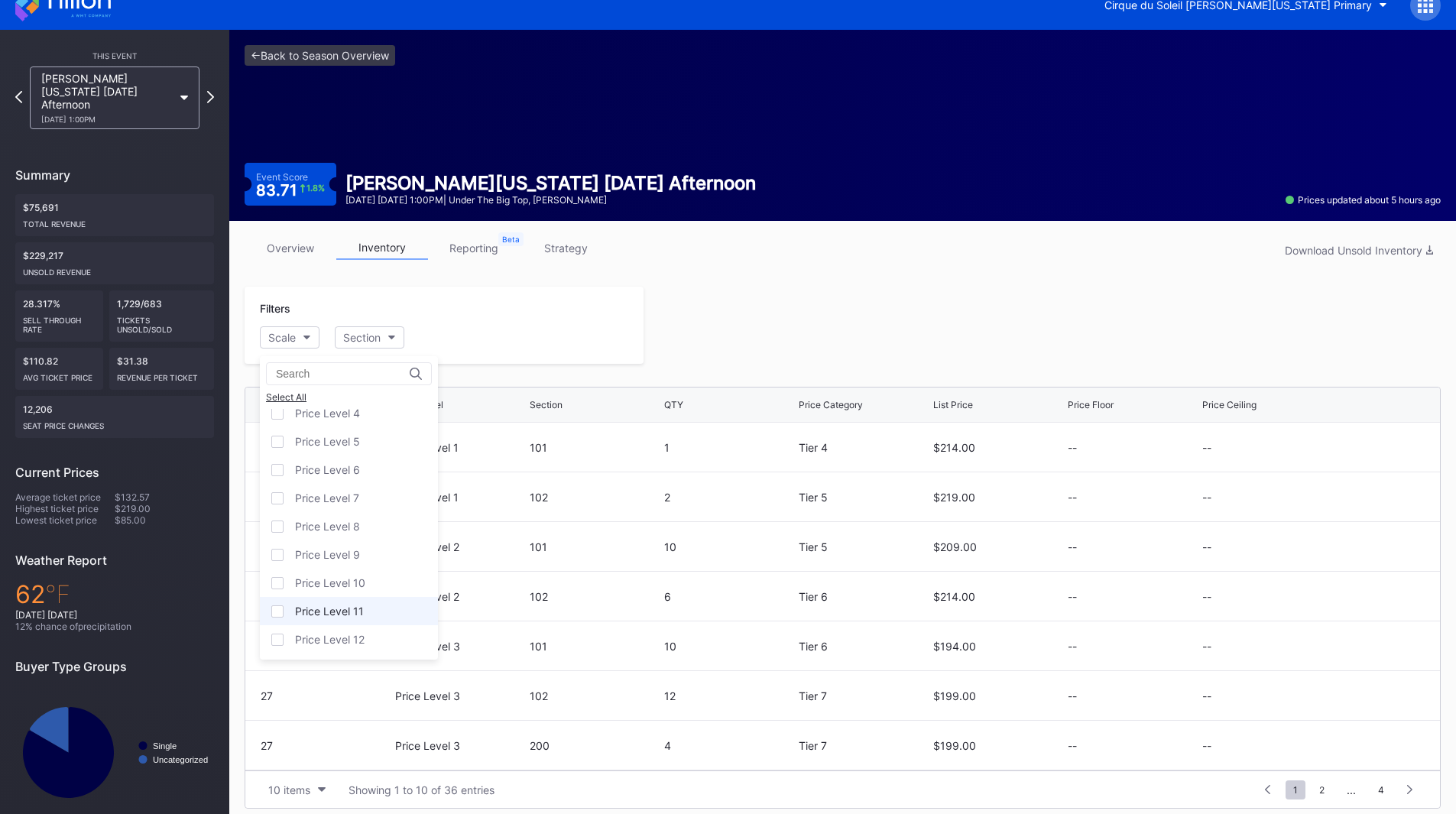
scroll to position [30, 0]
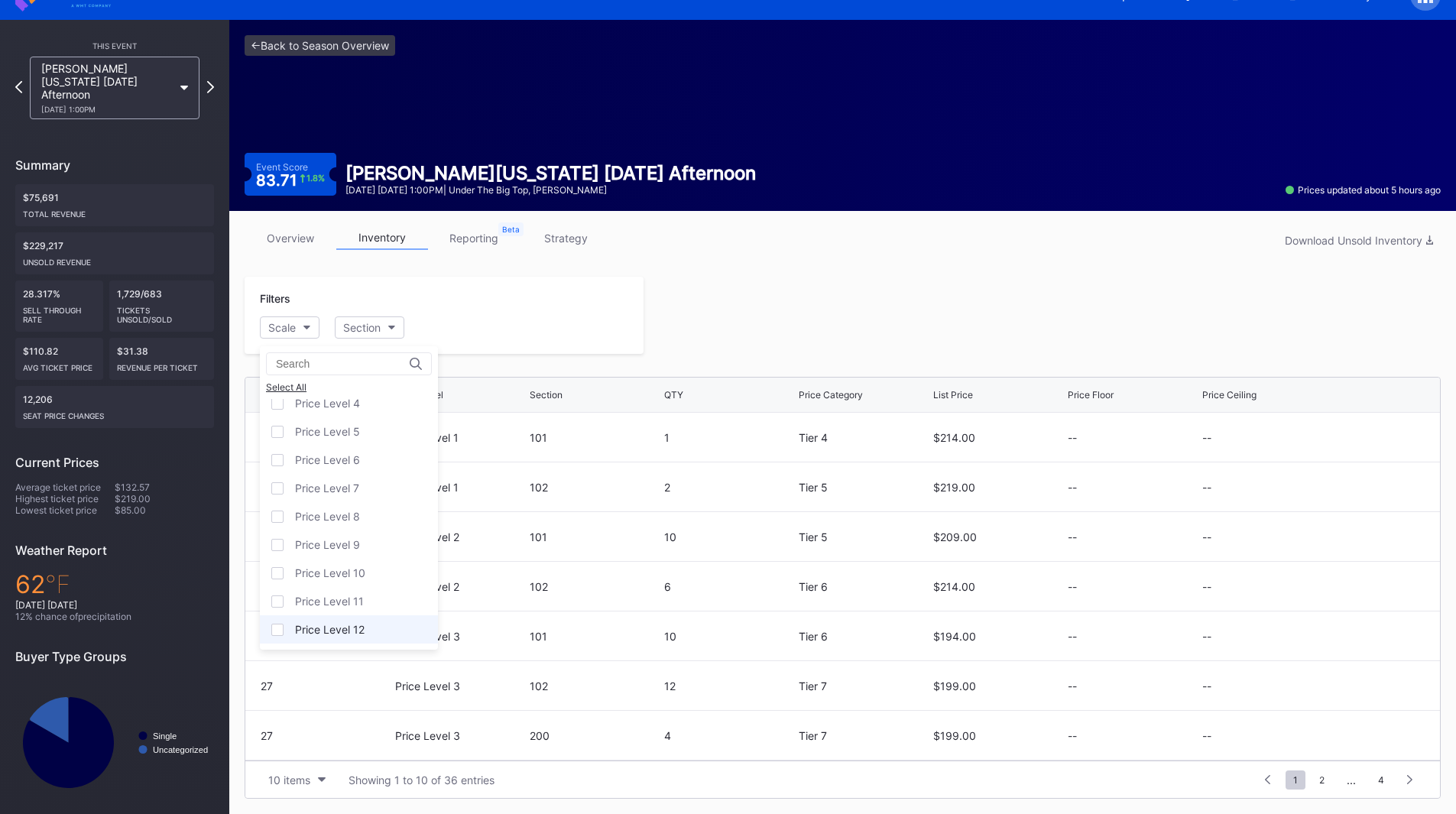
click at [331, 625] on div "Price Level 12" at bounding box center [330, 629] width 70 height 13
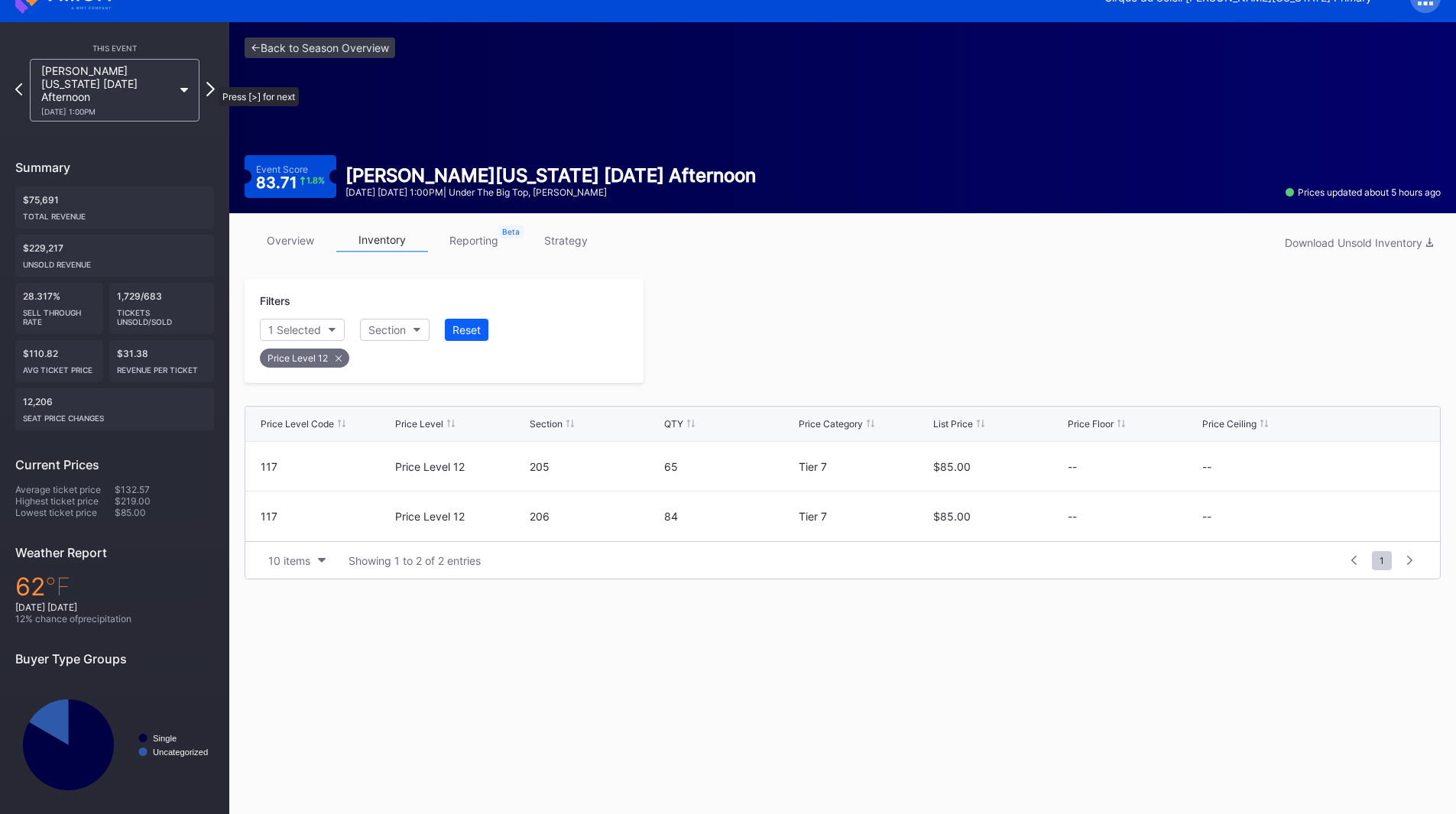
click at [211, 81] on icon at bounding box center [210, 89] width 8 height 14
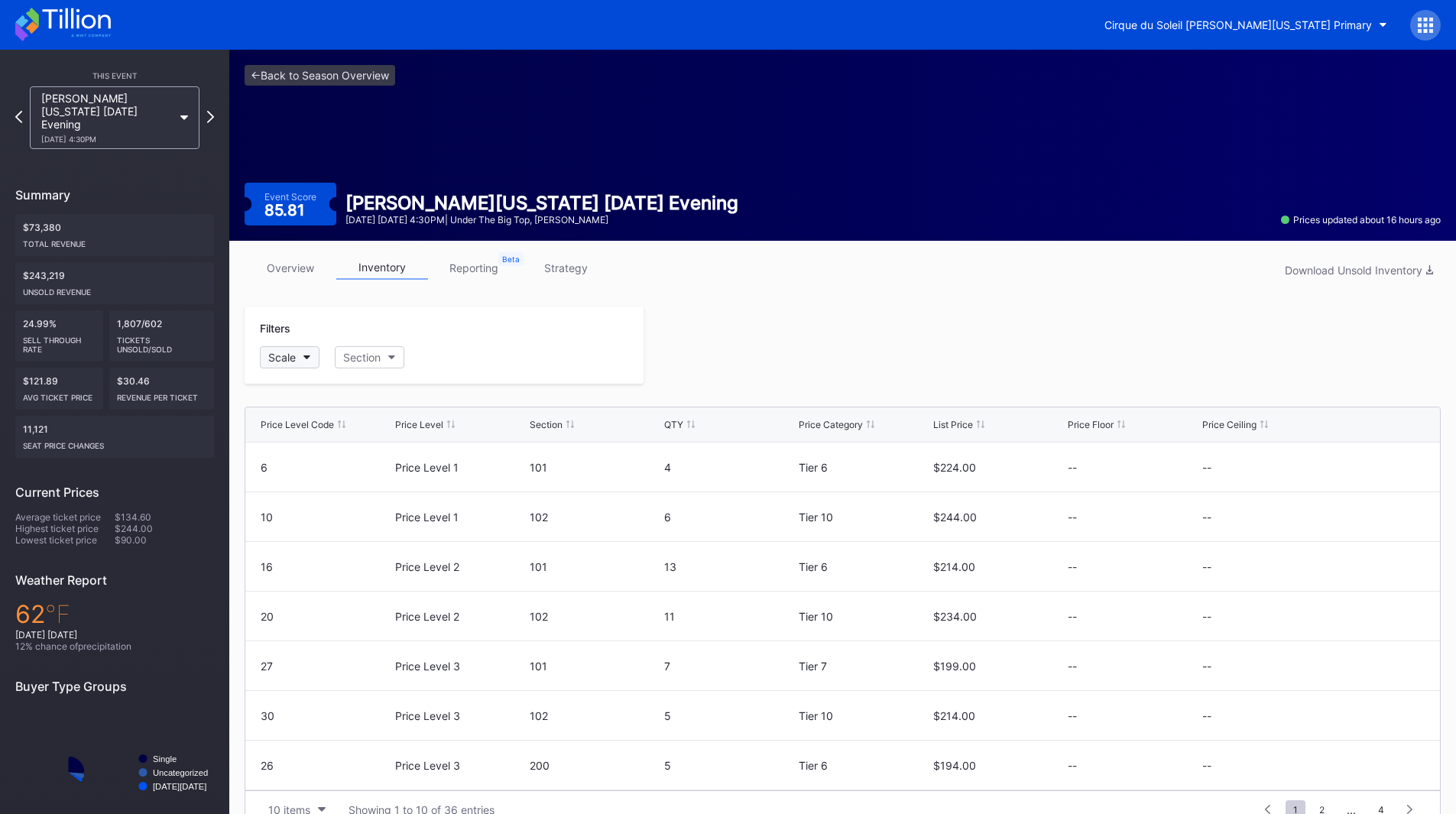
click at [306, 364] on button "Scale" at bounding box center [289, 357] width 60 height 22
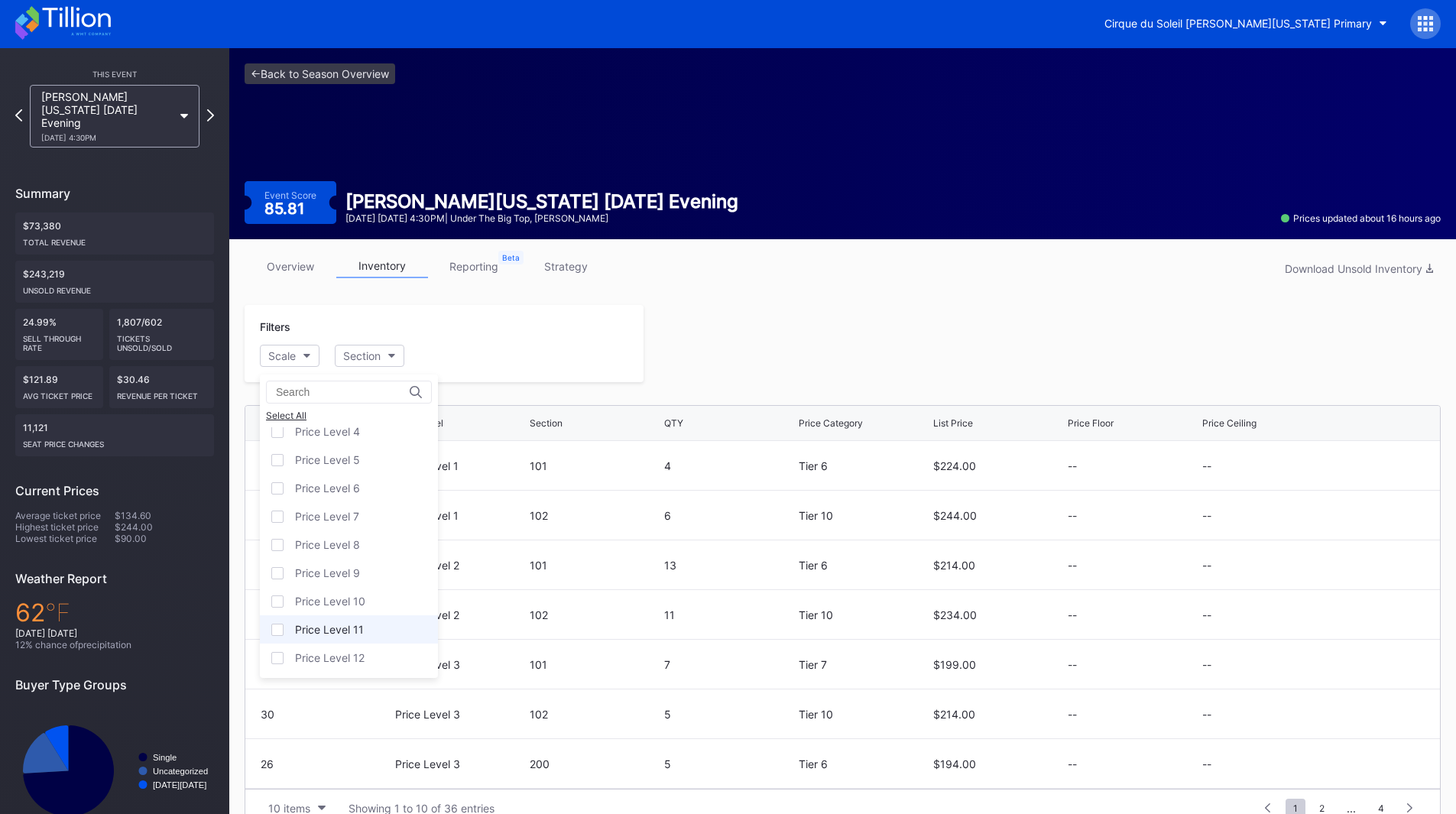
scroll to position [30, 0]
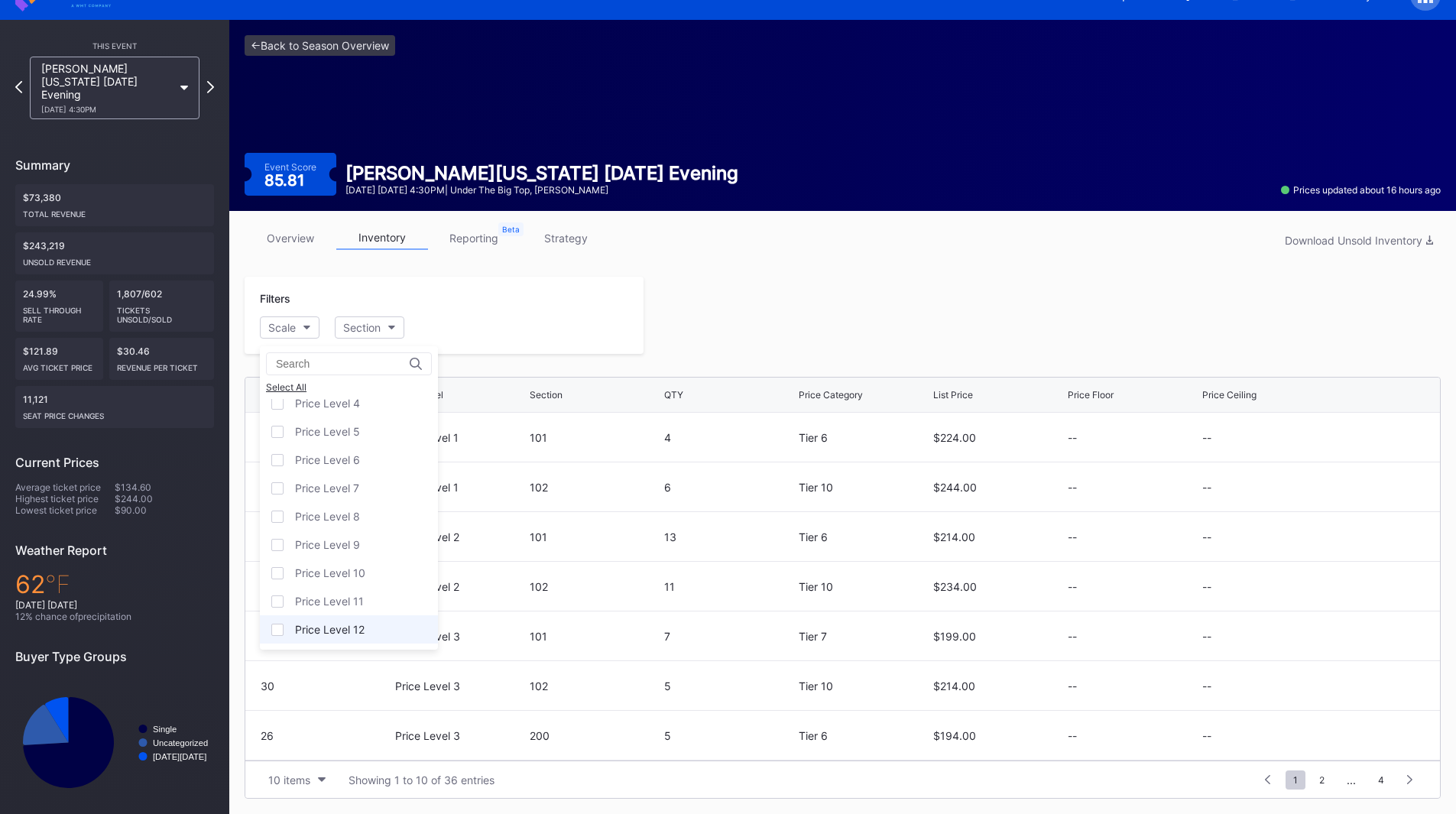
click at [327, 625] on div "Price Level 12" at bounding box center [330, 629] width 70 height 13
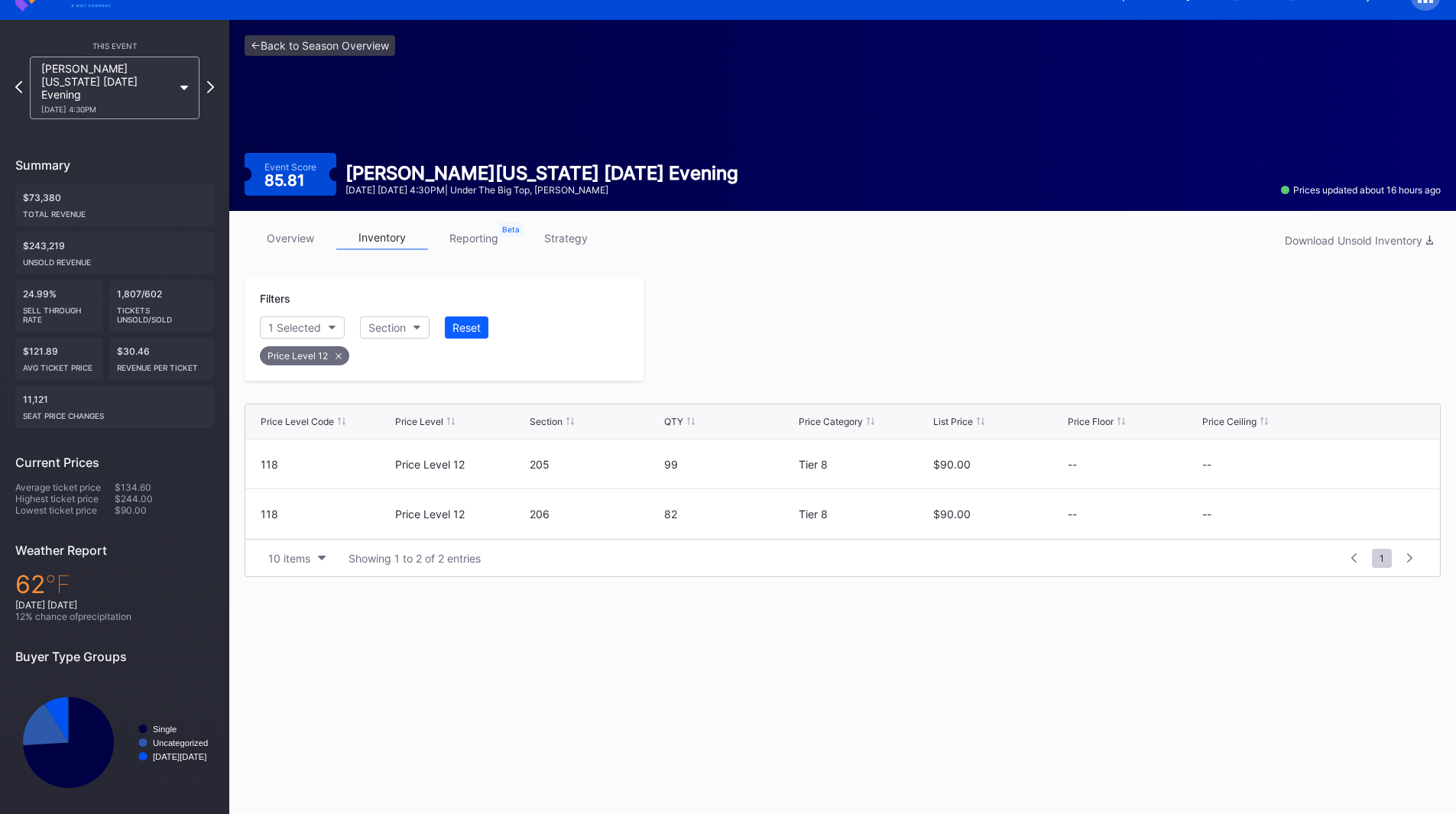
scroll to position [28, 0]
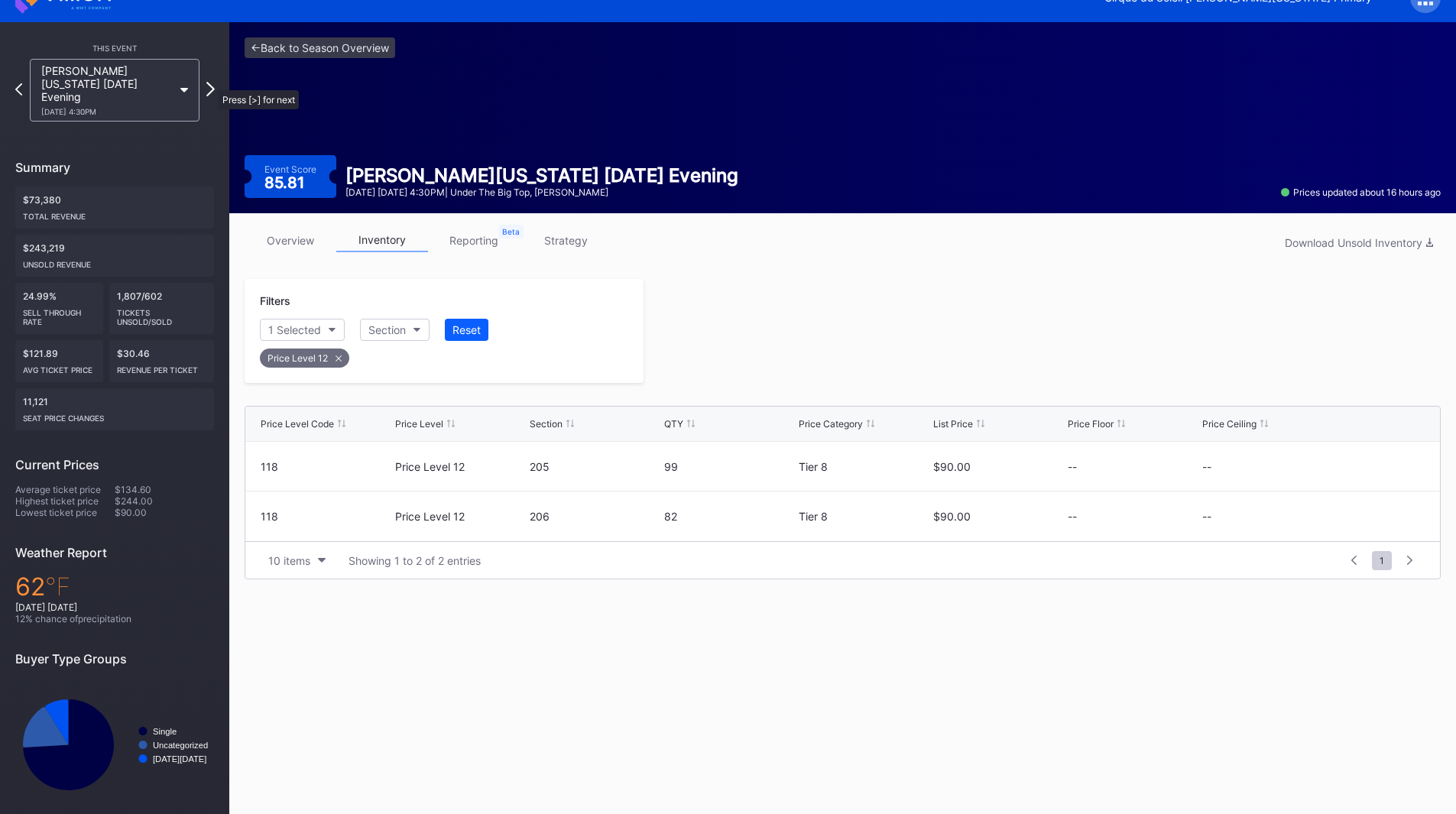
click at [211, 82] on icon at bounding box center [210, 89] width 8 height 14
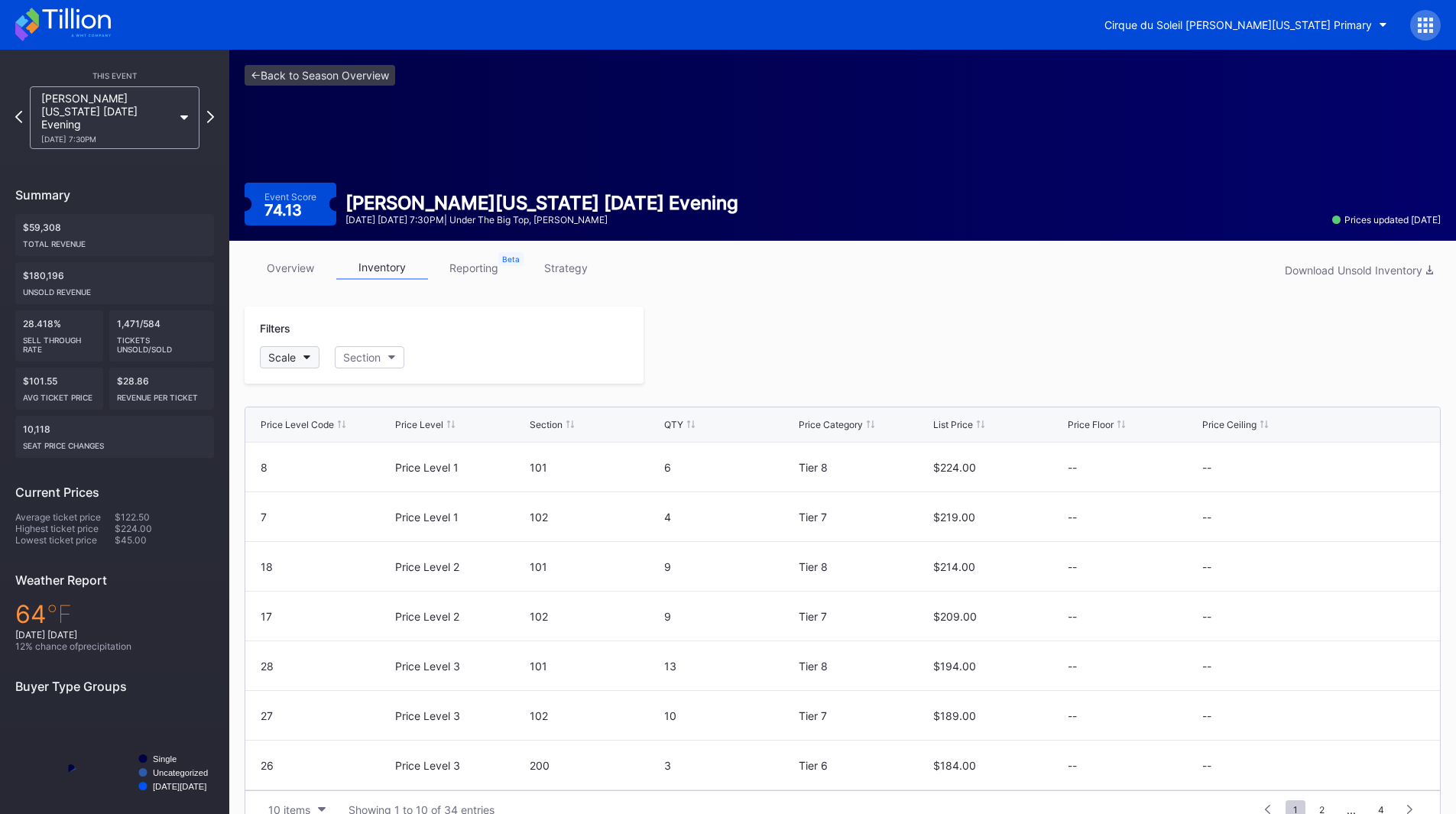
click at [309, 356] on icon "button" at bounding box center [307, 357] width 8 height 4
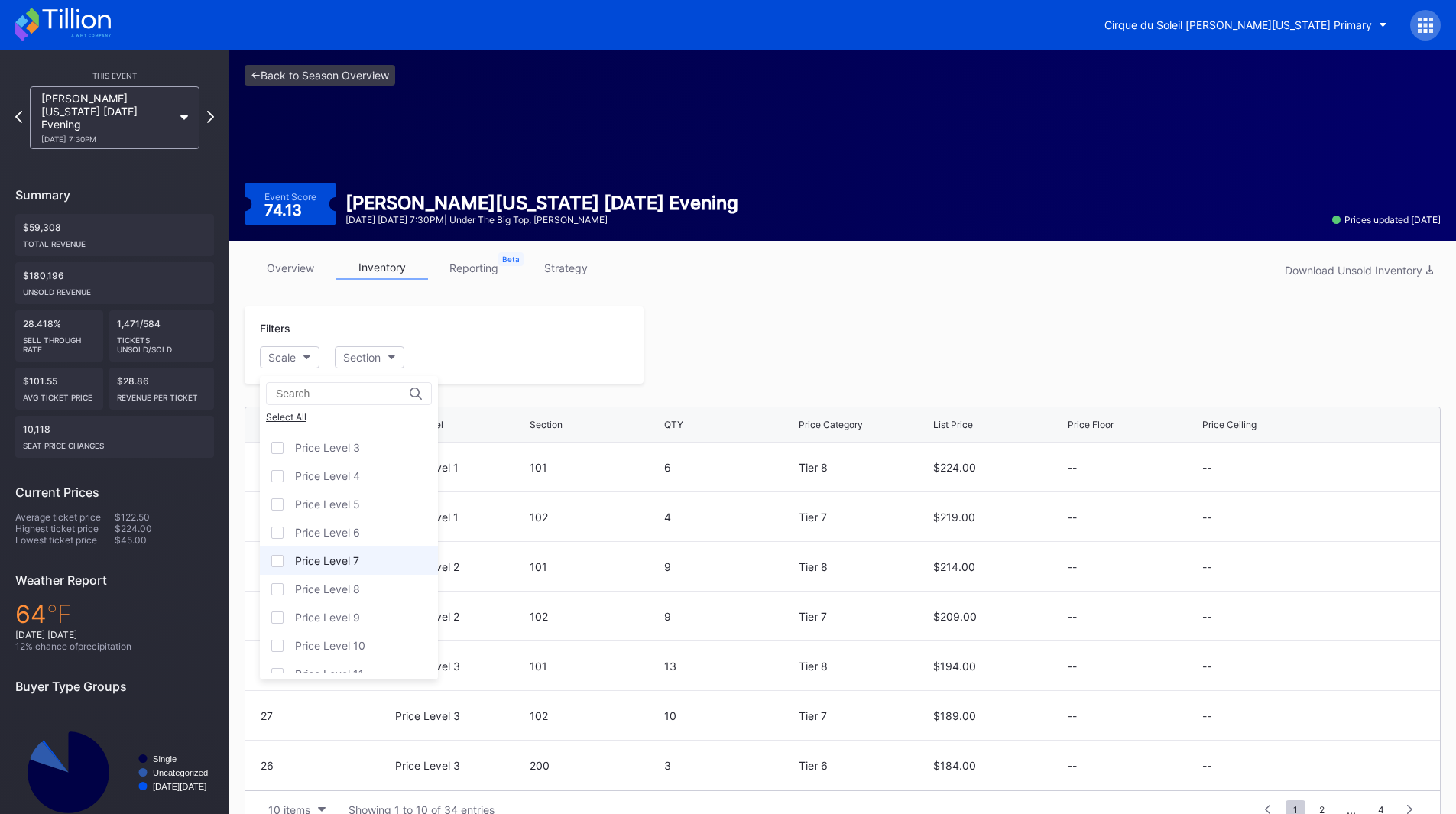
scroll to position [95, 0]
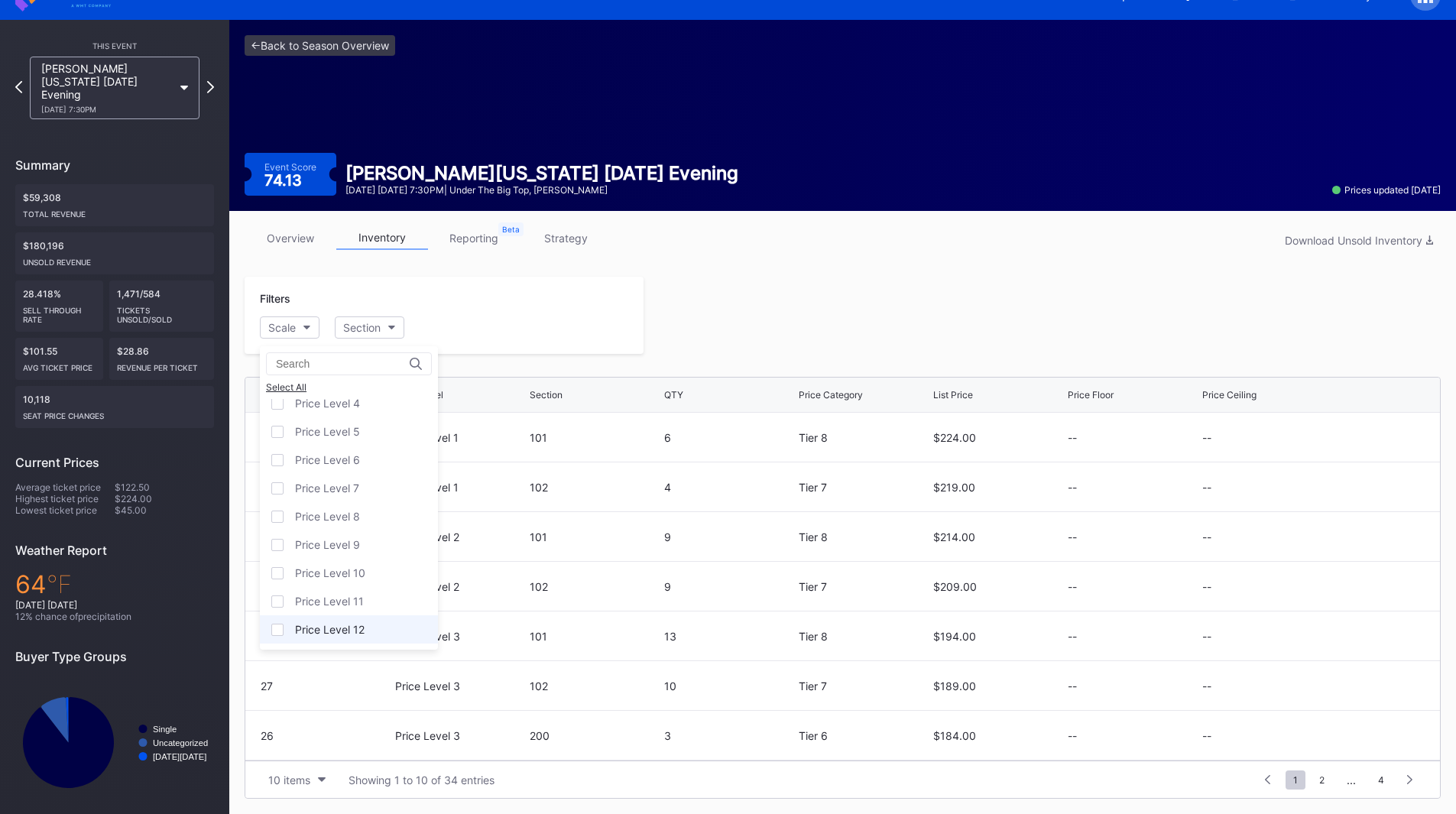
click at [357, 632] on div "Price Level 12" at bounding box center [330, 629] width 70 height 13
